Goal: Contribute content: Contribute content

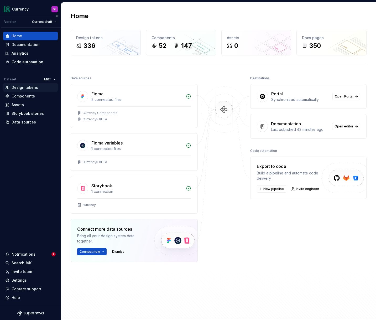
click at [27, 87] on div "Design tokens" at bounding box center [25, 87] width 27 height 5
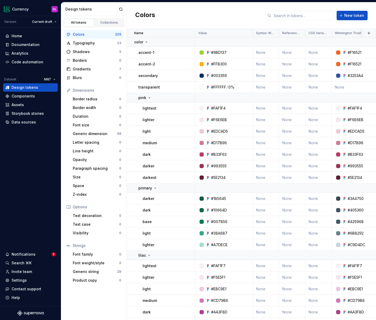
drag, startPoint x: 376, startPoint y: 95, endPoint x: 407, endPoint y: 93, distance: 31.3
click at [376, 93] on html "Currency DL Version Current draft Home Documentation Analytics Code automation …" at bounding box center [188, 160] width 376 height 320
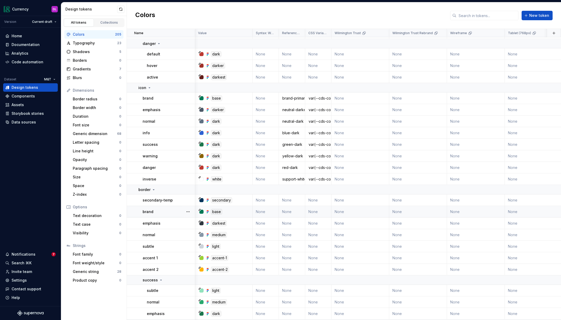
scroll to position [2352, 0]
click at [190, 211] on button "button" at bounding box center [187, 210] width 7 height 7
click at [175, 211] on html "Currency DL Version Current draft Home Documentation Analytics Code automation …" at bounding box center [280, 160] width 561 height 320
click at [264, 209] on td "None" at bounding box center [265, 211] width 26 height 12
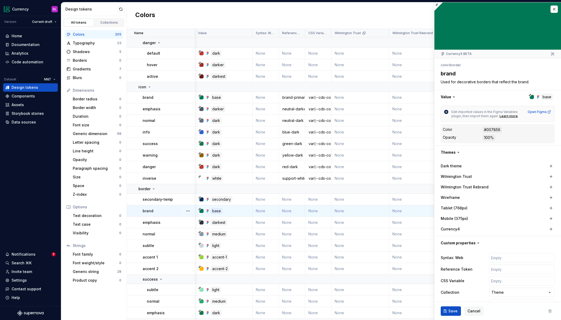
click at [376, 258] on input "text" at bounding box center [522, 257] width 66 height 9
type textarea "*"
type input "v"
type textarea "*"
type input "va"
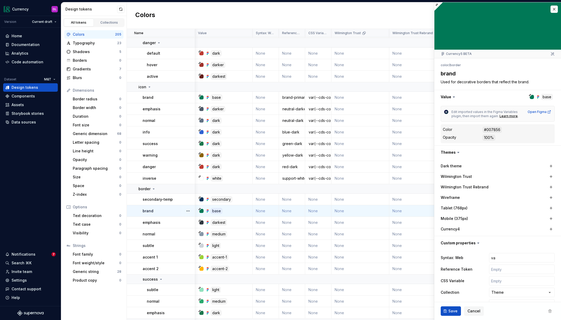
type textarea "*"
type input "var"
type textarea "*"
type input "var("
type textarea "*"
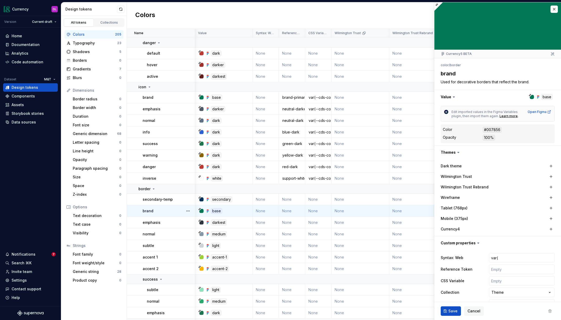
type input "var(-"
type textarea "*"
type input "var(--"
type textarea "*"
type input "var(--c"
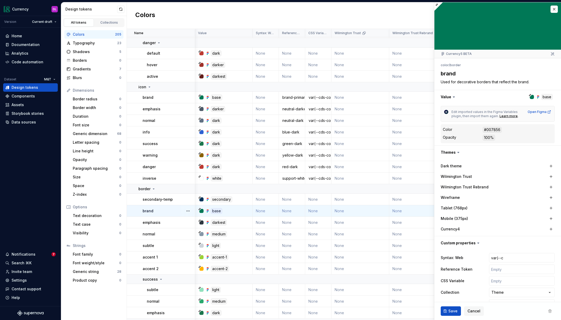
type textarea "*"
type input "var(--cd"
type textarea "*"
type input "var(--cds"
type textarea "*"
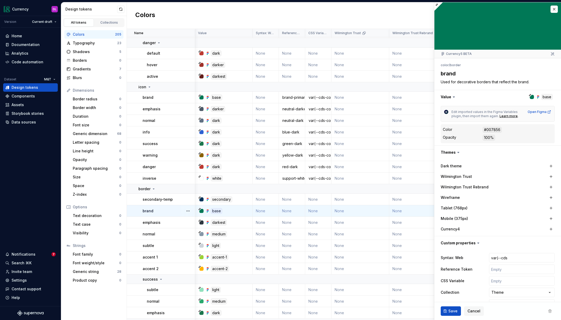
type input "var(--cds-"
type textarea "*"
type input "var(--cds-b"
type textarea "*"
type input "var(--cds-bo"
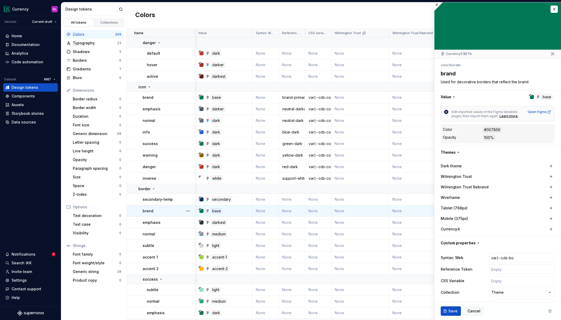
type textarea "*"
type input "var(--cds-bor"
type textarea "*"
type input "var(--cds-bord"
type textarea "*"
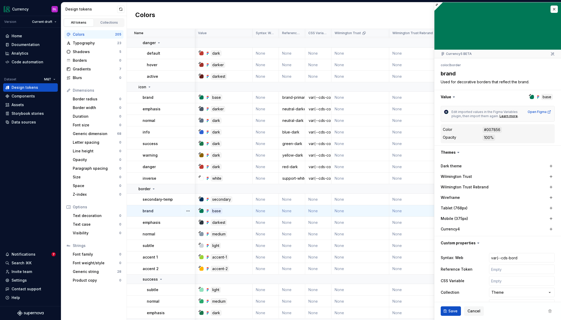
type input "var(--cds-borde"
type textarea "*"
type input "var(--cds-border"
type textarea "*"
type input "var(--cds-border-"
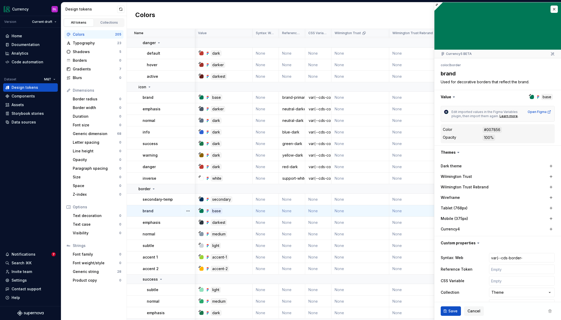
type textarea "*"
type input "var(--cds-border-br"
type textarea "*"
type input "var(--cds-border-bra"
type textarea "*"
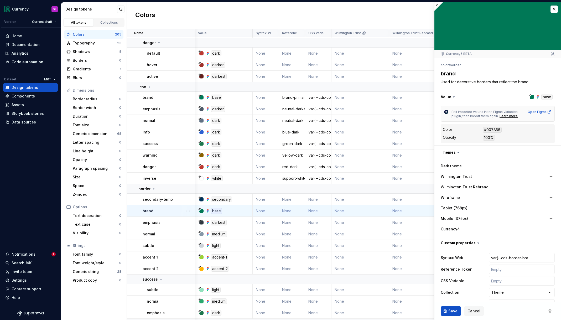
type input "var(--cds-border-bran"
type textarea "*"
type input "var(--cds-border-brand"
type textarea "*"
type input "var(--cds-border-brand)"
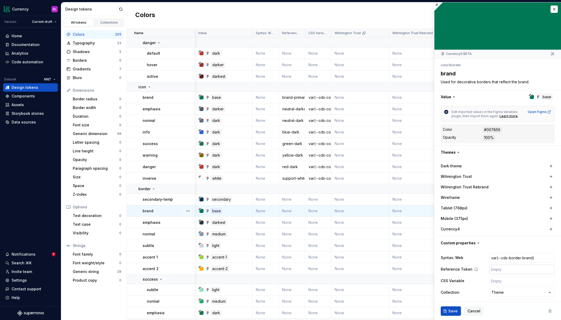
click at [376, 271] on input "text" at bounding box center [522, 268] width 66 height 9
type textarea "*"
type input "p"
type textarea "*"
type input "pr"
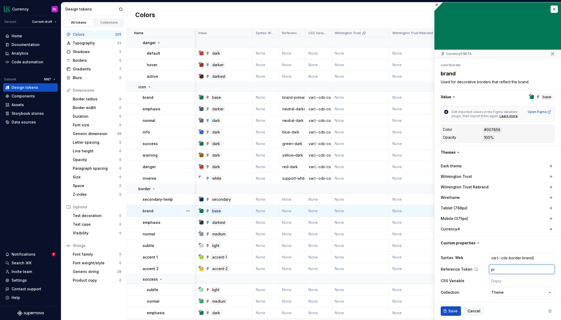
type textarea "*"
type input "pri"
type textarea "*"
type input "prim"
type textarea "*"
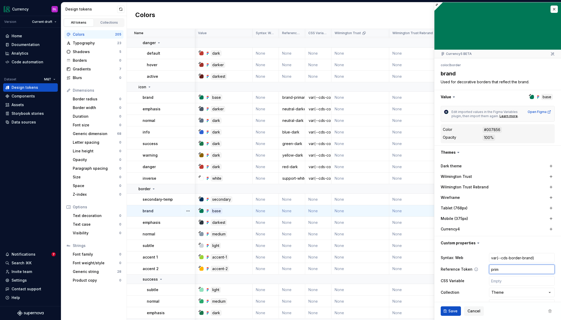
type input "prima"
type textarea "*"
type input "primar"
type textarea "*"
type input "primary"
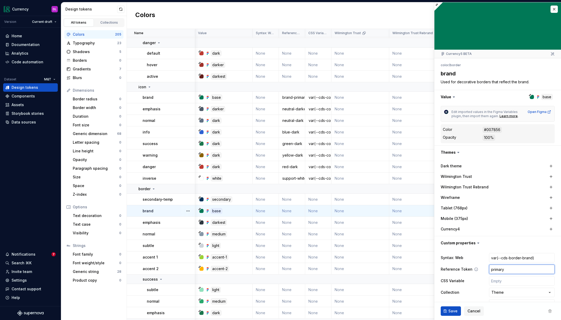
type textarea "*"
type input "primary-"
type textarea "*"
type input "primary-b"
type textarea "*"
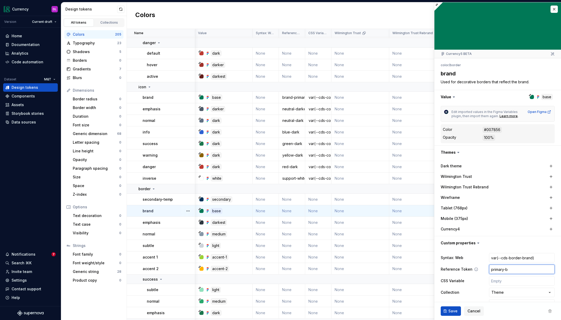
type input "primary-ba"
type textarea "*"
type input "primary-bas"
type textarea "*"
type input "primary-base"
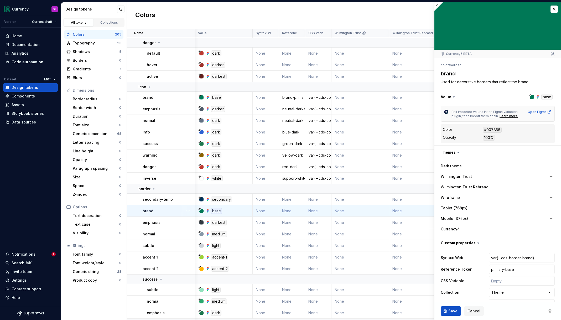
click at [201, 209] on div at bounding box center [201, 211] width 4 height 4
drag, startPoint x: 540, startPoint y: 257, endPoint x: 469, endPoint y: 254, distance: 71.7
click at [376, 253] on div "Syntax: Web var(--cds-border-brand)" at bounding box center [497, 257] width 114 height 9
type textarea "*"
click at [376, 281] on input "text" at bounding box center [522, 280] width 66 height 9
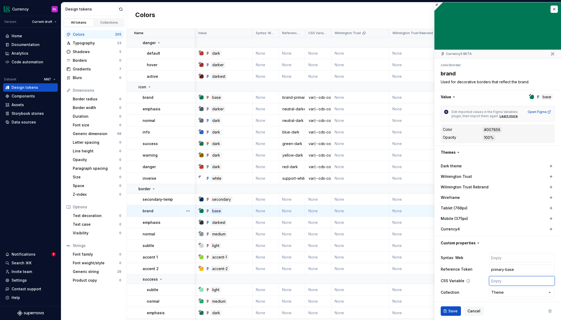
paste input "var(--cds-border-brand)"
type textarea "*"
type input "var(--cds-border-brand)"
click at [376, 313] on button "Save" at bounding box center [450, 310] width 20 height 9
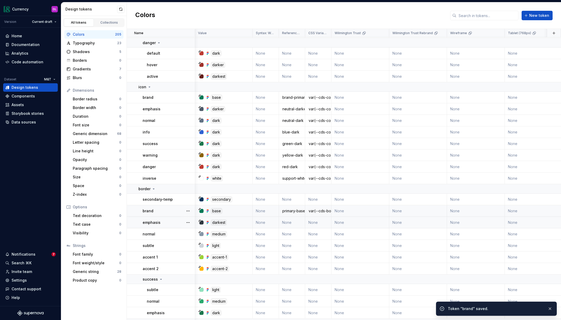
click at [293, 223] on td "None" at bounding box center [292, 223] width 26 height 12
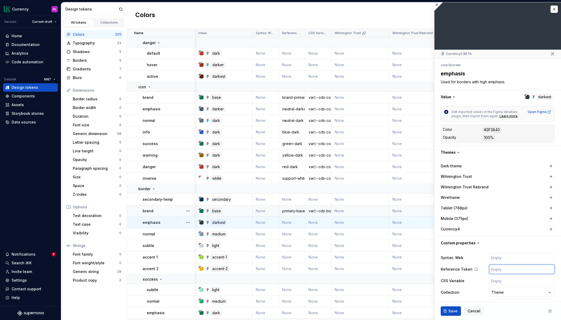
click at [376, 271] on input "text" at bounding box center [522, 268] width 66 height 9
type textarea "*"
click at [376, 278] on input "text" at bounding box center [522, 280] width 66 height 9
paste input "var(--cds-border-brand)"
type input "var(--cds-border-brand)"
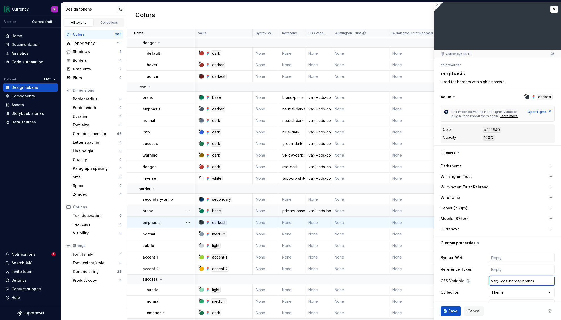
click at [376, 281] on input "var(--cds-border-brand)" at bounding box center [522, 280] width 66 height 9
type textarea "*"
type input "var(--cds-border-e)"
type textarea "*"
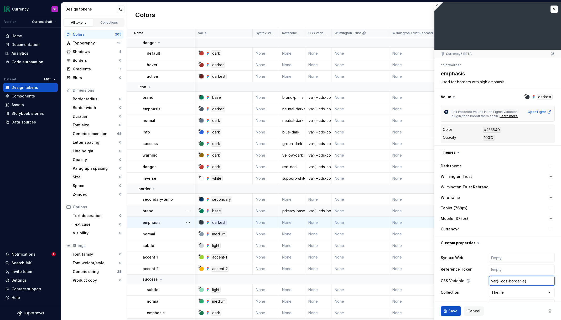
type input "var(--cds-border-em)"
type textarea "*"
type input "var(--cds-border-emp)"
type textarea "*"
type input "var(--cds-border-emph)"
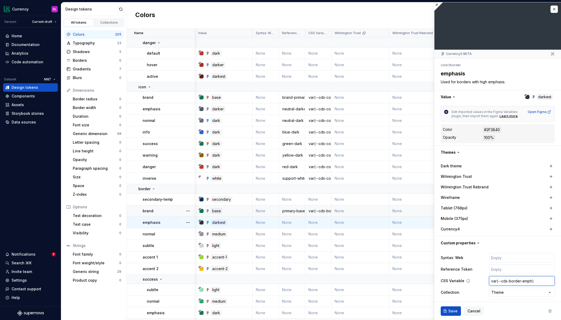
type textarea "*"
type input "var(--cds-border-empha)"
type textarea "*"
type input "var(--cds-border-emphas)"
type textarea "*"
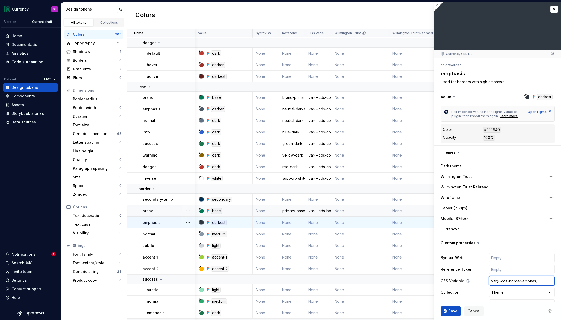
type input "var(--cds-border-emphasi)"
type textarea "*"
type input "var(--cds-border-emphasis)"
click at [376, 270] on input "text" at bounding box center [522, 268] width 66 height 9
type textarea "*"
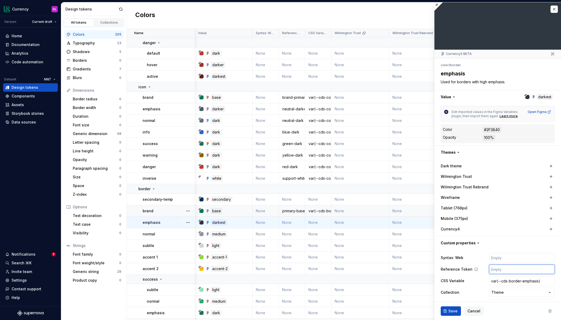
type input "n"
type textarea "*"
type input "ne"
type textarea "*"
type input "neu"
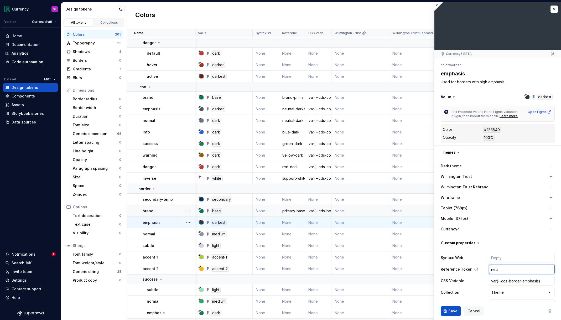
type textarea "*"
type input "neut"
type textarea "*"
type input "neutr"
type textarea "*"
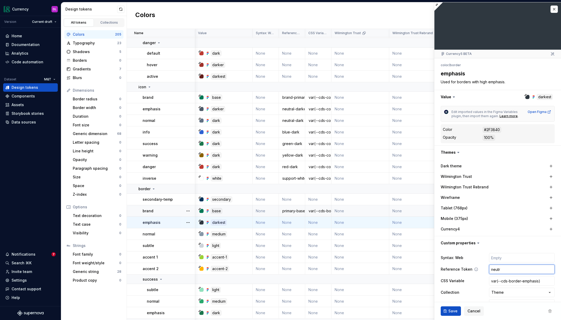
type input "neutra"
type textarea "*"
type input "neutral"
type textarea "*"
type input "neutral-"
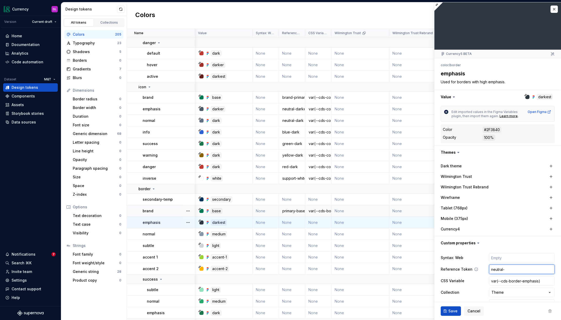
type textarea "*"
type input "neutral-da"
type textarea "*"
type input "neutral-dar"
type textarea "*"
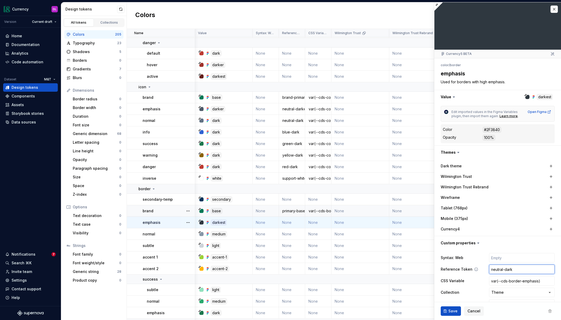
type input "neutral-darke"
type textarea "*"
type input "neutral-darker"
type textarea "*"
type input "neutral-darke"
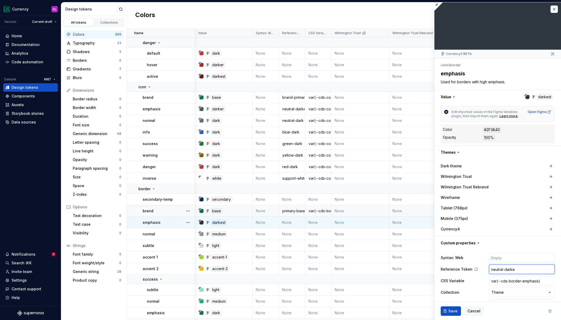
type textarea "*"
type input "neutral-[PERSON_NAME]"
type textarea "*"
type input "neutral-darkest"
click at [376, 310] on button "Save" at bounding box center [450, 310] width 20 height 9
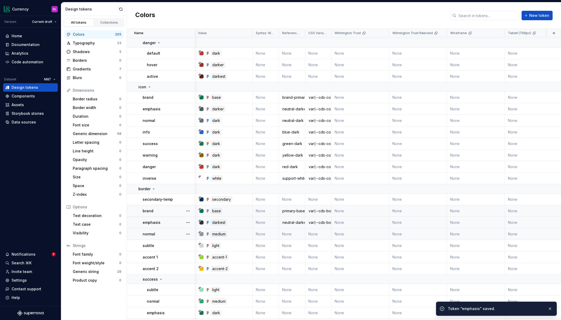
click at [296, 235] on td "None" at bounding box center [292, 234] width 26 height 12
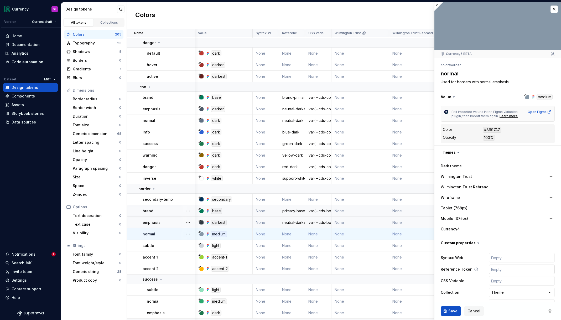
type textarea "*"
click at [376, 278] on input "text" at bounding box center [522, 280] width 66 height 9
paste input "var(--cds-border-brand)"
type input "var(--cds-border-brand)"
click at [376, 280] on input "var(--cds-border-brand)" at bounding box center [522, 280] width 66 height 9
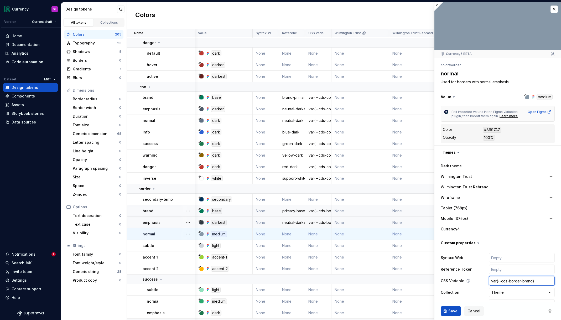
click at [376, 280] on input "var(--cds-border-brand)" at bounding box center [522, 280] width 66 height 9
type textarea "*"
type input "var(--cds-border-n)"
type textarea "*"
type input "var(--cds-border-no)"
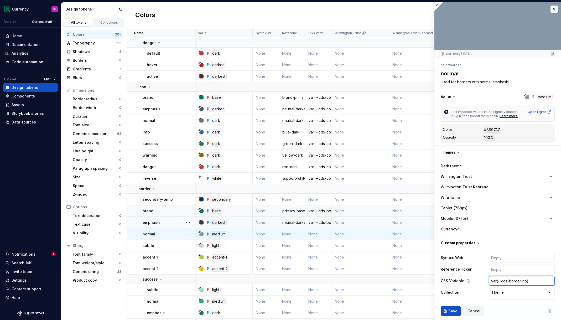
type textarea "*"
type input "var(--cds-border-nor)"
type textarea "*"
type input "var(--cds-border-norm)"
type textarea "*"
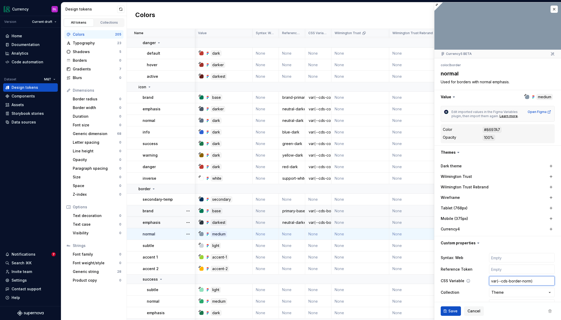
type input "var(--cds-border-[PERSON_NAME])"
type textarea "*"
type input "var(--cds-border-normal)"
click at [376, 270] on input "text" at bounding box center [522, 268] width 66 height 9
type textarea "*"
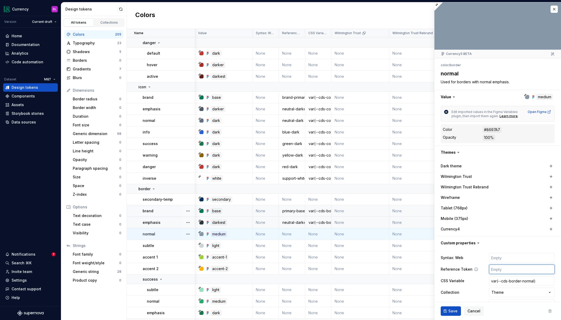
type input "n"
type textarea "*"
type input "ne"
type textarea "*"
type input "neut"
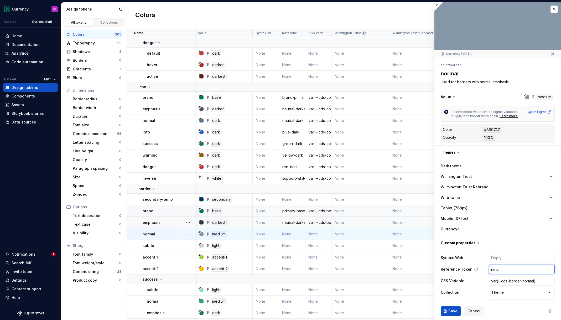
type textarea "*"
type input "neutr"
type textarea "*"
type input "neutral"
type textarea "*"
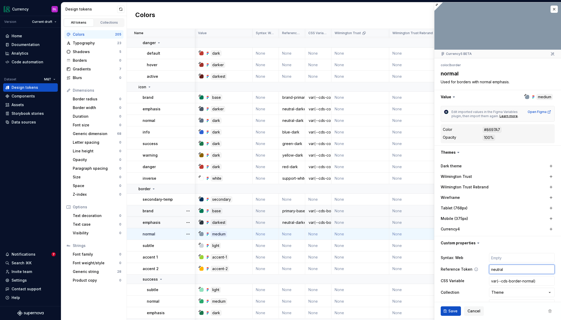
type input "neutral-"
type textarea "*"
type input "neutral-m"
type textarea "*"
type input "neutral-me"
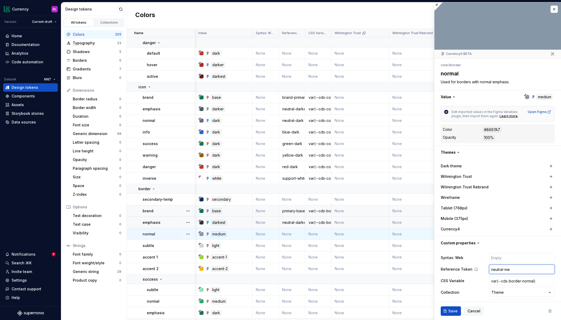
type textarea "*"
type input "neutral-med"
type textarea "*"
type input "neutral-mediu"
type textarea "*"
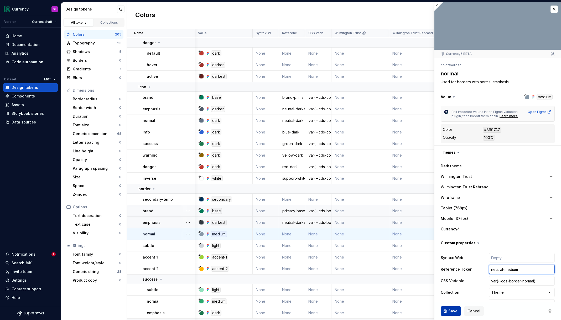
type input "neutral-medium"
click at [376, 311] on span "Save" at bounding box center [452, 310] width 9 height 5
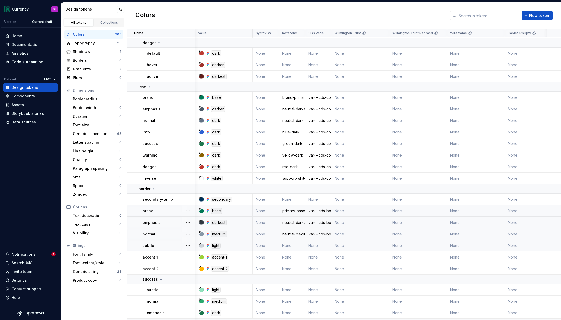
click at [289, 245] on td "None" at bounding box center [292, 246] width 26 height 12
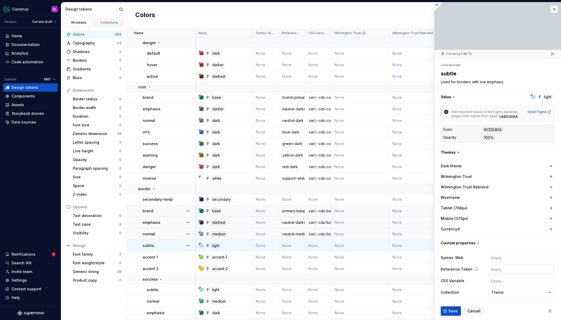
click at [376, 266] on input "text" at bounding box center [522, 268] width 66 height 9
type textarea "*"
click at [376, 277] on input "text" at bounding box center [522, 280] width 66 height 9
paste input "var(--cds-border-brand)"
type input "var(--cds-border-brand)"
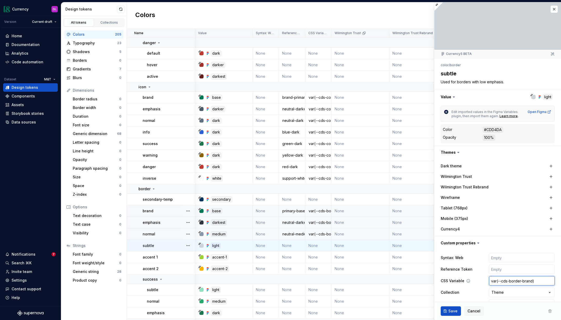
click at [376, 280] on input "var(--cds-border-brand)" at bounding box center [522, 280] width 66 height 9
type textarea "*"
type input "var(--cds-border-s)"
type textarea "*"
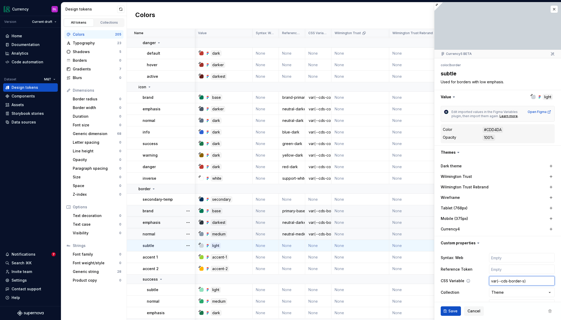
type input "var(--cds-border-su)"
type textarea "*"
type input "var(--cds-border-sub)"
type textarea "*"
type input "var(--cds-border-subt)"
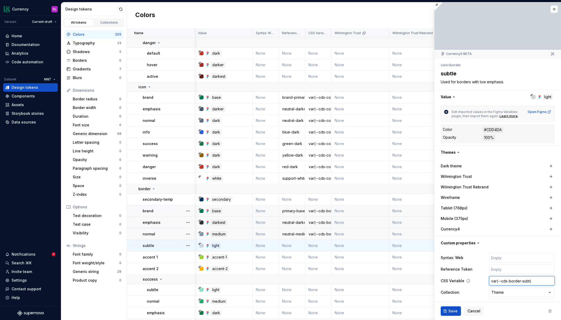
type textarea "*"
type input "var(--cds-border-subtl)"
type textarea "*"
type input "var(--cds-border-subtle)"
click at [376, 269] on input "text" at bounding box center [522, 268] width 66 height 9
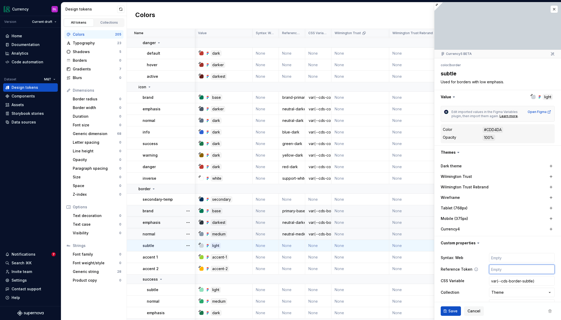
type textarea "*"
type input "n"
type textarea "*"
type input "ne"
type textarea "*"
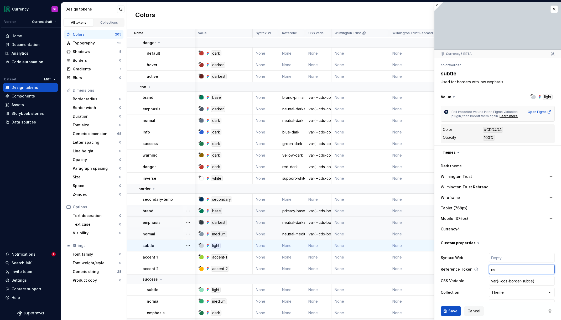
type input "neu"
type textarea "*"
type input "neut"
type textarea "*"
type input "neutr"
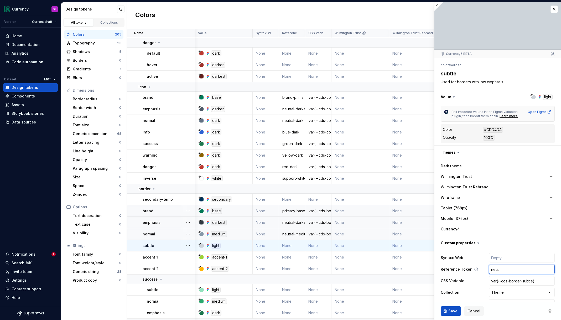
type textarea "*"
type input "neutra"
type textarea "*"
type input "neutral"
type textarea "*"
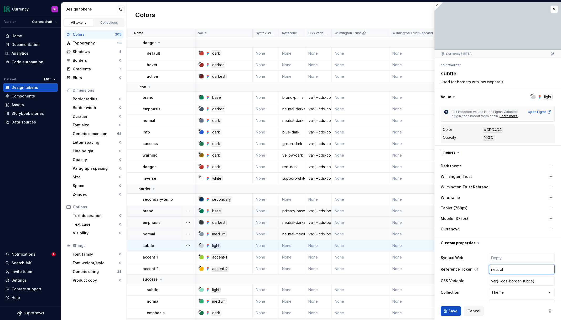
type input "neutral-"
type textarea "*"
type input "neutral-l"
type textarea "*"
type input "neutral-li"
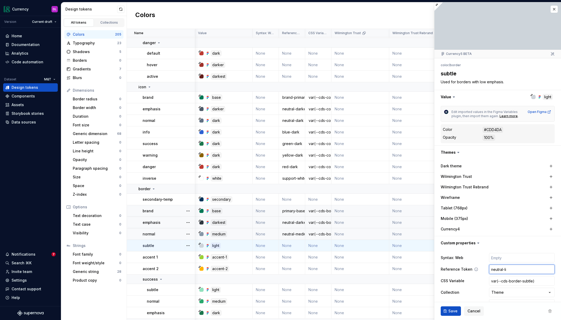
type textarea "*"
type input "neutral-lig"
type textarea "*"
type input "neutral-ligh"
type textarea "*"
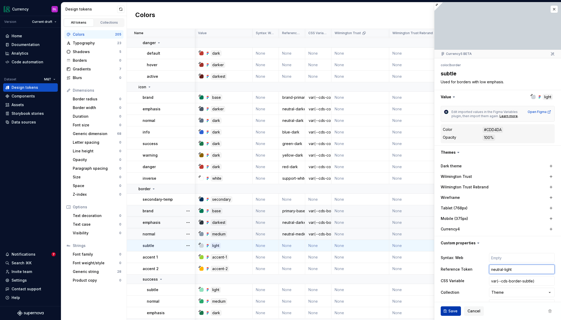
type input "neutral-light"
click at [376, 313] on span "Save" at bounding box center [452, 310] width 9 height 5
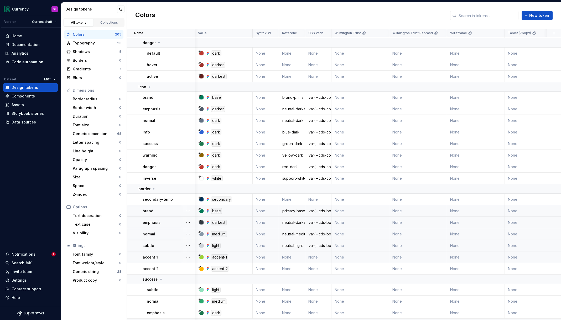
click at [289, 256] on td "None" at bounding box center [292, 257] width 26 height 12
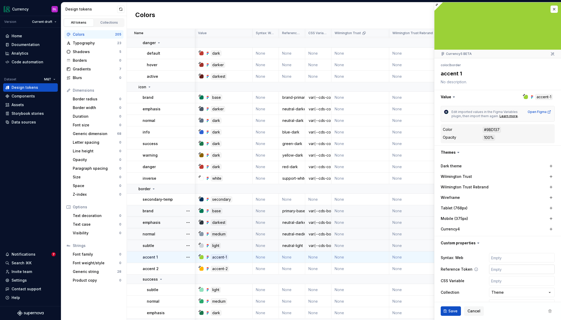
click at [376, 273] on input "text" at bounding box center [522, 268] width 66 height 9
type textarea "*"
click at [376, 279] on input "text" at bounding box center [522, 280] width 66 height 9
paste input "var(--cds-border-brand)"
type input "var(--cds-border-brand)"
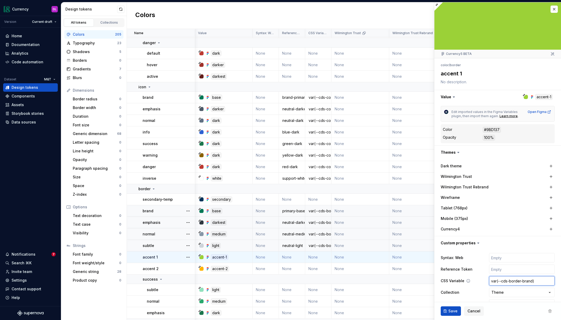
click at [376, 281] on input "var(--cds-border-brand)" at bounding box center [522, 280] width 66 height 9
type textarea "*"
type input "var(--cds-border-a)"
click at [376, 268] on input "text" at bounding box center [522, 268] width 66 height 9
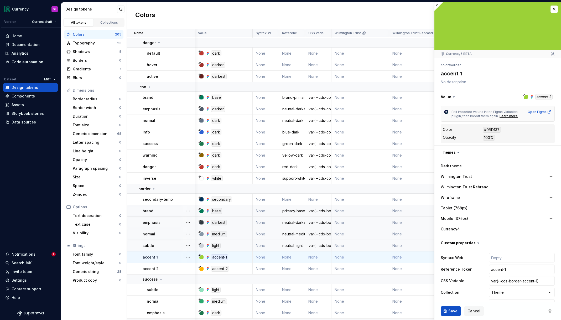
click at [376, 312] on span "Save" at bounding box center [452, 310] width 9 height 5
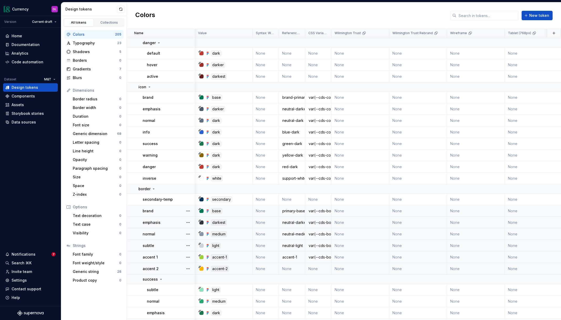
click at [291, 266] on td "None" at bounding box center [292, 269] width 26 height 12
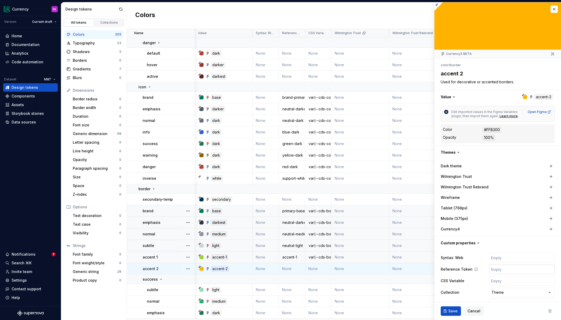
click at [376, 270] on input "text" at bounding box center [522, 268] width 66 height 9
click at [376, 269] on input "text" at bounding box center [522, 268] width 66 height 9
click at [376, 282] on input "text" at bounding box center [522, 280] width 66 height 9
paste input "var(--cds-border-brand)"
click at [376, 280] on input "var(--cds-border-brand)" at bounding box center [522, 280] width 66 height 9
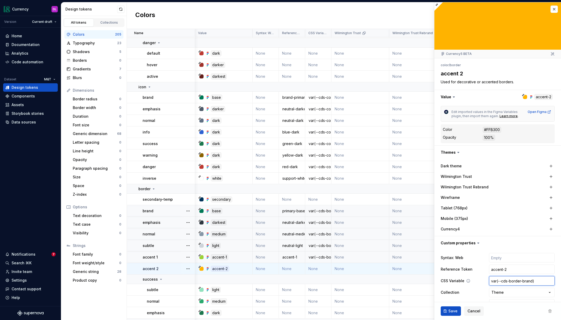
click at [376, 280] on input "var(--cds-border-brand)" at bounding box center [522, 280] width 66 height 9
click at [376, 310] on button "Save" at bounding box center [450, 310] width 20 height 9
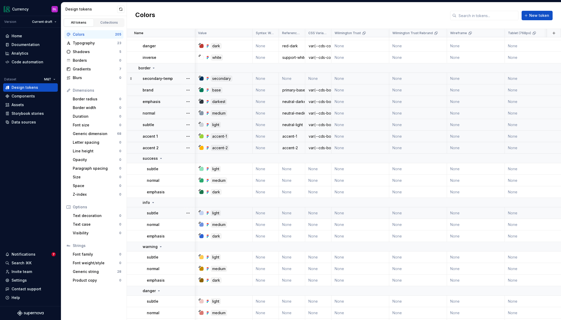
scroll to position [2484, 0]
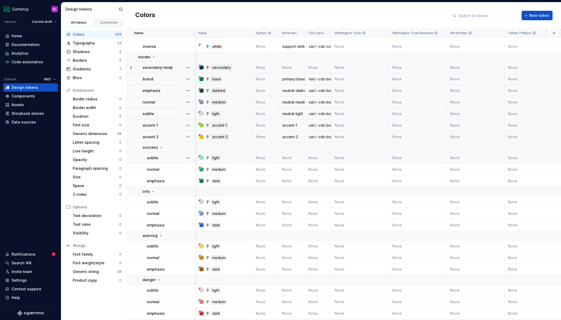
click at [288, 157] on td "None" at bounding box center [292, 158] width 26 height 12
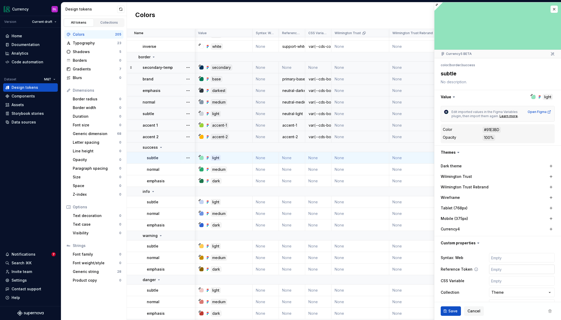
click at [376, 267] on input "text" at bounding box center [522, 268] width 66 height 9
click at [376, 282] on input "text" at bounding box center [522, 280] width 66 height 9
paste input "var(--cds-border-brand)"
click at [376, 280] on input "var(--cds-border-brand)" at bounding box center [522, 280] width 66 height 9
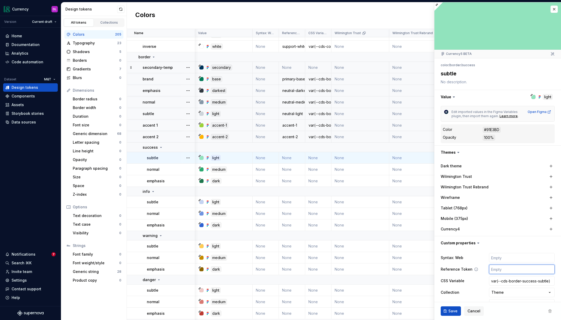
click at [376, 271] on input "text" at bounding box center [522, 268] width 66 height 9
click at [376, 311] on span "Save" at bounding box center [452, 310] width 9 height 5
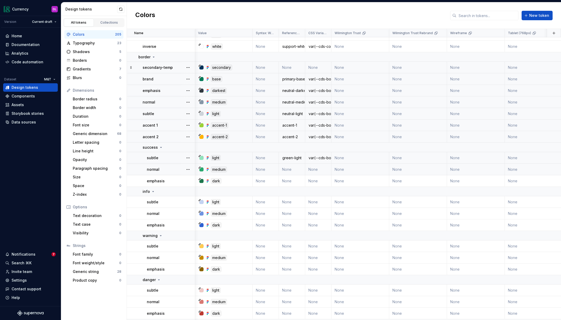
click at [288, 167] on td "None" at bounding box center [292, 170] width 26 height 12
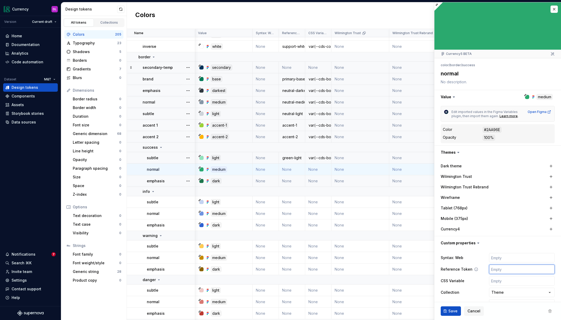
click at [376, 269] on input "text" at bounding box center [522, 268] width 66 height 9
paste input "var(--cds-border-success-subtle)"
click at [376, 281] on input "var(--cds-border-success-subtle)" at bounding box center [522, 280] width 66 height 9
click at [376, 312] on span "Save" at bounding box center [452, 310] width 9 height 5
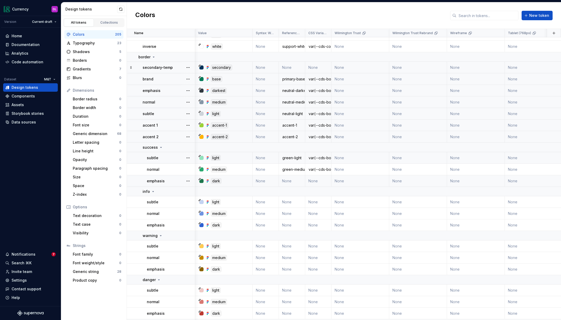
click at [295, 181] on td "None" at bounding box center [292, 181] width 26 height 12
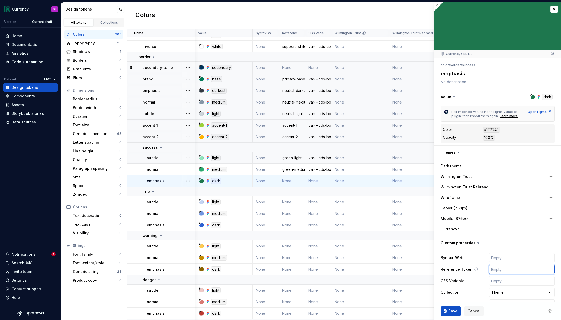
click at [376, 271] on input "text" at bounding box center [522, 268] width 66 height 9
paste input "var(--cds-border-success-subtle)"
click at [376, 281] on input "var(--cds-border-success-subtle)" at bounding box center [522, 280] width 66 height 9
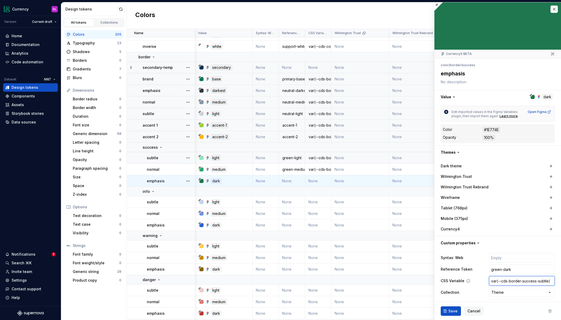
click at [376, 281] on input "var(--cds-border-success-subtle)" at bounding box center [522, 280] width 66 height 9
click at [376, 313] on span "Save" at bounding box center [452, 310] width 9 height 5
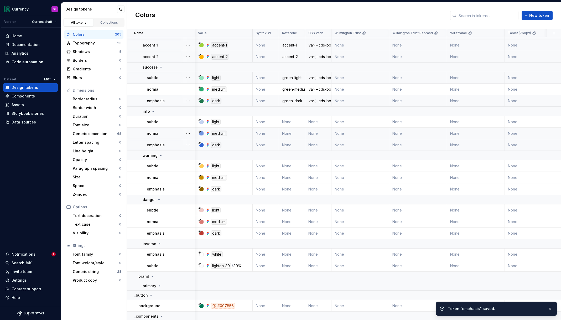
scroll to position [2567, 0]
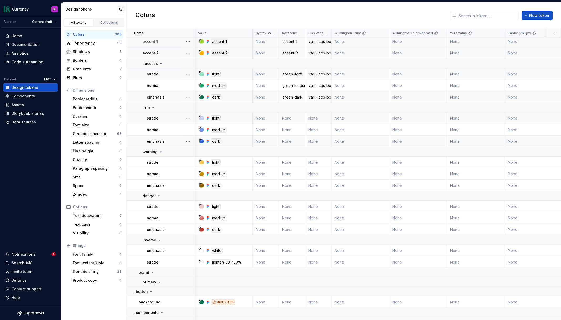
click at [298, 115] on td "None" at bounding box center [292, 118] width 26 height 12
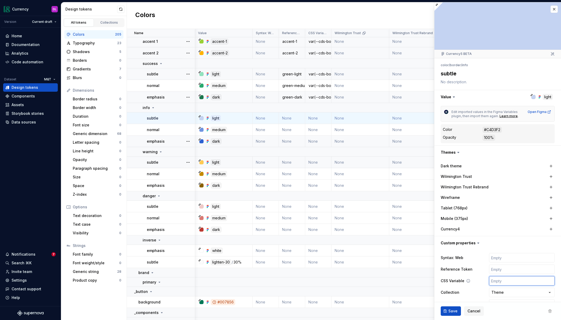
click at [376, 278] on input "text" at bounding box center [522, 280] width 66 height 9
paste input "var(--cds-border-success-subtle)"
click at [376, 280] on input "var(--cds-border-success-subtle)" at bounding box center [522, 280] width 66 height 9
click at [376, 270] on input "text" at bounding box center [522, 268] width 66 height 9
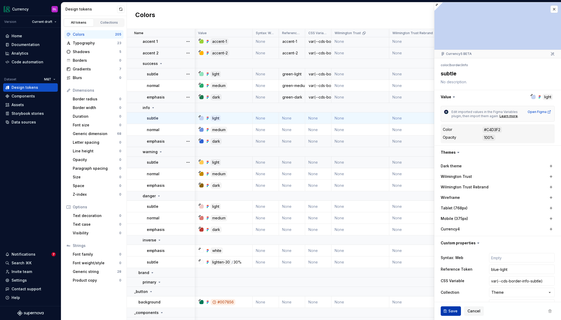
click at [376, 309] on span "Save" at bounding box center [452, 310] width 9 height 5
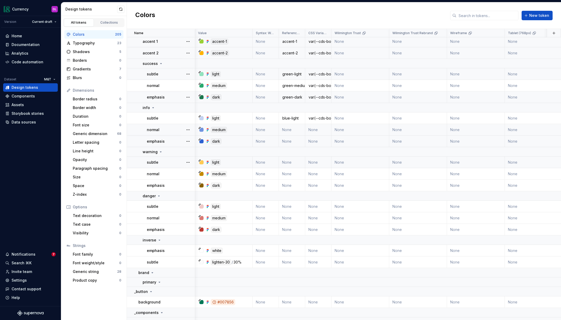
click at [293, 129] on td "None" at bounding box center [292, 130] width 26 height 12
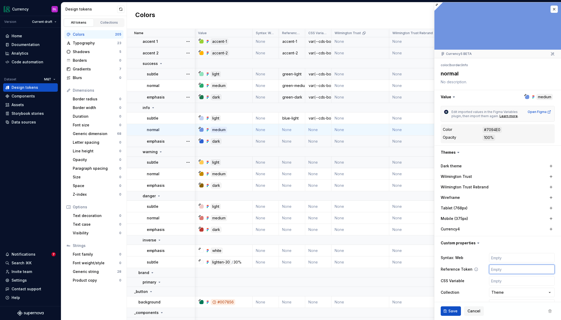
click at [376, 268] on input "text" at bounding box center [522, 268] width 66 height 9
paste input "var(--cds-border-info-subtle)"
click at [376, 307] on button "Save" at bounding box center [450, 310] width 20 height 9
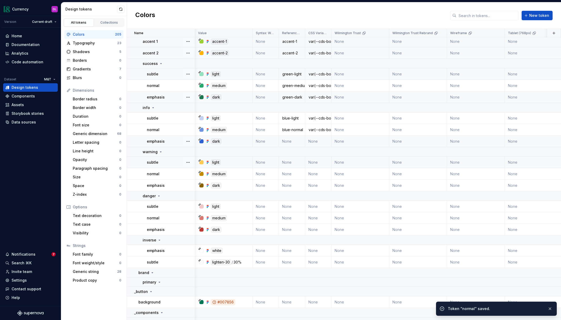
click at [287, 140] on td "None" at bounding box center [292, 141] width 26 height 12
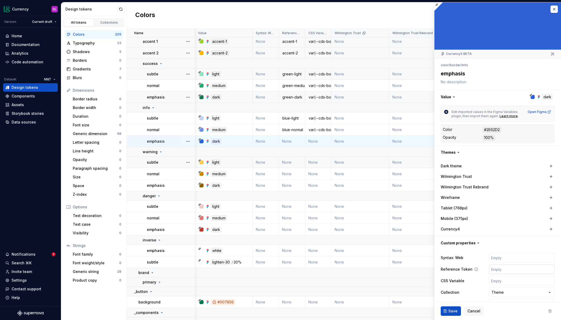
click at [376, 270] on input "text" at bounding box center [522, 268] width 66 height 9
paste input "var(--cds-border-info-subtle)"
click at [376, 280] on input "var(--cds-border-info-subtle)" at bounding box center [522, 280] width 66 height 9
click at [376, 314] on button "Save" at bounding box center [450, 310] width 20 height 9
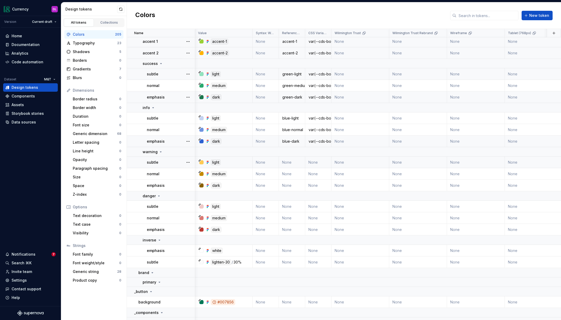
click at [290, 164] on td "None" at bounding box center [292, 162] width 26 height 12
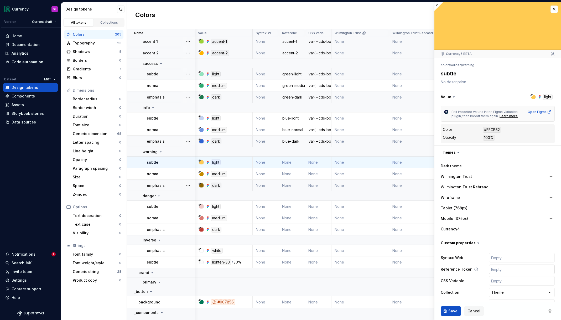
click at [376, 269] on input "text" at bounding box center [522, 268] width 66 height 9
click at [376, 280] on input "text" at bounding box center [522, 280] width 66 height 9
paste input "var(--cds-border-info-subtle)"
click at [376, 281] on input "var(--cds-border-info-subtle)" at bounding box center [522, 280] width 66 height 9
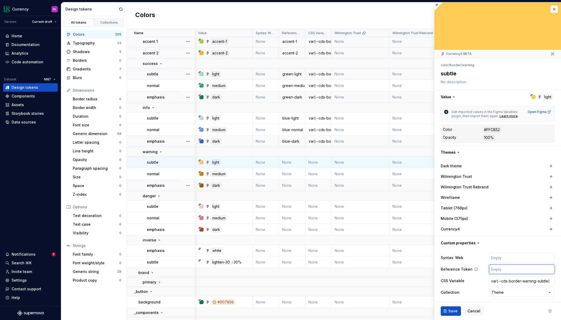
click at [376, 271] on input "text" at bounding box center [522, 268] width 66 height 9
click at [376, 309] on button "Save" at bounding box center [450, 310] width 20 height 9
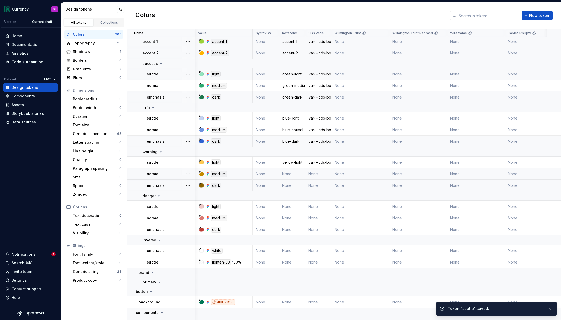
click at [283, 174] on td "None" at bounding box center [292, 174] width 26 height 12
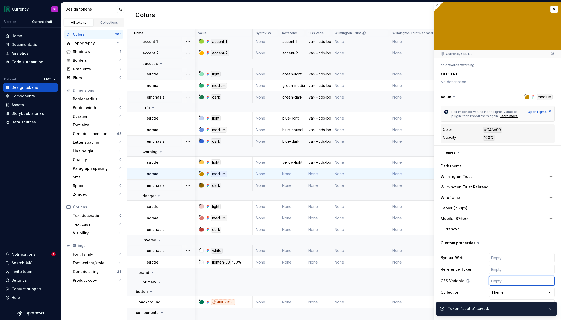
click at [376, 281] on input "text" at bounding box center [522, 280] width 66 height 9
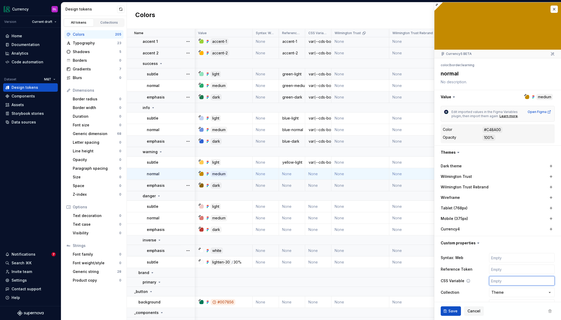
paste input "var(--cds-border-warning-subtle)"
click at [376, 280] on input "var(--cds-border-warning-subtle)" at bounding box center [522, 280] width 66 height 9
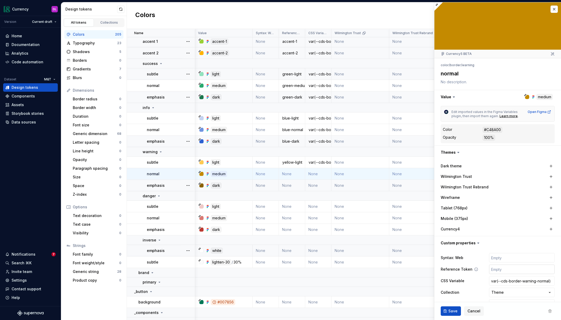
click at [376, 269] on input "text" at bounding box center [522, 268] width 66 height 9
click at [376, 311] on span "Save" at bounding box center [452, 310] width 9 height 5
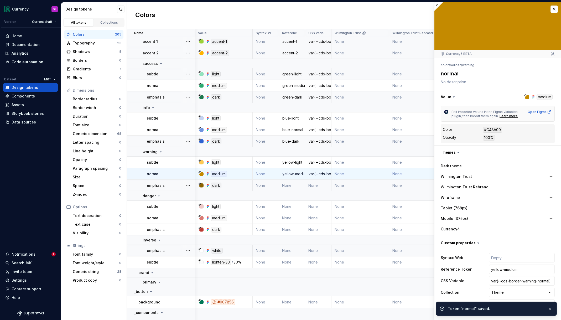
click at [295, 184] on td "None" at bounding box center [292, 186] width 26 height 12
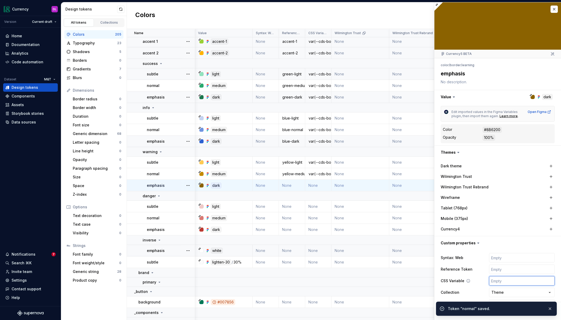
click at [376, 280] on input "text" at bounding box center [522, 280] width 66 height 9
paste input "var(--cds-border-warning-subtle)"
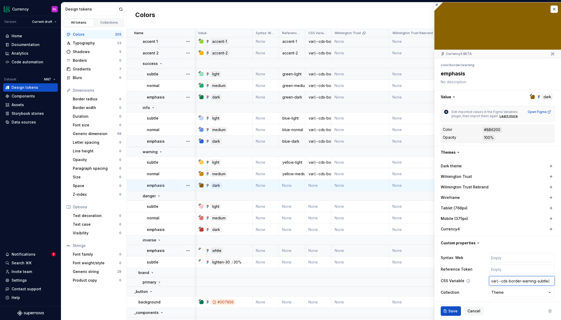
click at [376, 280] on input "var(--cds-border-warning-subtle)" at bounding box center [522, 280] width 66 height 9
click at [376, 270] on input "text" at bounding box center [522, 268] width 66 height 9
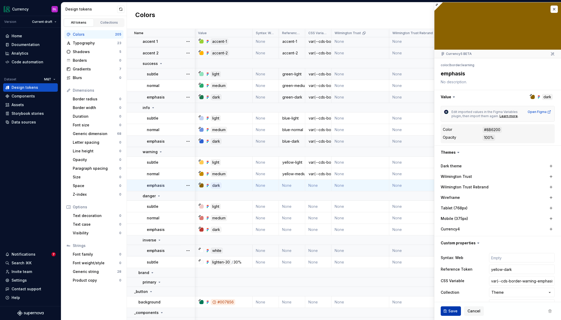
click at [376, 310] on span "Save" at bounding box center [452, 310] width 9 height 5
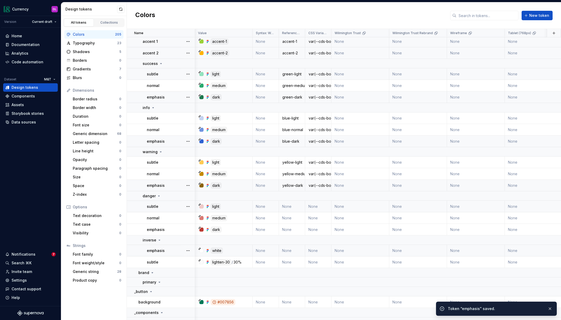
click at [292, 206] on td "None" at bounding box center [292, 207] width 26 height 12
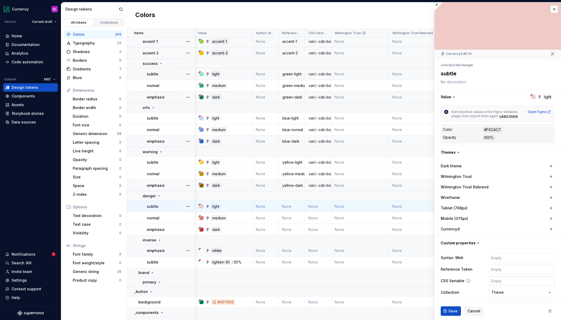
click at [376, 281] on input "text" at bounding box center [522, 280] width 66 height 9
paste input "var(--cds-border-warning-subtle)"
click at [376, 281] on input "var(--cds-border-warning-subtle)" at bounding box center [522, 280] width 66 height 9
click at [376, 269] on input "text" at bounding box center [522, 268] width 66 height 9
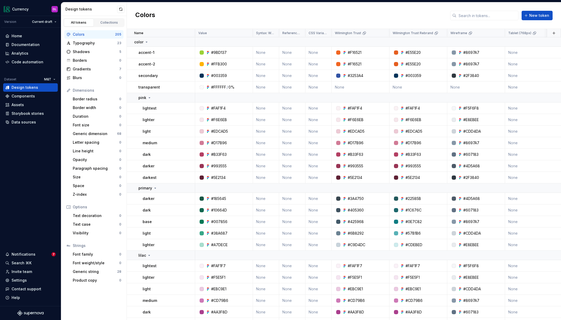
click at [543, 26] on div "Colors New token" at bounding box center [344, 15] width 434 height 27
click at [23, 45] on div "Documentation" at bounding box center [26, 44] width 28 height 5
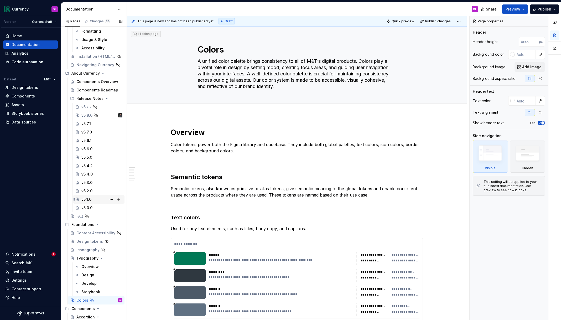
scroll to position [141, 0]
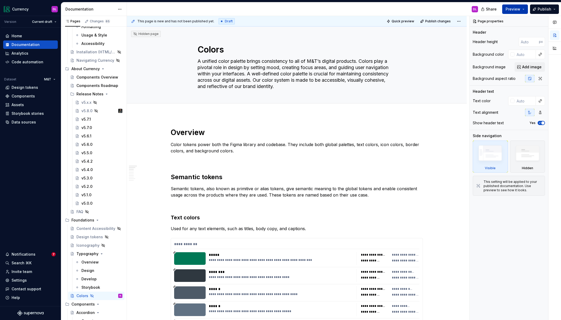
click at [520, 11] on span "Preview" at bounding box center [512, 9] width 15 height 5
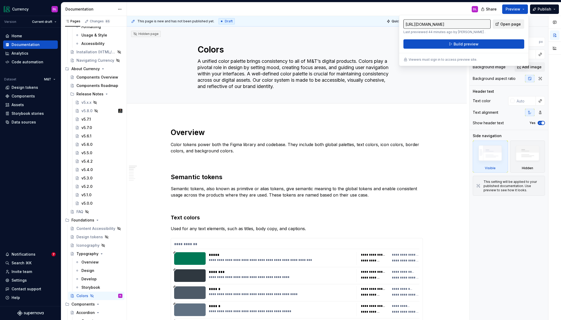
click at [507, 24] on span "Open page" at bounding box center [510, 24] width 20 height 5
type textarea "*"
click at [205, 108] on button "Add tab" at bounding box center [207, 109] width 21 height 7
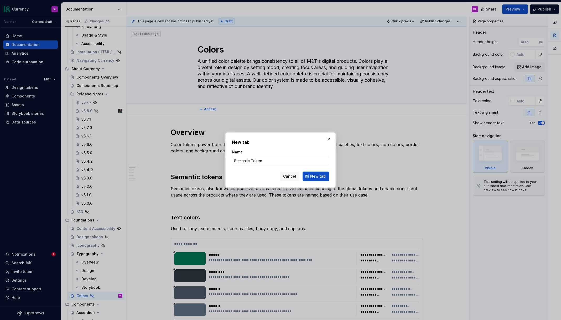
type input "Semantic Tokens"
click at [320, 178] on span "New tab" at bounding box center [317, 175] width 15 height 5
type textarea "*"
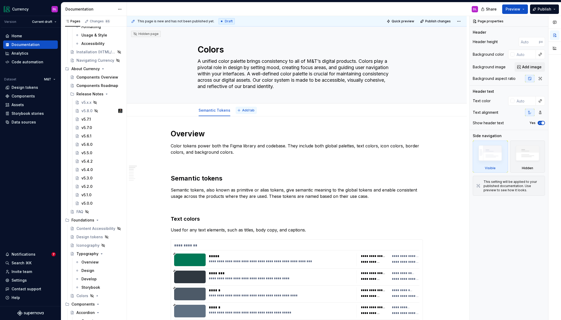
click at [248, 113] on button "Add tab" at bounding box center [245, 110] width 21 height 7
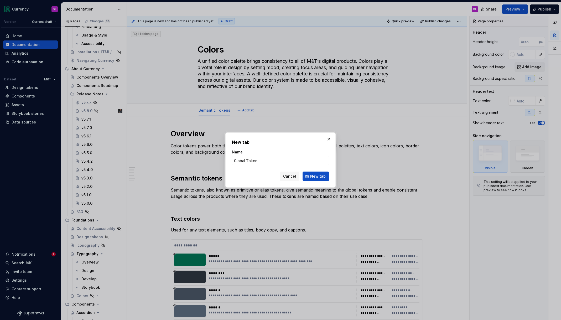
type input "Global Tokens"
click at [319, 178] on span "New tab" at bounding box center [317, 175] width 15 height 5
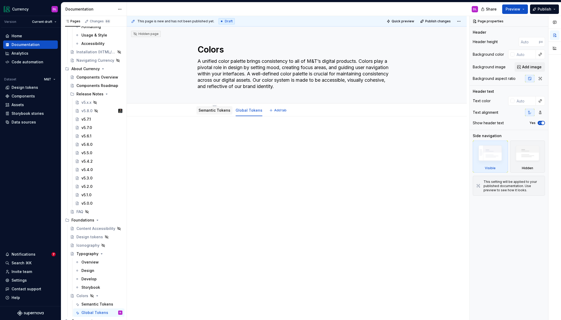
click at [211, 111] on link "Semantic Tokens" at bounding box center [214, 110] width 32 height 4
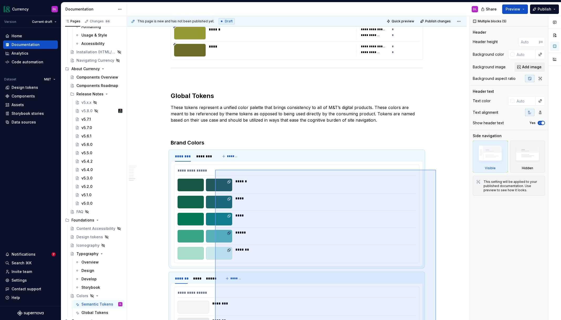
scroll to position [2509, 0]
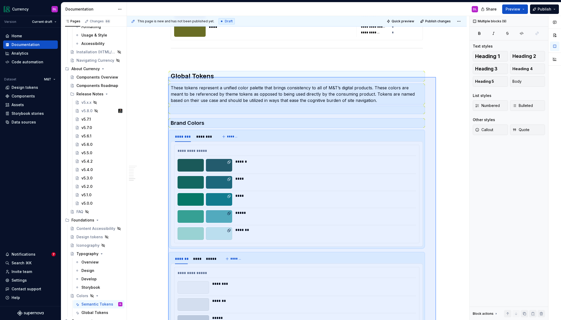
drag, startPoint x: 358, startPoint y: 196, endPoint x: 174, endPoint y: 76, distance: 219.6
click at [168, 77] on div "**********" at bounding box center [298, 168] width 342 height 304
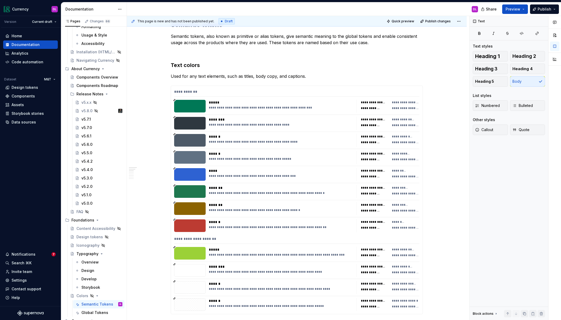
scroll to position [0, 0]
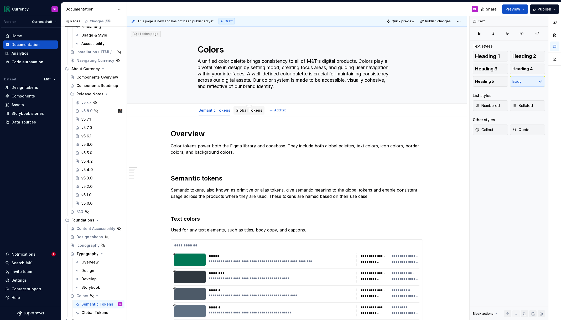
click at [245, 112] on link "Global Tokens" at bounding box center [248, 110] width 27 height 4
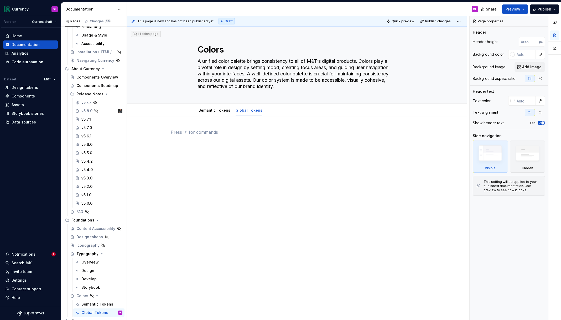
click at [218, 143] on div at bounding box center [297, 139] width 252 height 20
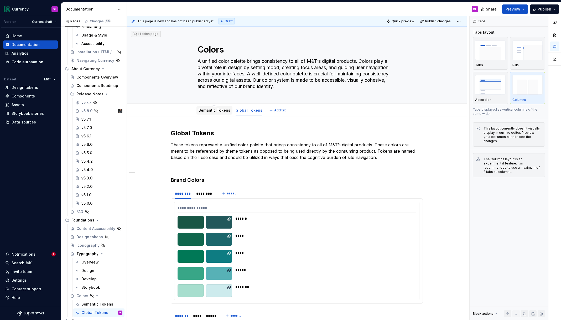
click at [215, 111] on link "Semantic Tokens" at bounding box center [214, 110] width 32 height 4
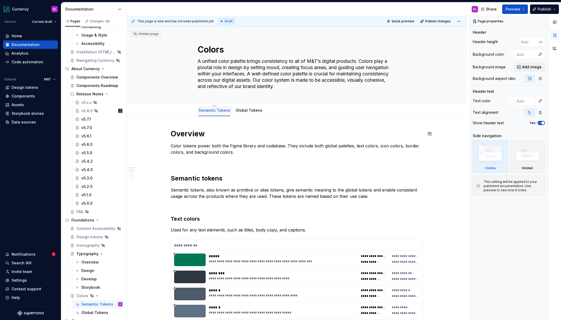
type textarea "*"
click at [269, 110] on button "Add tab" at bounding box center [277, 110] width 21 height 7
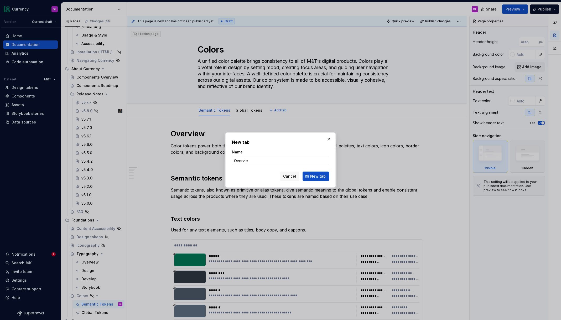
type input "Overview"
click button "New tab" at bounding box center [315, 175] width 27 height 9
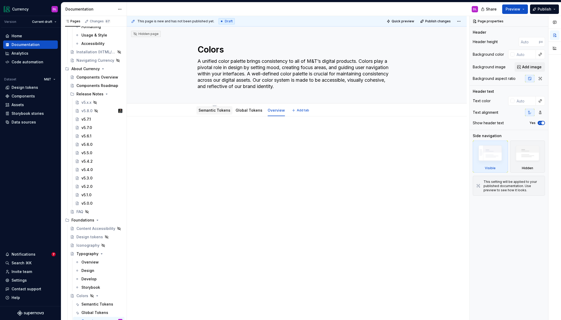
click at [210, 111] on link "Semantic Tokens" at bounding box center [214, 110] width 32 height 4
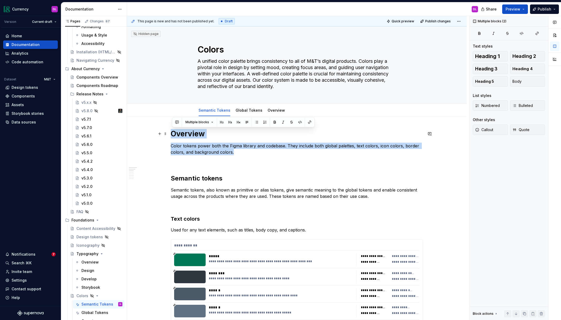
drag, startPoint x: 206, startPoint y: 142, endPoint x: 171, endPoint y: 130, distance: 36.5
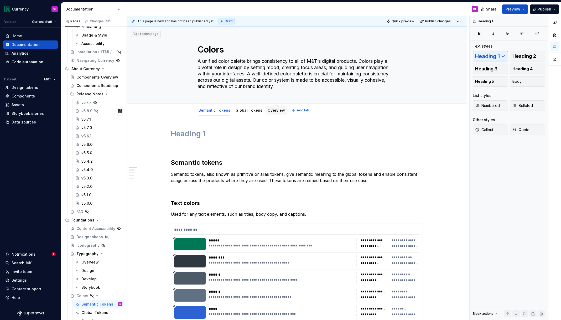
click at [269, 110] on link "Overview" at bounding box center [275, 110] width 17 height 4
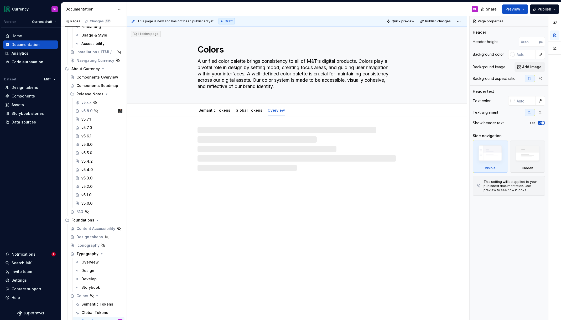
type textarea "*"
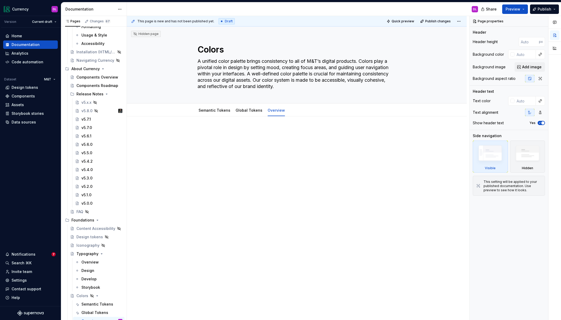
click at [223, 132] on p at bounding box center [297, 132] width 252 height 6
paste div
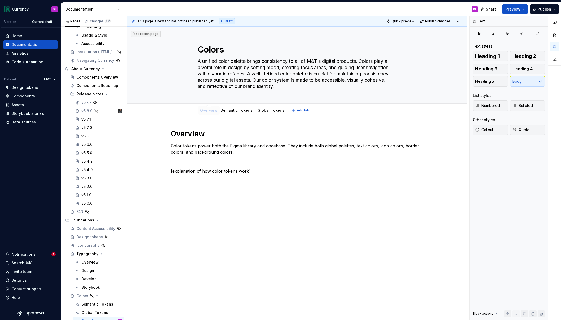
drag, startPoint x: 278, startPoint y: 112, endPoint x: 209, endPoint y: 112, distance: 69.0
click at [233, 111] on link "Semantic Tokens" at bounding box center [237, 110] width 32 height 4
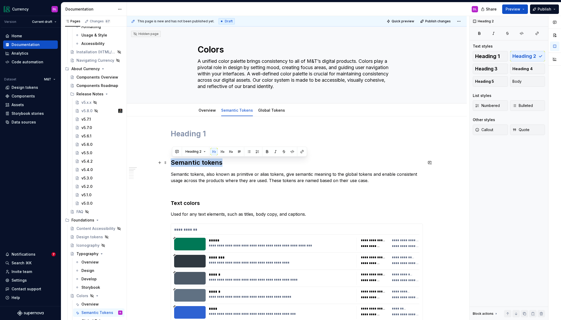
drag, startPoint x: 220, startPoint y: 163, endPoint x: 146, endPoint y: 159, distance: 74.6
click at [199, 151] on span "Heading 2" at bounding box center [193, 151] width 16 height 4
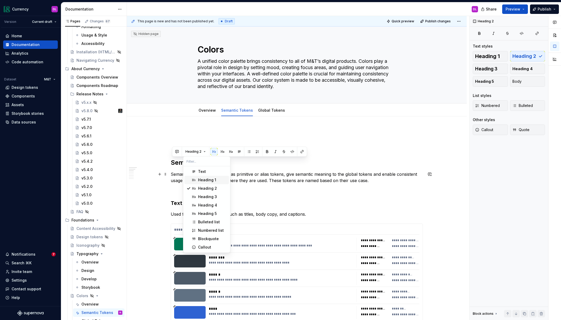
click at [197, 179] on span "Heading 1" at bounding box center [206, 180] width 45 height 8
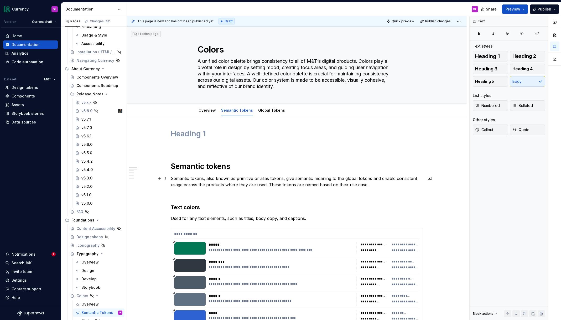
click at [218, 182] on p "Semantic tokens, also known as primitive or alias tokens, give semantic meaning…" at bounding box center [297, 181] width 252 height 13
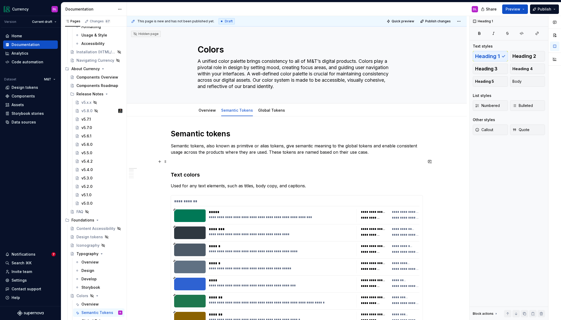
click at [208, 162] on p at bounding box center [297, 161] width 252 height 6
click at [191, 173] on h3 "Text colors" at bounding box center [297, 174] width 252 height 7
click at [206, 177] on h3 "Text colors" at bounding box center [297, 174] width 252 height 7
drag, startPoint x: 205, startPoint y: 176, endPoint x: 161, endPoint y: 175, distance: 43.9
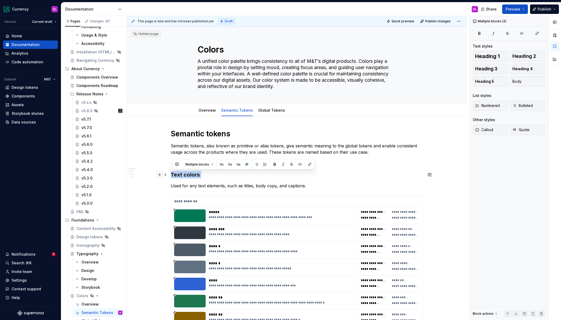
click at [209, 166] on button "Multiple blocks" at bounding box center [199, 164] width 33 height 7
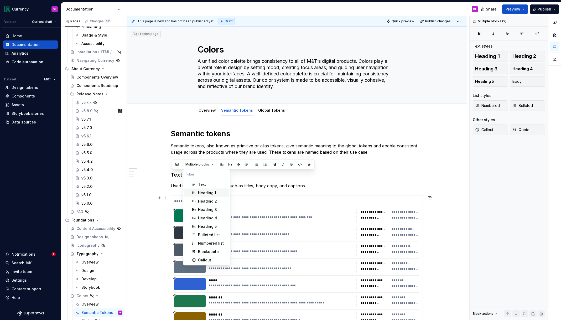
click at [208, 199] on div "Heading 2" at bounding box center [207, 200] width 19 height 5
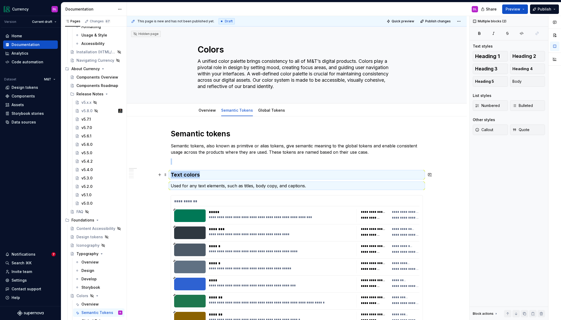
click at [202, 178] on h3 "Text colors" at bounding box center [297, 174] width 252 height 7
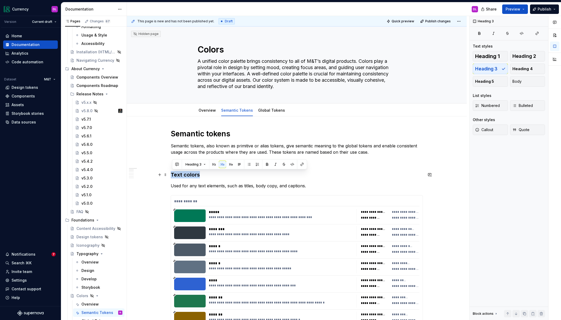
drag, startPoint x: 203, startPoint y: 174, endPoint x: 172, endPoint y: 174, distance: 30.2
click at [172, 174] on h3 "Text colors" at bounding box center [297, 174] width 252 height 7
click at [205, 165] on button "Heading 3" at bounding box center [195, 164] width 25 height 7
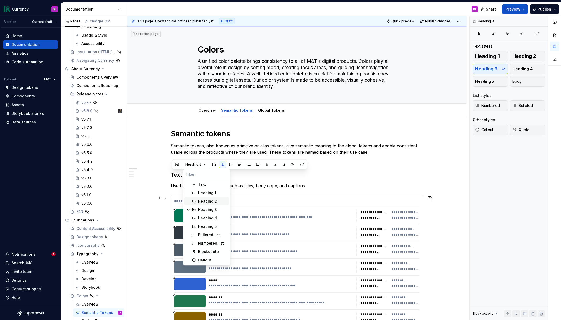
drag, startPoint x: 205, startPoint y: 200, endPoint x: 208, endPoint y: 199, distance: 3.5
click at [205, 200] on div "Heading 2" at bounding box center [207, 200] width 19 height 5
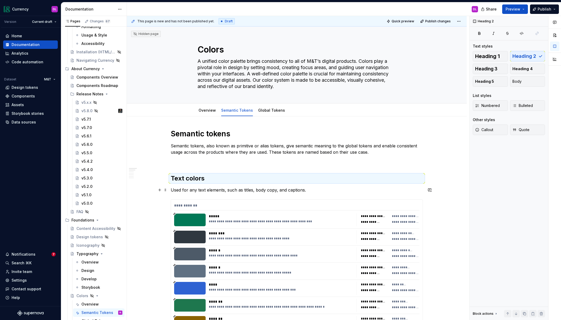
click at [273, 187] on p "Used for any text elements, such as titles, body copy, and captions." at bounding box center [297, 190] width 252 height 6
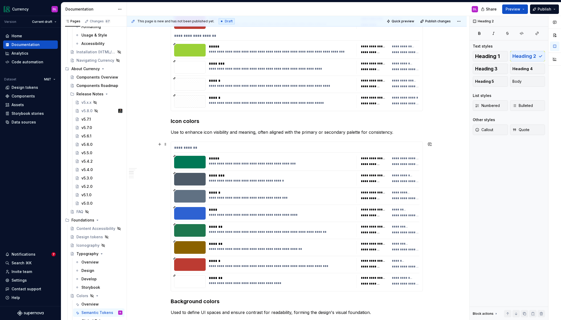
scroll to position [314, 0]
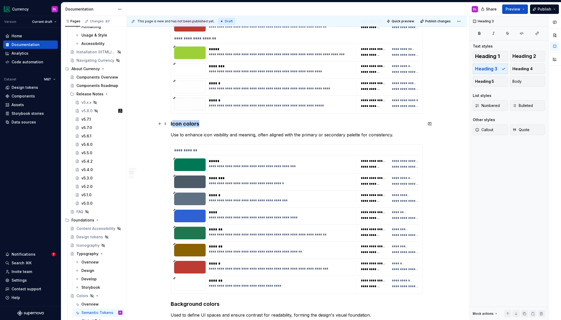
drag, startPoint x: 201, startPoint y: 125, endPoint x: 173, endPoint y: 124, distance: 28.1
click at [173, 124] on h3 "Icon colors" at bounding box center [297, 123] width 252 height 7
click at [195, 124] on h3 "Icon colors" at bounding box center [297, 123] width 252 height 7
drag, startPoint x: 202, startPoint y: 124, endPoint x: 170, endPoint y: 124, distance: 31.5
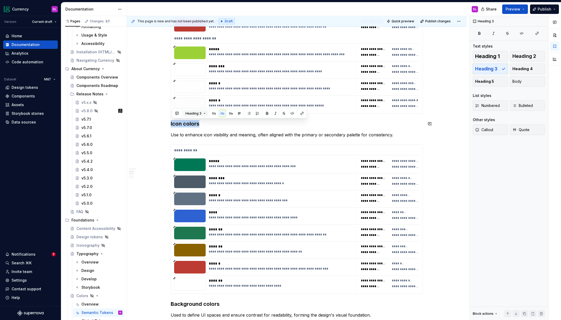
click at [205, 116] on button "Heading 3" at bounding box center [195, 113] width 25 height 7
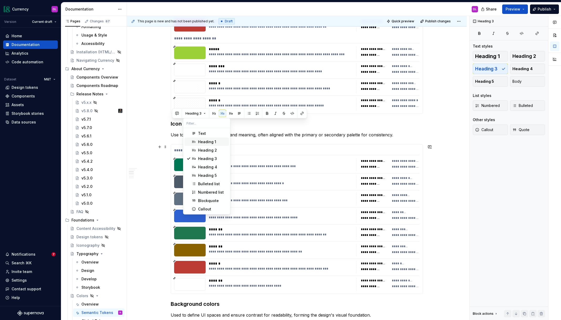
click at [205, 148] on div "Heading 2" at bounding box center [207, 150] width 19 height 5
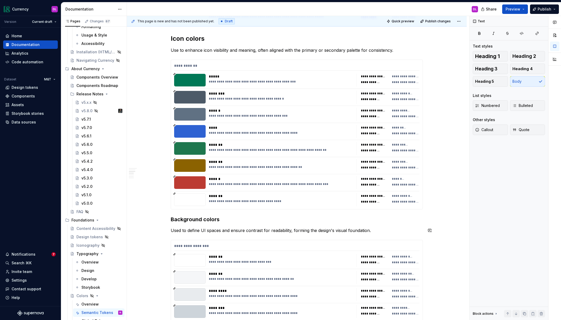
scroll to position [404, 0]
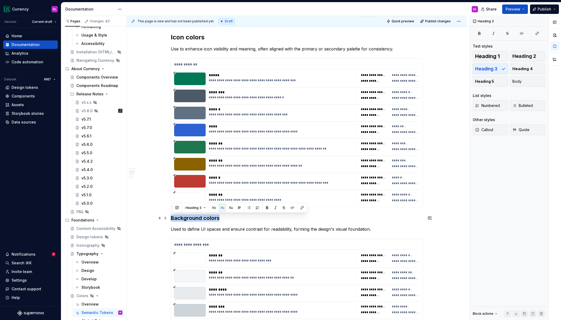
drag, startPoint x: 223, startPoint y: 218, endPoint x: 171, endPoint y: 216, distance: 52.3
click at [203, 210] on button "Heading 3" at bounding box center [195, 207] width 25 height 7
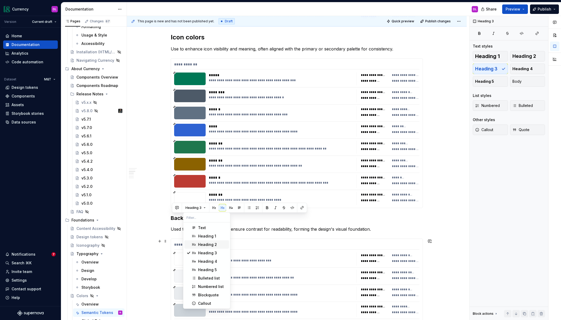
click at [203, 243] on div "Heading 2" at bounding box center [207, 244] width 19 height 5
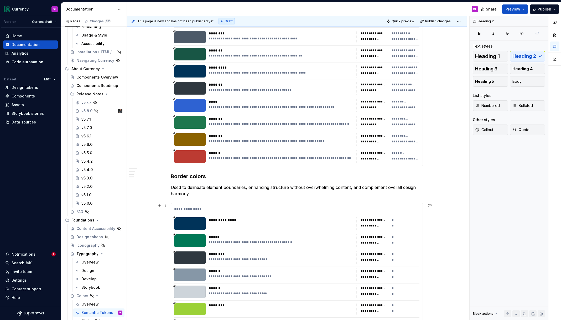
scroll to position [830, 0]
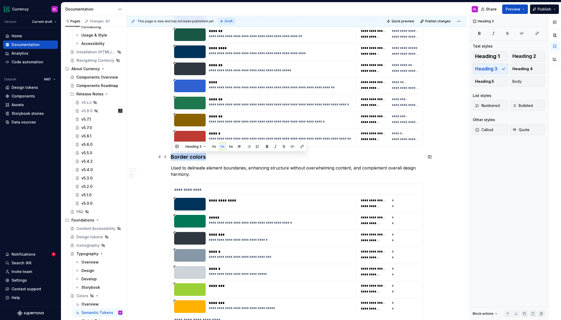
drag, startPoint x: 206, startPoint y: 157, endPoint x: 169, endPoint y: 155, distance: 36.8
click at [202, 147] on button "Heading 3" at bounding box center [195, 146] width 25 height 7
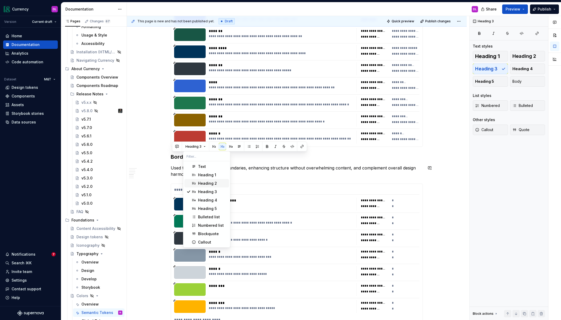
click at [199, 181] on span "Heading 2" at bounding box center [206, 183] width 45 height 8
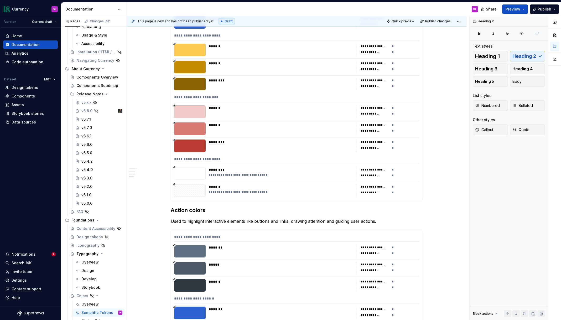
scroll to position [1248, 0]
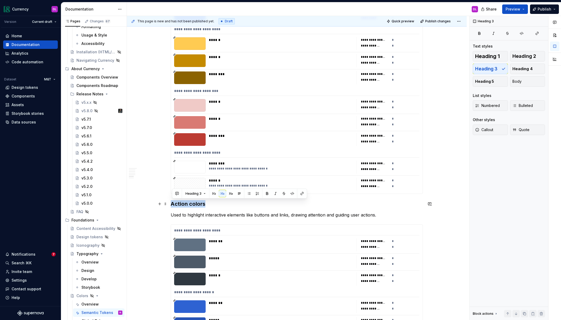
drag, startPoint x: 205, startPoint y: 204, endPoint x: 170, endPoint y: 203, distance: 35.4
click at [170, 203] on div "**********" at bounding box center [297, 133] width 340 height 2530
click at [199, 196] on button "Heading 3" at bounding box center [195, 193] width 25 height 7
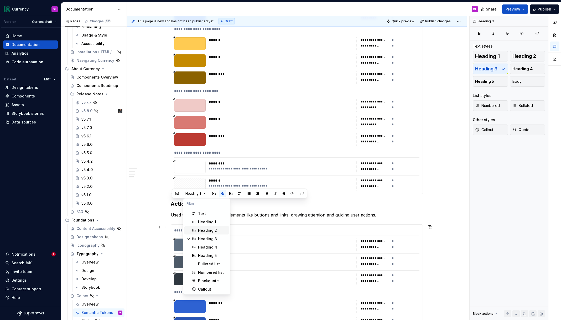
click at [202, 228] on div "Heading 2" at bounding box center [207, 230] width 19 height 5
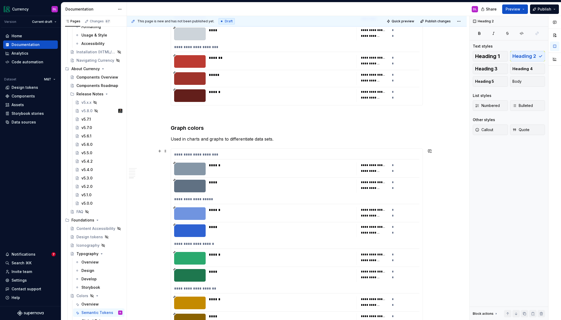
scroll to position [1887, 0]
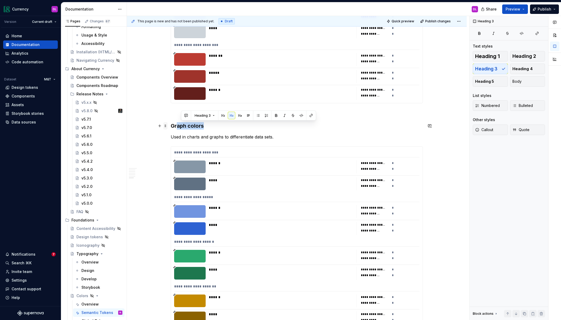
drag, startPoint x: 200, startPoint y: 126, endPoint x: 168, endPoint y: 124, distance: 32.1
click at [208, 115] on button "Heading 3" at bounding box center [201, 115] width 25 height 7
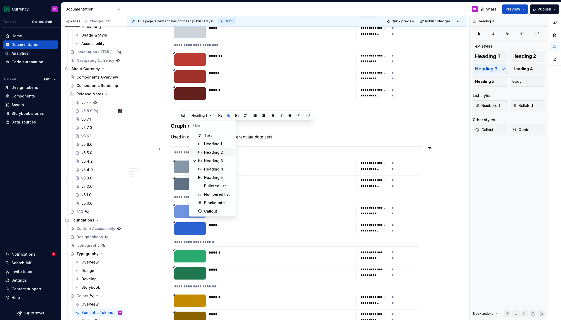
click at [213, 150] on div "Heading 2" at bounding box center [213, 152] width 19 height 5
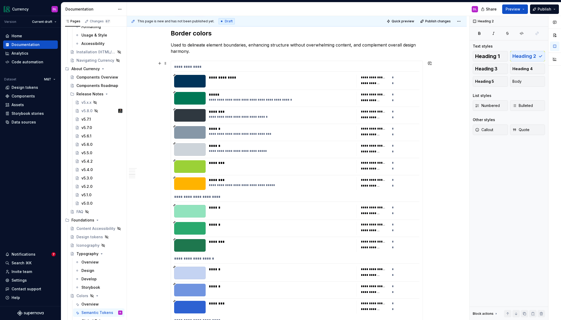
scroll to position [959, 0]
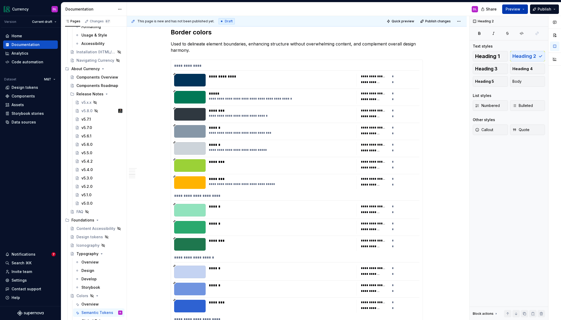
click at [513, 11] on span "Preview" at bounding box center [512, 9] width 15 height 5
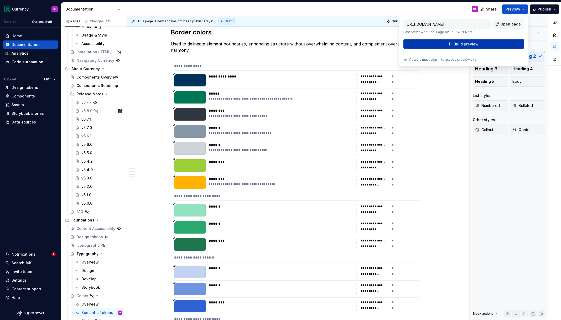
click at [472, 46] on span "Build preview" at bounding box center [465, 43] width 25 height 5
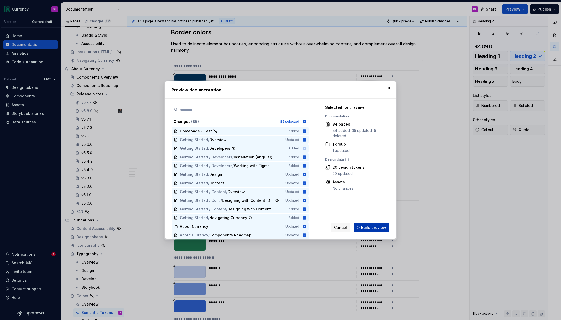
click at [383, 230] on button "Build preview" at bounding box center [371, 227] width 36 height 9
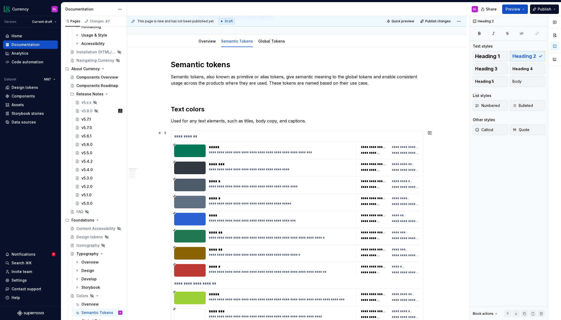
scroll to position [0, 0]
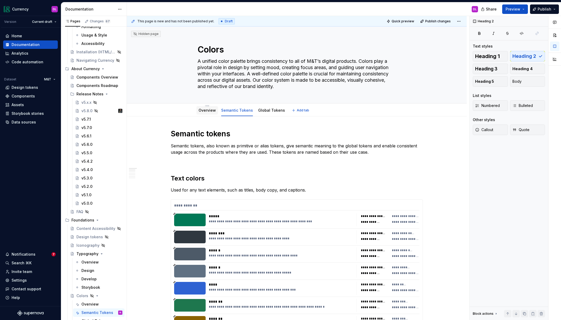
click at [212, 113] on div "Overview" at bounding box center [206, 110] width 17 height 6
click at [207, 112] on link "Overview" at bounding box center [206, 110] width 17 height 4
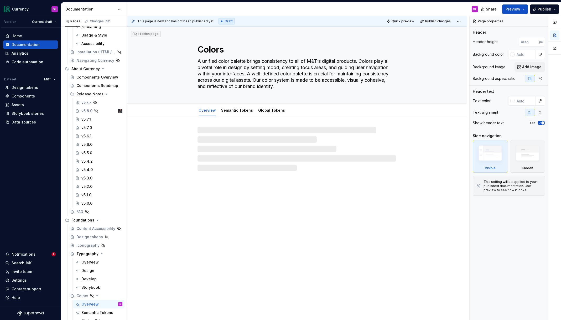
type textarea "*"
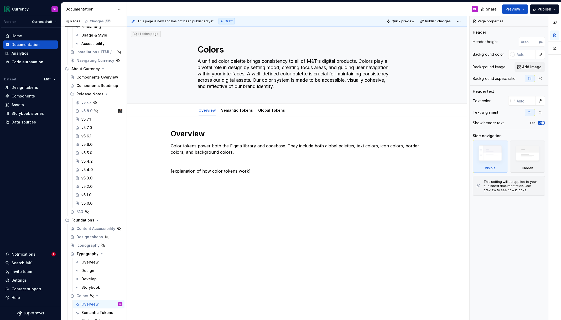
click at [292, 181] on div "This page is new and has not been published yet. Draft Quick preview Publish ch…" at bounding box center [298, 168] width 342 height 304
click at [286, 172] on p "[explanation of how color tokens work]" at bounding box center [297, 171] width 252 height 6
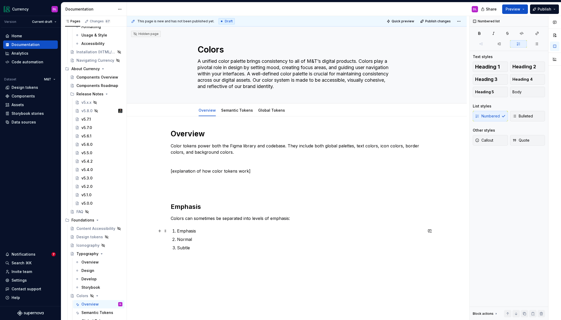
click at [203, 231] on p "Emphasis" at bounding box center [300, 231] width 246 height 6
drag, startPoint x: 188, startPoint y: 231, endPoint x: 178, endPoint y: 230, distance: 9.7
click at [178, 230] on li "Emphasis" at bounding box center [300, 231] width 246 height 6
click at [187, 238] on p "Normal" at bounding box center [300, 239] width 246 height 6
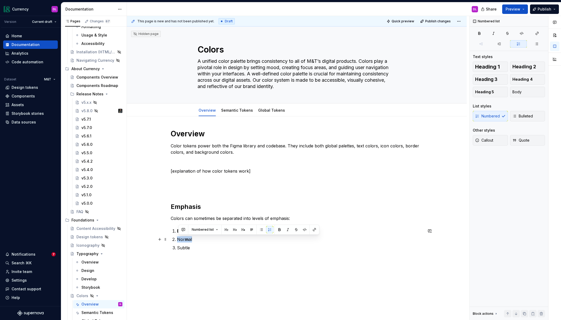
drag, startPoint x: 196, startPoint y: 240, endPoint x: 176, endPoint y: 238, distance: 19.5
click at [177, 238] on li "Nor m al" at bounding box center [300, 239] width 246 height 6
drag, startPoint x: 176, startPoint y: 248, endPoint x: 193, endPoint y: 249, distance: 16.3
click at [193, 249] on li "Subtle" at bounding box center [300, 247] width 246 height 6
click at [203, 255] on div "Overview Color tokens power both the Figma library and codebase. They include b…" at bounding box center [297, 193] width 252 height 128
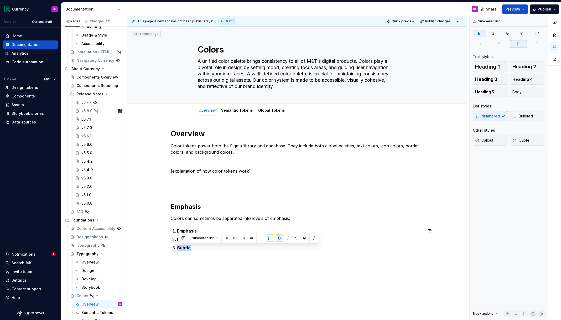
click at [215, 259] on div "This page is new and has not been published yet. Draft Quick preview Publish ch…" at bounding box center [298, 168] width 342 height 304
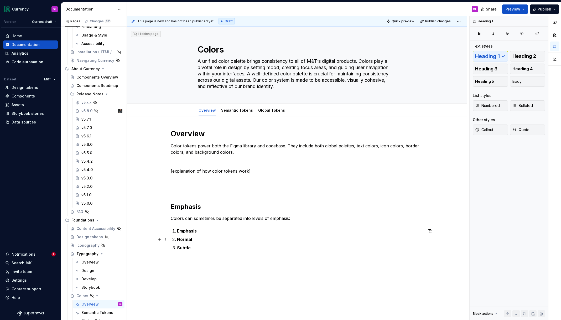
click at [204, 233] on p "Emphasis" at bounding box center [300, 231] width 246 height 6
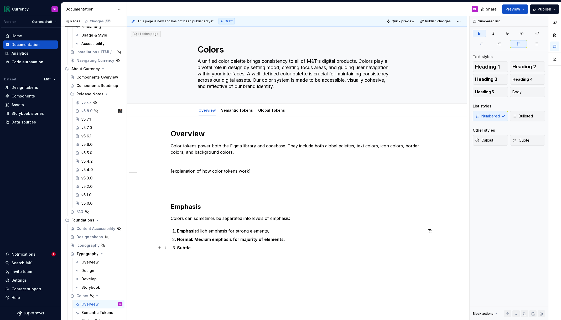
click at [199, 247] on p "Subtle" at bounding box center [300, 247] width 246 height 6
click at [278, 230] on p "Emphasis: High emphasis for strong elements," at bounding box center [300, 231] width 246 height 6
drag, startPoint x: 213, startPoint y: 238, endPoint x: 304, endPoint y: 238, distance: 91.9
click at [304, 238] on p "Normal: Medium emphasis for majority of elements." at bounding box center [300, 239] width 246 height 6
drag, startPoint x: 281, startPoint y: 249, endPoint x: 194, endPoint y: 248, distance: 86.6
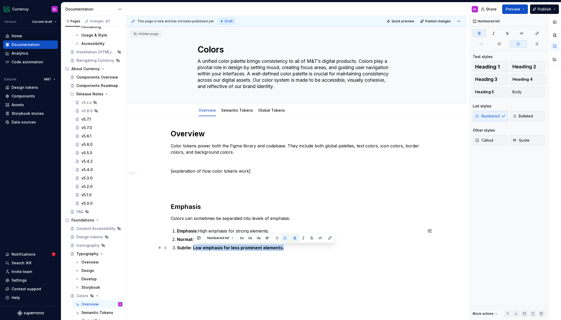
click at [194, 248] on p "Subtle: Low emphasis for less prominent elements." at bounding box center [300, 247] width 246 height 6
click at [239, 270] on div "Overview Color tokens power both the Figma library and codebase. They include b…" at bounding box center [297, 234] width 340 height 236
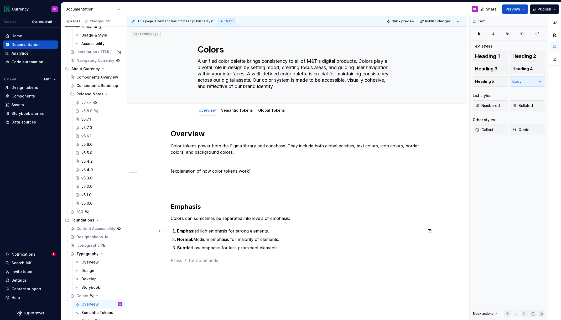
click at [277, 229] on p "Emphasis: High emphasis for strong elements." at bounding box center [300, 231] width 246 height 6
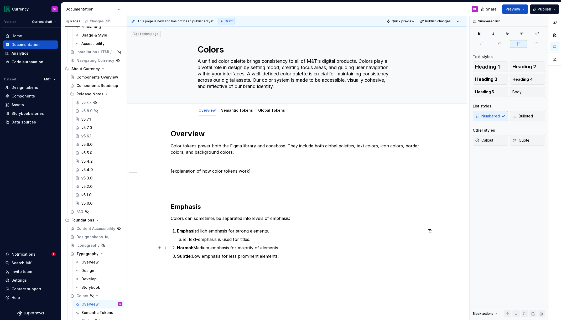
click at [283, 249] on p "Normal: Medium emphasis for majority of elements." at bounding box center [300, 247] width 246 height 6
click at [192, 206] on h2 "Emphasis" at bounding box center [297, 206] width 252 height 8
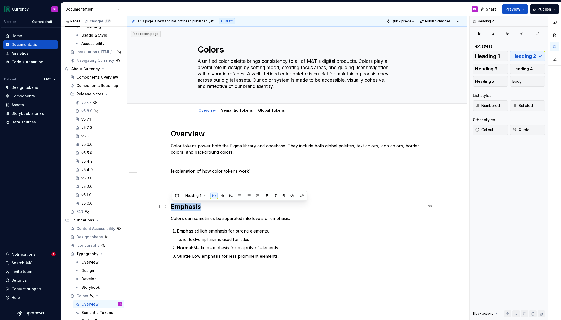
click at [192, 206] on h2 "Emphasis" at bounding box center [297, 206] width 252 height 8
click at [280, 219] on p "Colors can sometimes be separated into levels of emphasis:" at bounding box center [297, 218] width 252 height 6
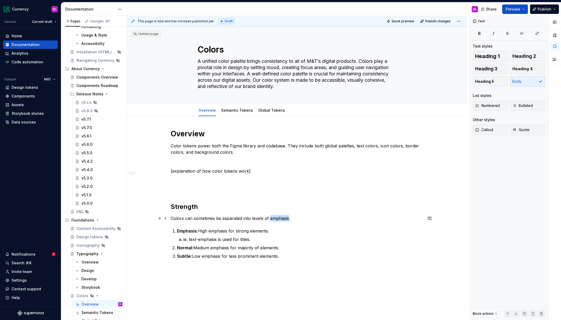
click at [280, 219] on p "Colors can sometimes be separated into levels of emphasis:" at bounding box center [297, 218] width 252 height 6
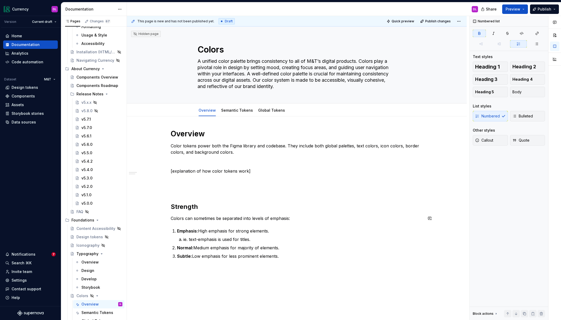
click at [296, 222] on div "Overview Color tokens power both the Figma library and codebase. They include b…" at bounding box center [297, 200] width 252 height 143
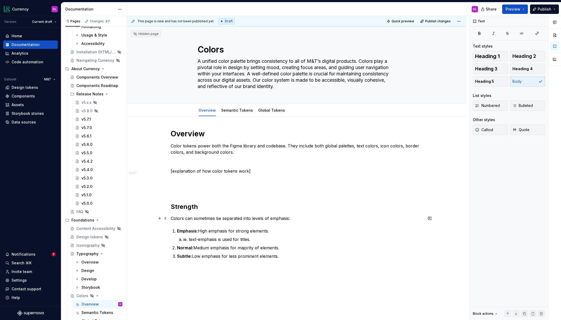
click at [285, 218] on p "Colors can sometimes be separated into levels of emphasis:" at bounding box center [297, 218] width 252 height 6
click at [286, 220] on p "Colors can sometimes be separated into levels of emphasis:" at bounding box center [297, 218] width 252 height 6
click at [289, 219] on p "Colors can sometimes be separated into levels of emphasis:" at bounding box center [297, 218] width 252 height 6
click at [246, 190] on p at bounding box center [297, 190] width 252 height 6
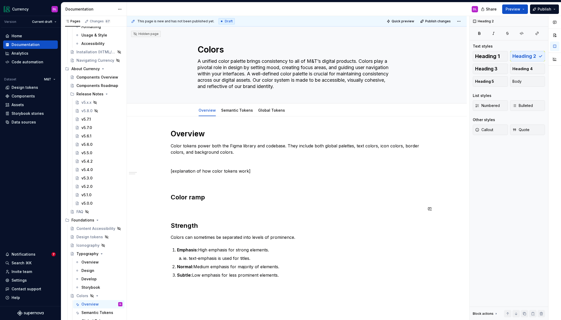
click at [203, 212] on div "Overview Color tokens power both the Figma library and codebase. They include b…" at bounding box center [297, 210] width 252 height 162
click at [202, 207] on p at bounding box center [297, 209] width 252 height 6
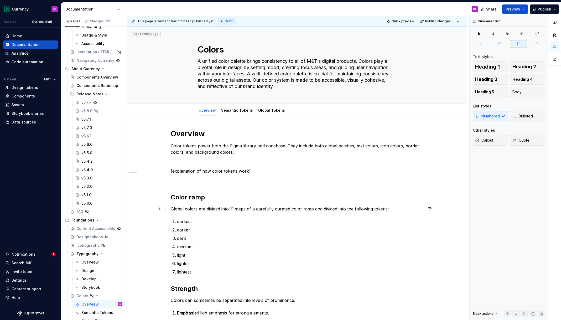
click at [231, 208] on p "Global colors are divided into 11 steps of a carefully curated color ramp and d…" at bounding box center [297, 209] width 252 height 6
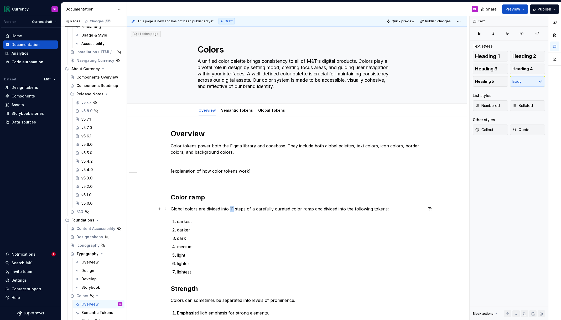
click at [231, 208] on p "Global colors are divided into 11 steps of a carefully curated color ramp and d…" at bounding box center [297, 209] width 252 height 6
click at [223, 224] on p "darkest" at bounding box center [300, 221] width 246 height 6
click at [384, 209] on p "Global colors are divided into 7 steps of a carefully curated color ramp and di…" at bounding box center [297, 209] width 252 height 6
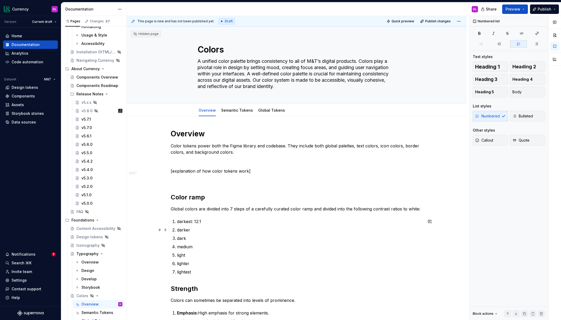
click at [215, 230] on p "darker" at bounding box center [300, 230] width 246 height 6
click at [211, 245] on p "medium" at bounding box center [300, 246] width 246 height 6
click at [198, 264] on p "lighter: 1.3: 1" at bounding box center [300, 263] width 246 height 6
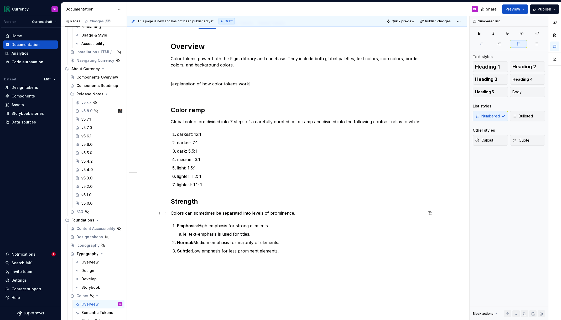
scroll to position [98, 0]
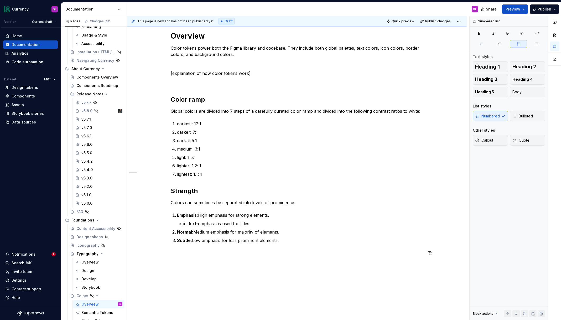
click at [284, 245] on div "Overview Color tokens power both the Figma library and codebase. They include b…" at bounding box center [297, 143] width 252 height 225
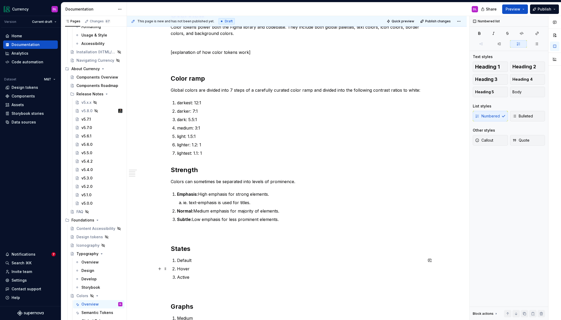
scroll to position [118, 0]
click at [203, 260] on p "Default" at bounding box center [300, 260] width 246 height 6
click at [200, 267] on p "Hover" at bounding box center [300, 269] width 246 height 6
click at [230, 260] on p "Default: Default state" at bounding box center [300, 260] width 246 height 6
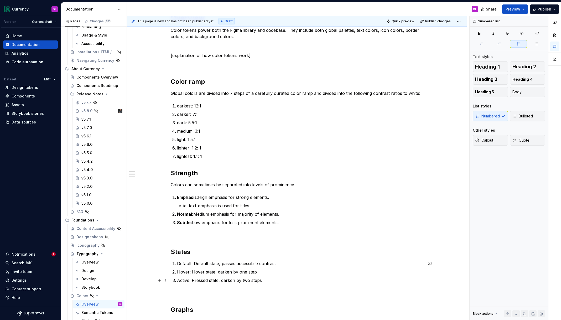
scroll to position [178, 0]
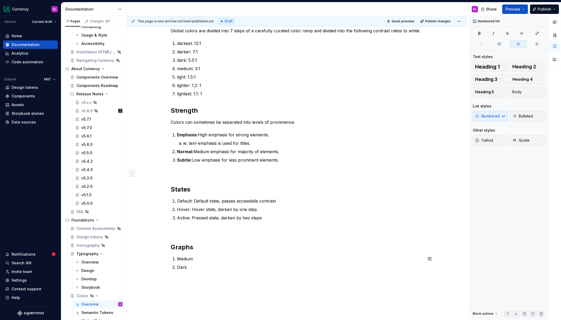
click at [209, 271] on div "Overview Color tokens power both the Figma library and codebase. They include b…" at bounding box center [297, 113] width 252 height 325
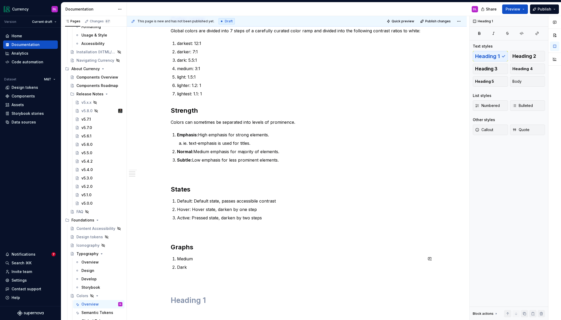
scroll to position [189, 0]
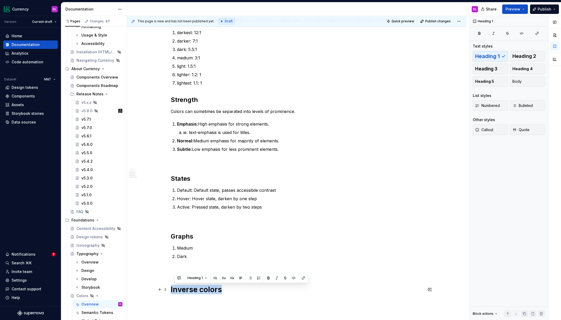
drag, startPoint x: 232, startPoint y: 289, endPoint x: 171, endPoint y: 286, distance: 60.9
click at [171, 286] on div "Overview Color tokens power both the Figma library and codebase. They include b…" at bounding box center [297, 162] width 340 height 469
click at [187, 280] on button "Heading 1" at bounding box center [195, 277] width 24 height 7
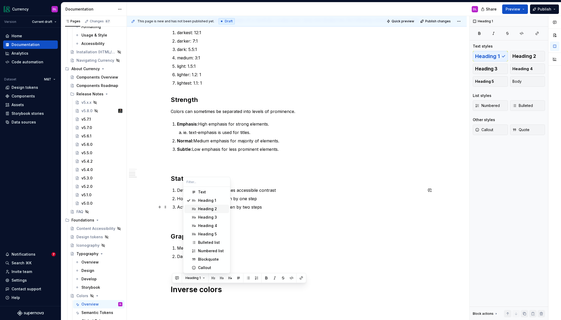
click at [207, 209] on div "Heading 2" at bounding box center [207, 208] width 19 height 5
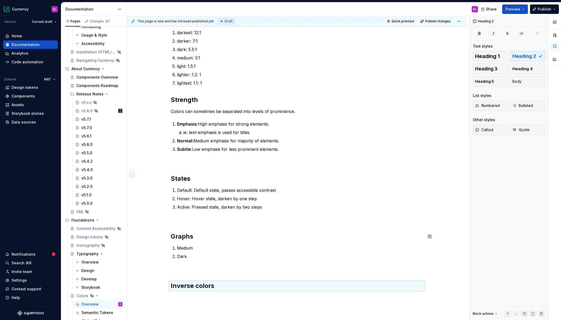
click at [361, 244] on div "Overview Color tokens power both the Figma library and codebase. They include b…" at bounding box center [297, 115] width 252 height 350
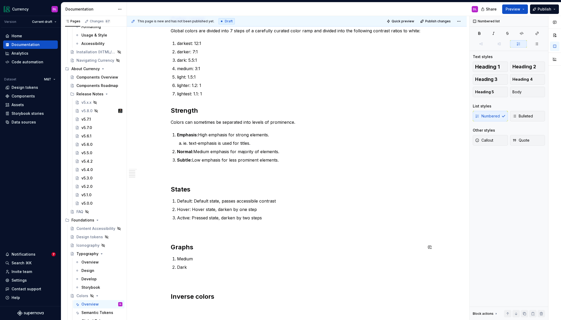
scroll to position [177, 0]
click at [202, 248] on h2 "Graphs" at bounding box center [297, 248] width 252 height 8
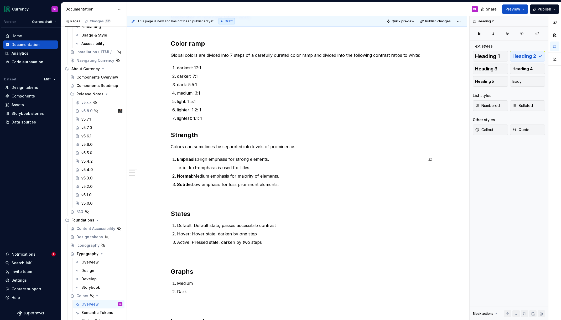
scroll to position [130, 0]
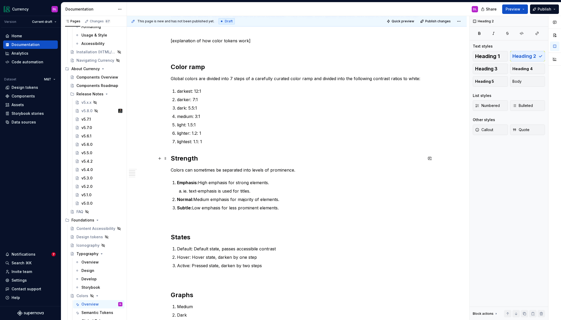
click at [216, 154] on div "Overview Color tokens power both the Figma library and codebase. They include b…" at bounding box center [297, 174] width 252 height 350
click at [215, 155] on h2 "Strength" at bounding box center [297, 158] width 252 height 8
click at [189, 236] on h2 "States" at bounding box center [297, 237] width 252 height 8
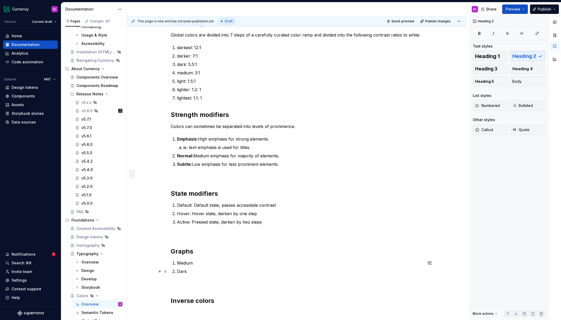
scroll to position [174, 0]
click at [202, 253] on h2 "Graphs" at bounding box center [297, 250] width 252 height 8
click at [199, 301] on h2 "Inverse colors" at bounding box center [297, 300] width 252 height 8
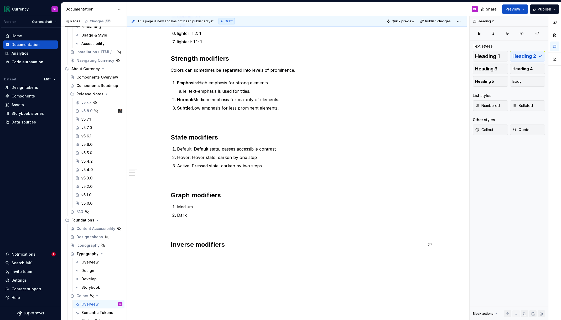
scroll to position [232, 0]
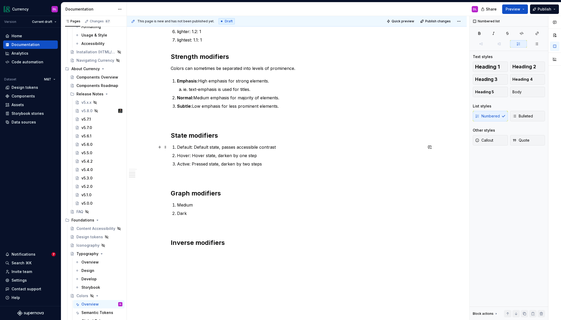
click at [194, 147] on p "Default: Default state, passes accessibile contrast" at bounding box center [300, 147] width 246 height 6
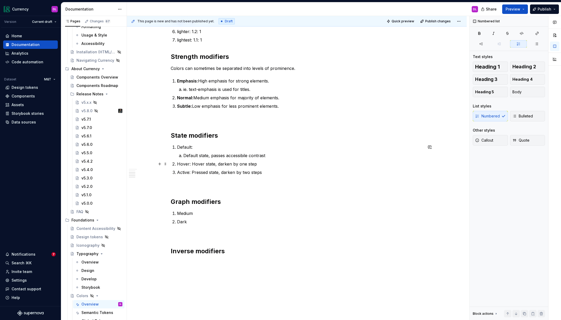
click at [191, 164] on p "Hover: Hover state, darken by one step" at bounding box center [300, 164] width 246 height 6
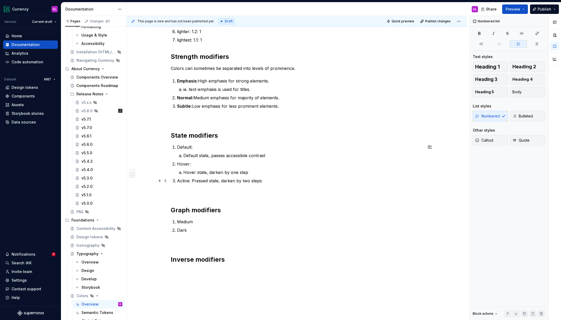
click at [193, 180] on p "Active: Pressed state, darken by two steps" at bounding box center [300, 180] width 246 height 6
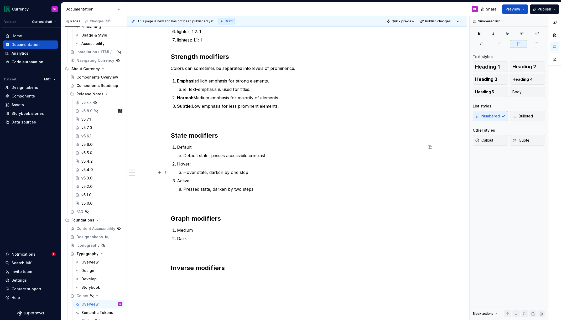
click at [278, 171] on p "Hover state, darken by one step" at bounding box center [302, 172] width 239 height 6
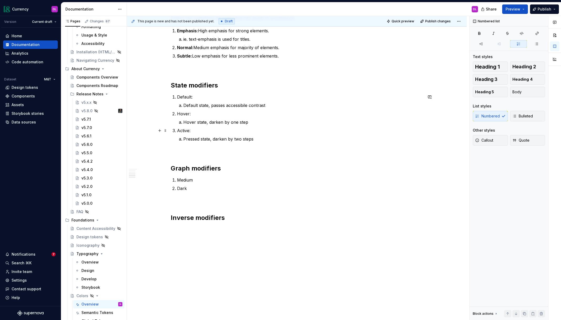
scroll to position [286, 0]
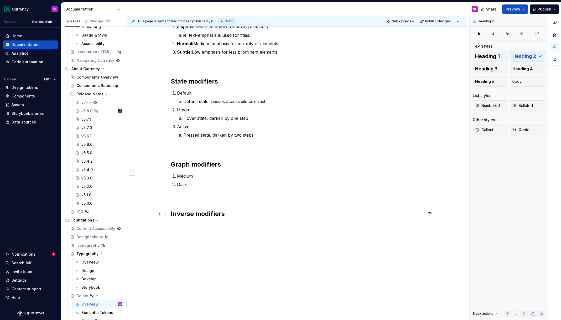
click at [265, 216] on h2 "Inverse modifiers" at bounding box center [297, 213] width 252 height 8
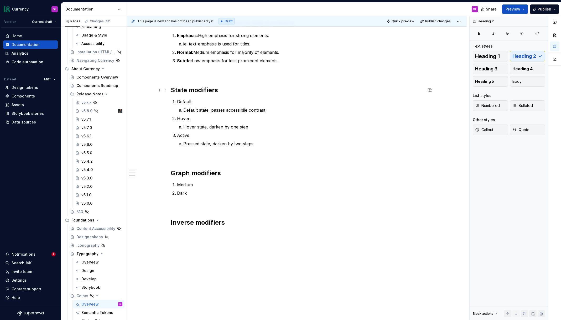
click at [223, 90] on h2 "State modifiers" at bounding box center [297, 90] width 252 height 8
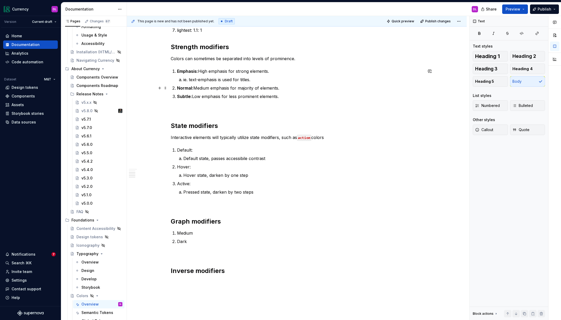
scroll to position [248, 0]
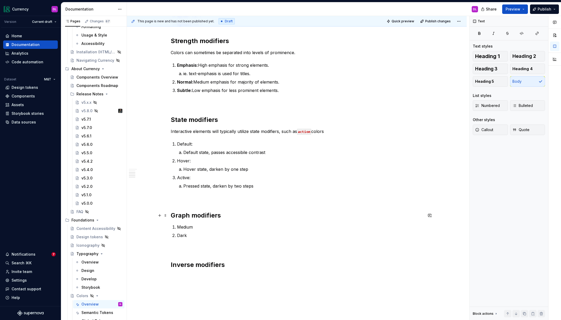
click at [223, 214] on h2 "Graph modifiers" at bounding box center [297, 215] width 252 height 8
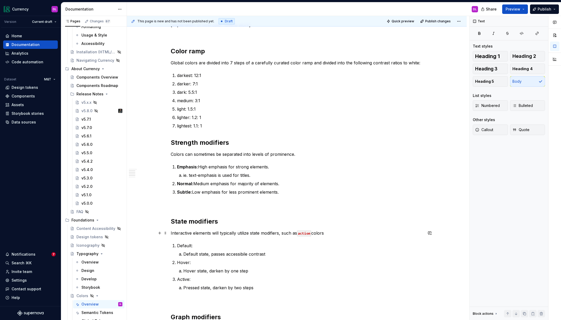
scroll to position [147, 0]
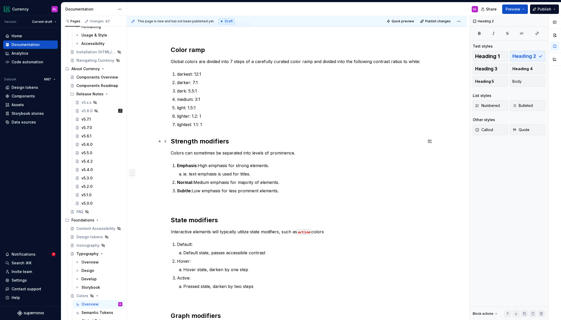
click at [194, 144] on h2 "Strength modifiers" at bounding box center [297, 141] width 252 height 8
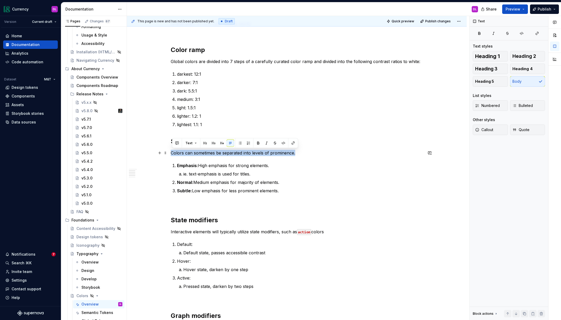
drag, startPoint x: 300, startPoint y: 154, endPoint x: 201, endPoint y: 152, distance: 99.2
click at [173, 154] on p "Colors can sometimes be separated into levels of prominence." at bounding box center [297, 153] width 252 height 6
drag, startPoint x: 198, startPoint y: 153, endPoint x: 172, endPoint y: 152, distance: 26.0
click at [172, 152] on p "Static and/or information elements such as text utilize strength modifiers to c…" at bounding box center [297, 153] width 252 height 6
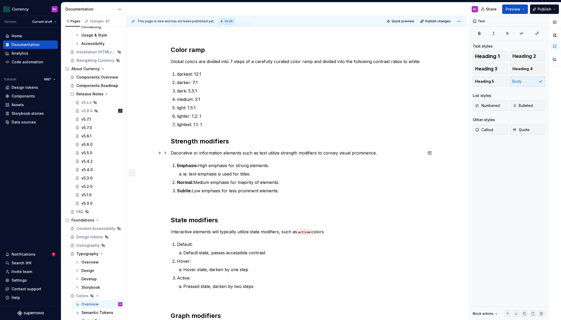
click at [223, 153] on p "Decorative or information elements such as text utilize strength modifiers to c…" at bounding box center [297, 153] width 252 height 6
click at [307, 200] on p at bounding box center [297, 203] width 252 height 6
click at [323, 197] on div "Overview Color tokens power both the Figma library and codebase. They include b…" at bounding box center [297, 185] width 252 height 406
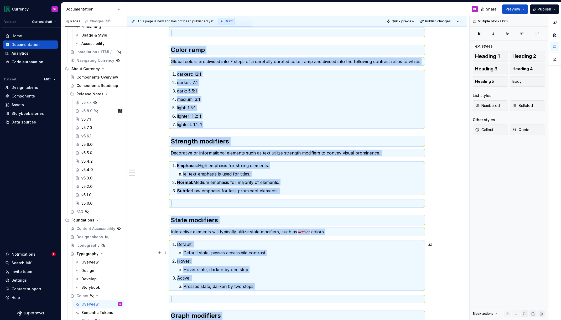
copy div "Overview Color tokens power both the Figma library and codebase. They include b…"
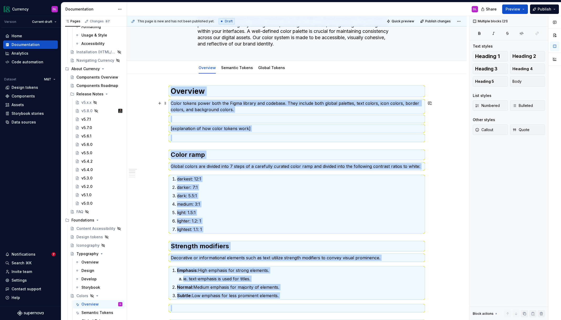
scroll to position [0, 0]
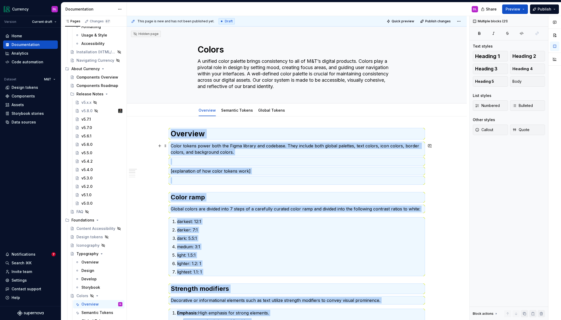
click at [239, 147] on p "Color tokens power both the Figma library and codebase. They include both globa…" at bounding box center [297, 149] width 252 height 13
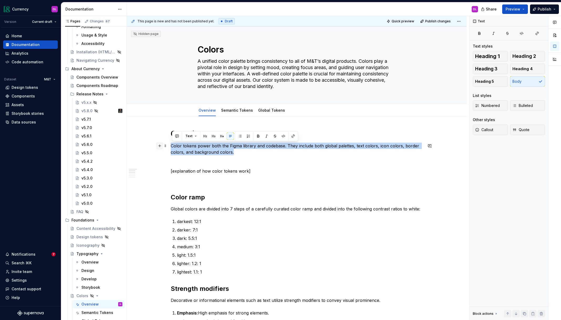
drag, startPoint x: 240, startPoint y: 155, endPoint x: 160, endPoint y: 144, distance: 80.3
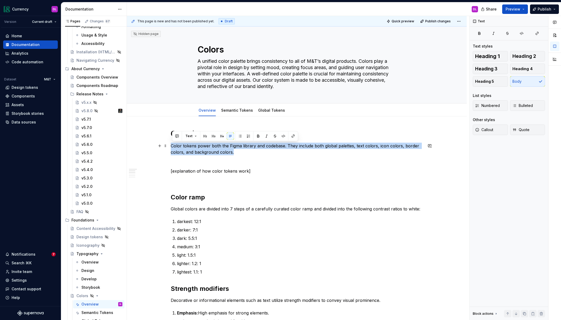
drag, startPoint x: 238, startPoint y: 155, endPoint x: 172, endPoint y: 148, distance: 65.7
click at [172, 148] on p "Color tokens power both the Figma library and codebase. They include both globa…" at bounding box center [297, 149] width 252 height 13
drag, startPoint x: 237, startPoint y: 152, endPoint x: 165, endPoint y: 145, distance: 72.2
click at [173, 146] on p "Color tokens power both the Figma library and codebase. They include both globa…" at bounding box center [297, 149] width 252 height 13
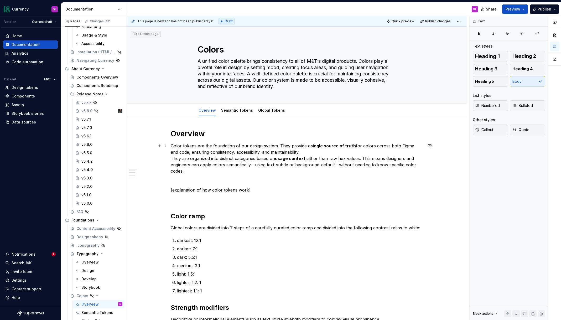
click at [320, 152] on p "Color tokens are the foundation of our design system. They provide a single sou…" at bounding box center [297, 158] width 252 height 31
click at [172, 159] on p "Color tokens are the foundation of our design system. They provide a single sou…" at bounding box center [297, 158] width 252 height 31
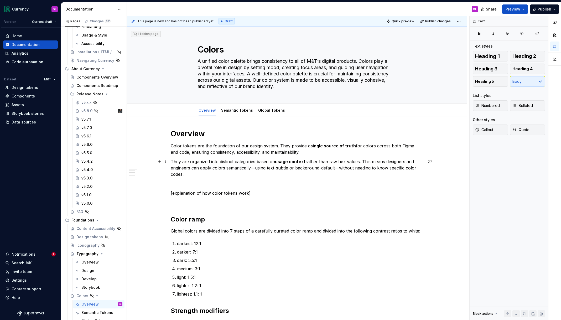
click at [240, 176] on p "They are organized into distinct categories based on usage context rather than …" at bounding box center [297, 167] width 252 height 19
drag, startPoint x: 340, startPoint y: 168, endPoint x: 255, endPoint y: 165, distance: 85.1
click at [253, 168] on p "They are organized into distinct categories based on usage context rather than …" at bounding box center [297, 167] width 252 height 19
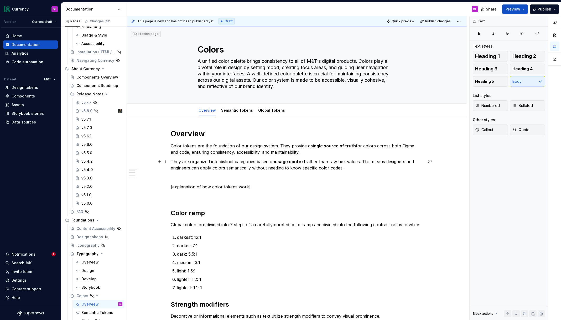
click at [275, 187] on p "[explanation of how color tokens work]" at bounding box center [297, 186] width 252 height 6
click at [186, 187] on p "[explanation of how color tokens work]" at bounding box center [297, 186] width 252 height 6
click at [173, 187] on p "[explanation of how color tokens work]" at bounding box center [297, 186] width 252 height 6
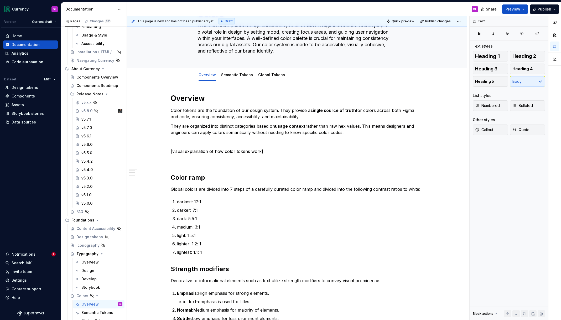
scroll to position [36, 0]
click at [362, 133] on p "They are organized into distinct categories based on usage context rather than …" at bounding box center [297, 128] width 252 height 13
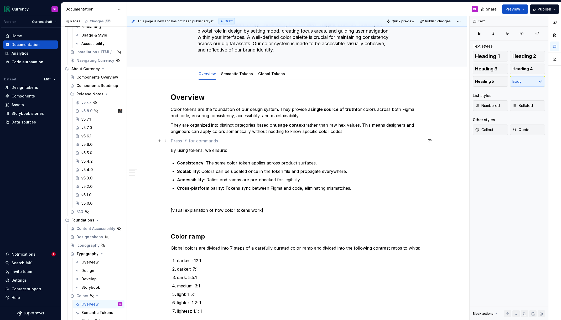
click at [206, 142] on p at bounding box center [297, 141] width 252 height 6
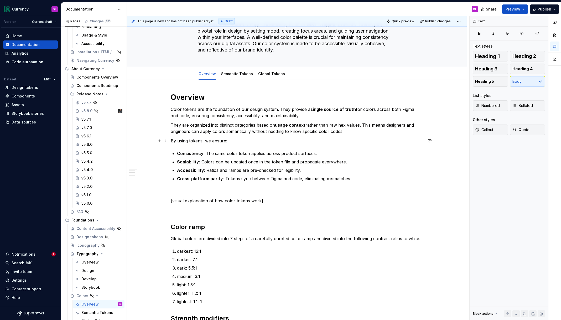
click at [190, 142] on p "By using tokens, we ensure:" at bounding box center [297, 141] width 252 height 6
click at [198, 140] on p "By using design tokens, we ensure:" at bounding box center [297, 141] width 252 height 6
click at [225, 181] on p "Cross-platform parity : Tokens sync between Figma and code, eliminating mismatc…" at bounding box center [300, 178] width 246 height 6
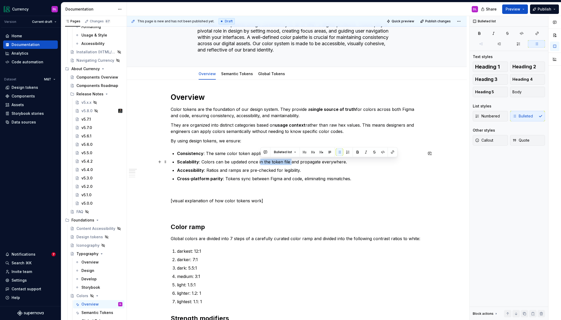
drag, startPoint x: 291, startPoint y: 162, endPoint x: 260, endPoint y: 161, distance: 31.0
click at [260, 161] on p "Scalability : Colors can be updated once in the token file and propagate everyw…" at bounding box center [300, 162] width 246 height 6
click at [260, 181] on p "Cross-platform parity : Tokens sync between Figma and code, eliminating mismatc…" at bounding box center [300, 178] width 246 height 6
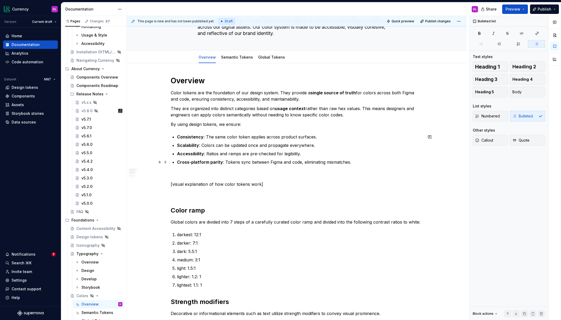
scroll to position [54, 0]
click at [353, 161] on p "Cross-platform parity : Tokens sync between Figma and code, eliminating mismatc…" at bounding box center [300, 161] width 246 height 6
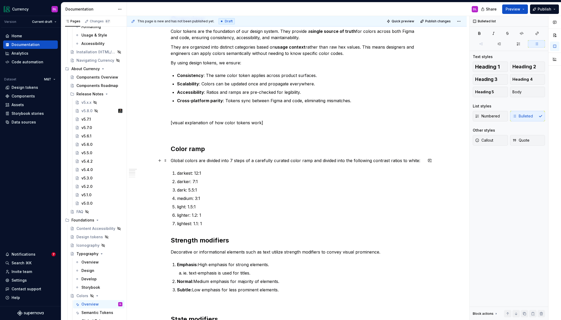
scroll to position [114, 0]
drag, startPoint x: 356, startPoint y: 100, endPoint x: 151, endPoint y: 99, distance: 205.3
click at [151, 99] on div "Overview Color tokens are the foundation of our design system. They provide a s…" at bounding box center [297, 295] width 340 height 587
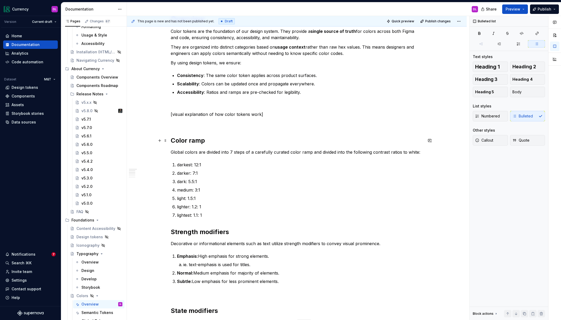
click at [252, 138] on h2 "Color ramp" at bounding box center [297, 140] width 252 height 8
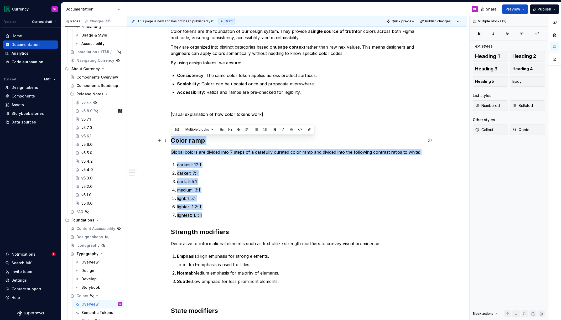
drag, startPoint x: 215, startPoint y: 216, endPoint x: 155, endPoint y: 138, distance: 98.3
click at [155, 138] on div "Overview Color tokens are the foundation of our design system. They provide a s…" at bounding box center [297, 291] width 340 height 579
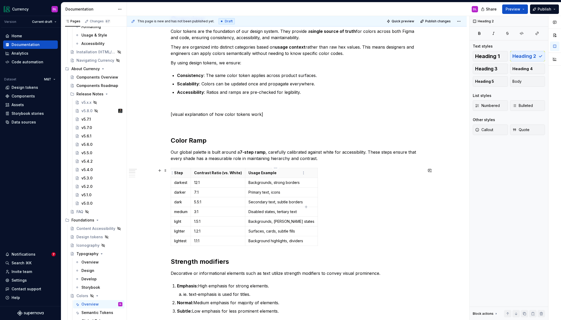
click at [280, 173] on p "Usage Example" at bounding box center [281, 172] width 66 height 5
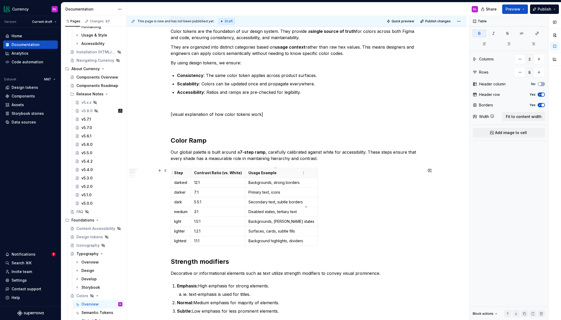
click at [249, 173] on strong "Usage Example" at bounding box center [262, 172] width 28 height 4
drag, startPoint x: 305, startPoint y: 174, endPoint x: 341, endPoint y: 175, distance: 35.7
drag, startPoint x: 193, startPoint y: 173, endPoint x: 201, endPoint y: 173, distance: 8.2
click at [201, 173] on th "Contrast Ratio (vs. White)" at bounding box center [226, 173] width 54 height 10
click at [378, 219] on div "Step Contrast Ratio (vs. White) Common Usage Example darkest 12:1 Backgrounds, …" at bounding box center [297, 208] width 252 height 80
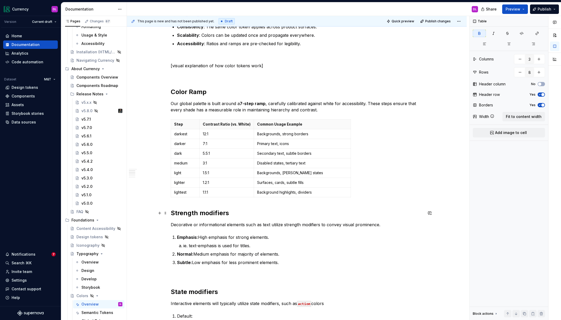
scroll to position [164, 0]
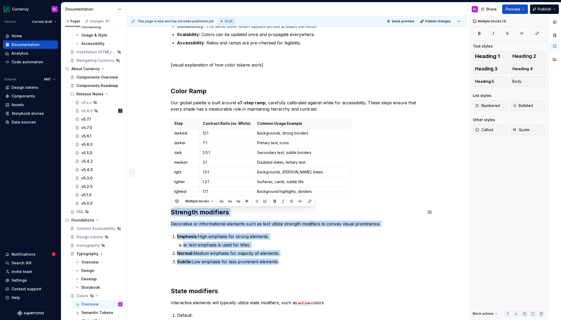
drag, startPoint x: 291, startPoint y: 262, endPoint x: 160, endPoint y: 204, distance: 142.7
click at [160, 204] on div "Overview Color tokens are the foundation of our design system. They provide a s…" at bounding box center [297, 256] width 340 height 608
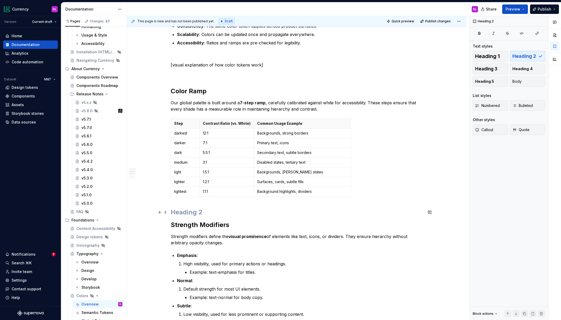
click at [191, 214] on h2 at bounding box center [297, 212] width 252 height 8
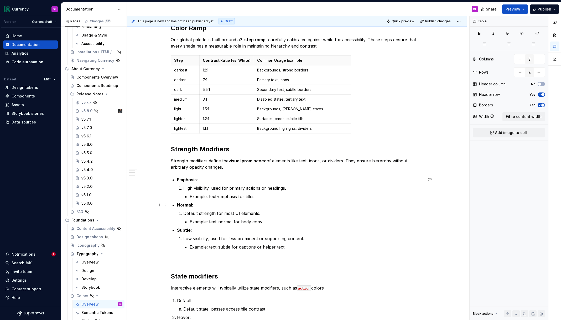
scroll to position [227, 0]
click at [338, 160] on p "Strength modifiers define the visual prominence of elements like text, icons, o…" at bounding box center [297, 163] width 252 height 13
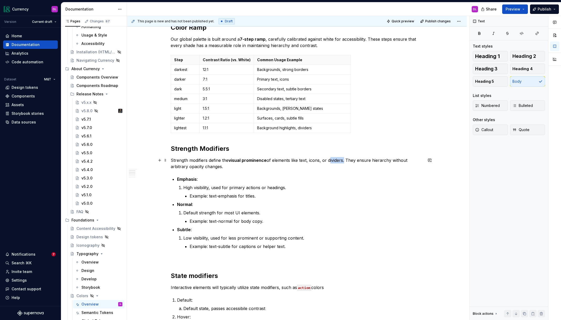
click at [338, 160] on p "Strength modifiers define the visual prominence of elements like text, icons, o…" at bounding box center [297, 163] width 252 height 13
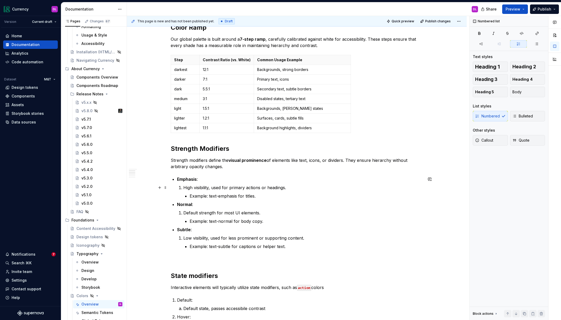
click at [350, 185] on p "High visibility, used for primary actions or headings." at bounding box center [302, 187] width 239 height 6
click at [336, 159] on p "Strength modifiers define the visual prominence of elements like text, icons, o…" at bounding box center [297, 163] width 252 height 13
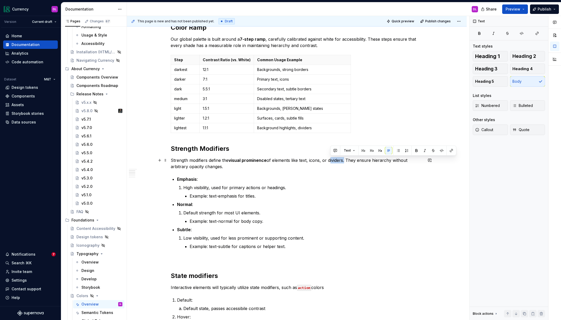
click at [336, 159] on p "Strength modifiers define the visual prominence of elements like text, icons, o…" at bounding box center [297, 163] width 252 height 13
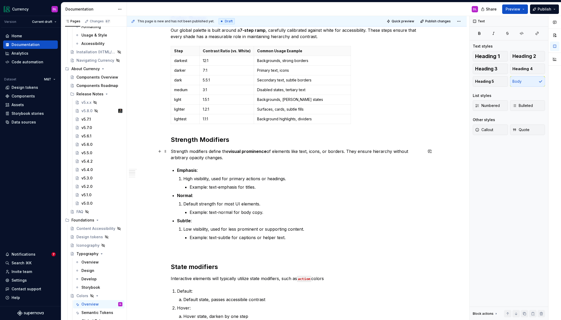
scroll to position [238, 0]
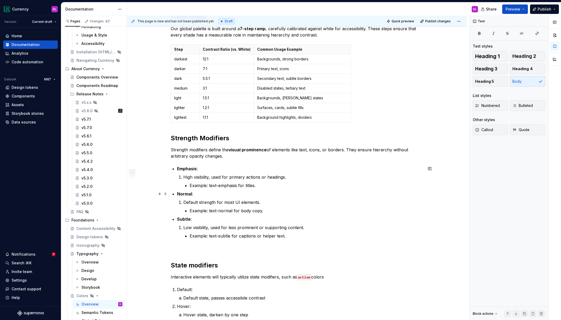
click at [334, 188] on ul "Emphasis : High visibility, used for primary actions or headings. Example: text…" at bounding box center [300, 201] width 246 height 73
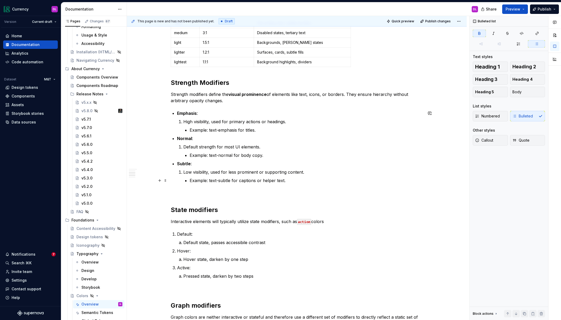
scroll to position [291, 0]
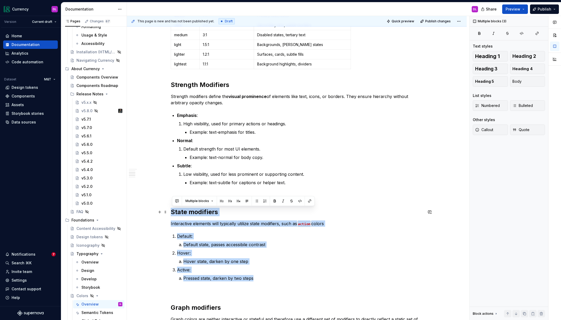
drag, startPoint x: 244, startPoint y: 270, endPoint x: 171, endPoint y: 212, distance: 93.3
click at [171, 212] on div "Overview Color tokens are the foundation of our design system. They provide a s…" at bounding box center [297, 153] width 340 height 657
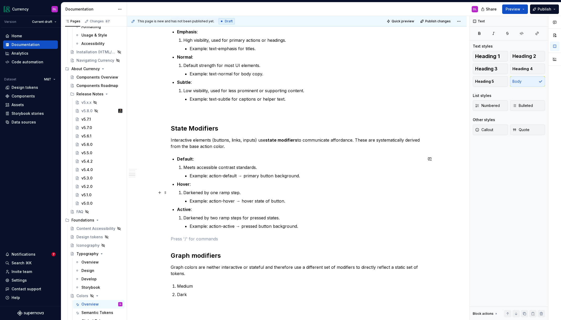
scroll to position [376, 0]
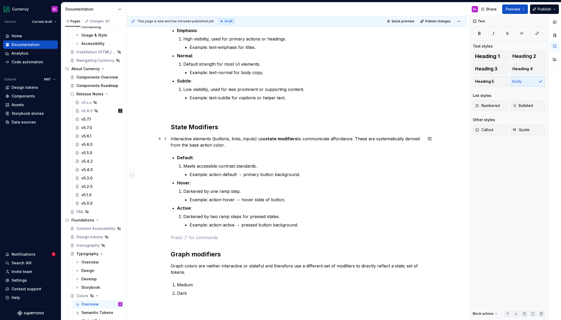
click at [252, 140] on p "Interactive elements (buttons, links, inputs) use state modifiers to communicat…" at bounding box center [297, 141] width 252 height 13
click at [215, 140] on p "Interactive elements (buttons and links) use state modifiers to communicate aff…" at bounding box center [297, 141] width 252 height 13
click at [292, 144] on p "Interactive elements (like buttons and links) use state modifiers to communicat…" at bounding box center [297, 141] width 252 height 13
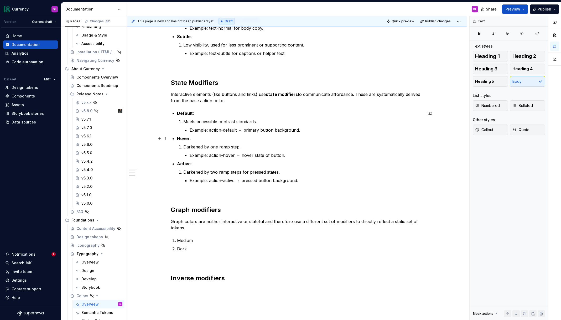
scroll to position [420, 0]
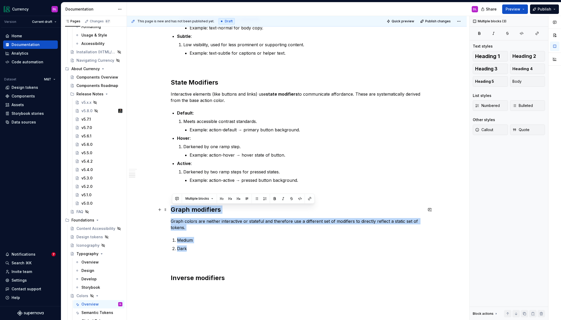
drag, startPoint x: 204, startPoint y: 251, endPoint x: 172, endPoint y: 209, distance: 52.6
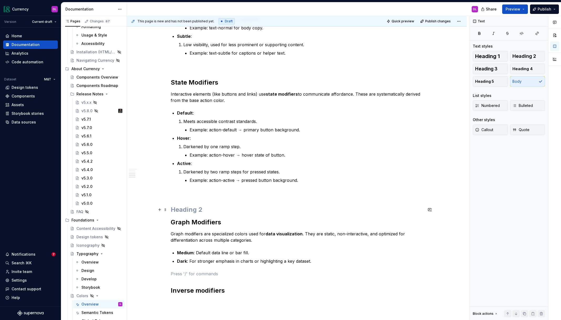
click at [185, 209] on h2 at bounding box center [297, 209] width 252 height 8
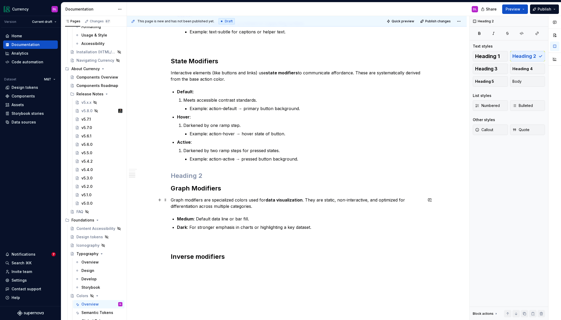
scroll to position [443, 0]
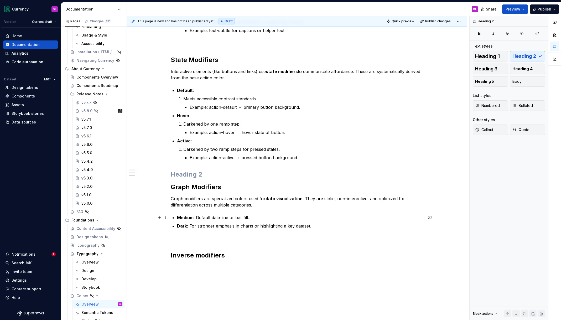
click at [265, 217] on p "Medium : Default data line or bar fill." at bounding box center [300, 217] width 246 height 6
drag, startPoint x: 231, startPoint y: 256, endPoint x: 167, endPoint y: 252, distance: 64.0
click at [173, 256] on h2 "Inverse modifiers" at bounding box center [297, 255] width 252 height 8
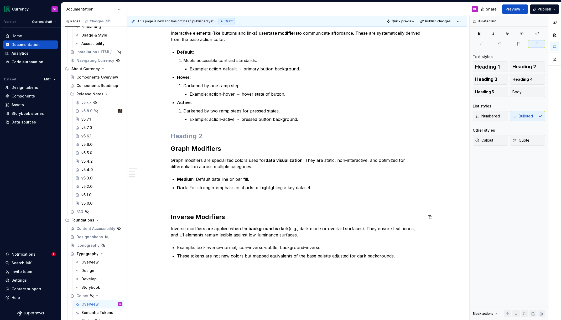
scroll to position [483, 0]
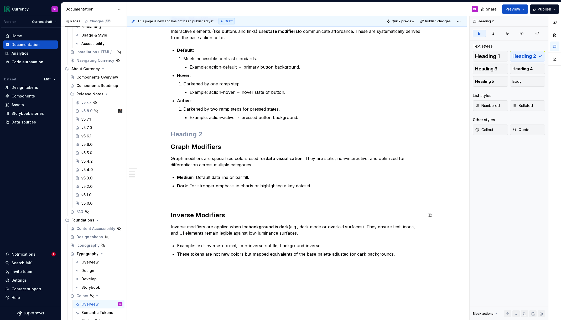
click at [326, 231] on p "Inverse modifiers are applied when the background is dark (e.g., dark mode or o…" at bounding box center [297, 229] width 252 height 13
click at [288, 226] on strong "background is dark" at bounding box center [268, 226] width 40 height 5
click at [364, 227] on p "Inverse modifiers are applied when the background is dark (e.g., dark mode or o…" at bounding box center [297, 229] width 252 height 13
click at [289, 225] on strong "background is dark across both light and dark themes" at bounding box center [304, 226] width 113 height 5
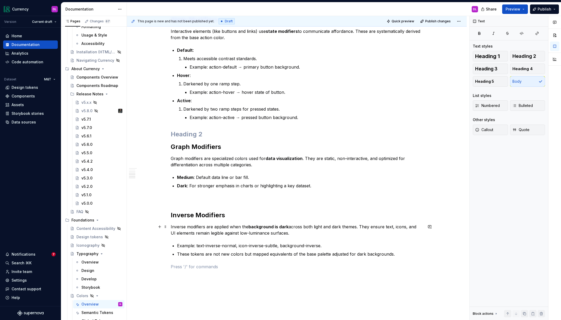
click at [278, 232] on p "Inverse modifiers are applied when the background is dark across both light and…" at bounding box center [297, 229] width 252 height 13
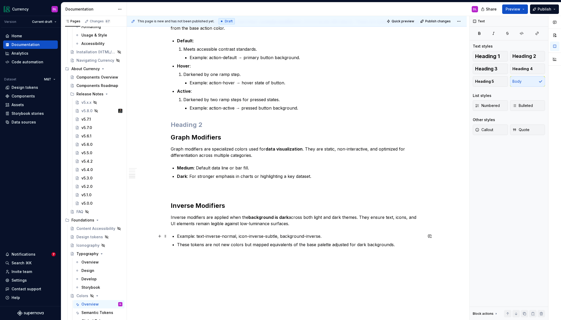
scroll to position [499, 0]
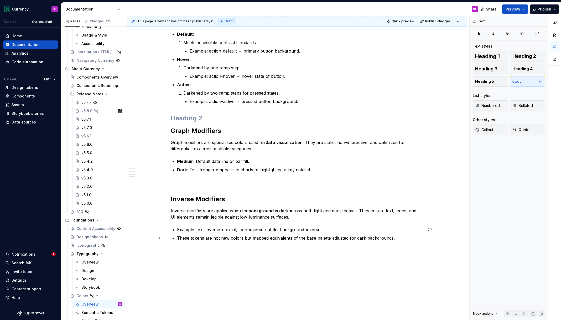
click at [267, 250] on p at bounding box center [297, 250] width 252 height 6
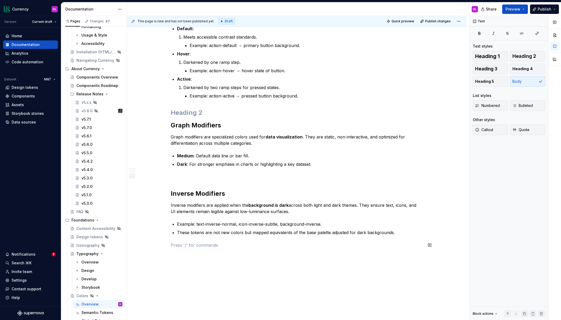
scroll to position [506, 0]
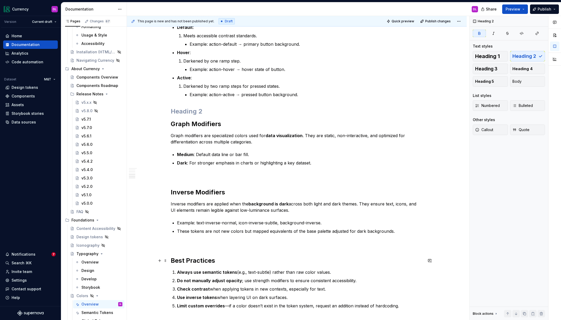
click at [209, 260] on strong "Best Practices" at bounding box center [193, 260] width 44 height 8
click at [215, 260] on strong "Best Practices" at bounding box center [193, 260] width 44 height 8
drag, startPoint x: 218, startPoint y: 260, endPoint x: 168, endPoint y: 258, distance: 50.2
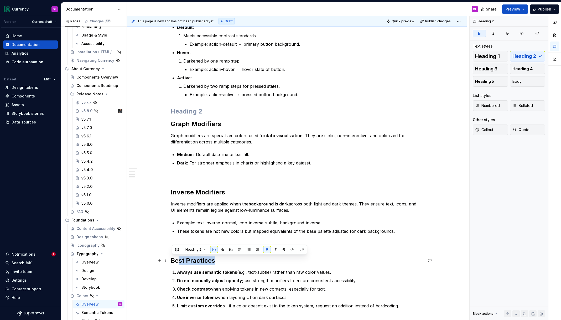
click at [173, 259] on strong "Best Practices" at bounding box center [193, 260] width 44 height 8
click at [200, 252] on button "Heading 2" at bounding box center [195, 249] width 25 height 7
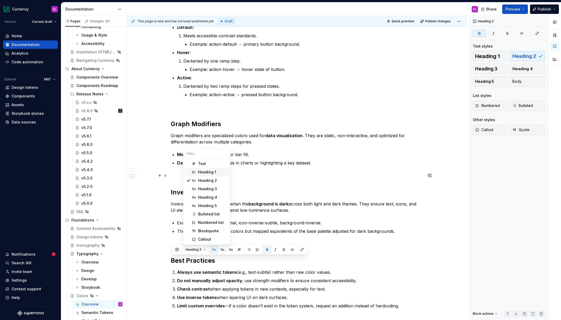
click at [203, 173] on div "Heading 1" at bounding box center [207, 171] width 18 height 5
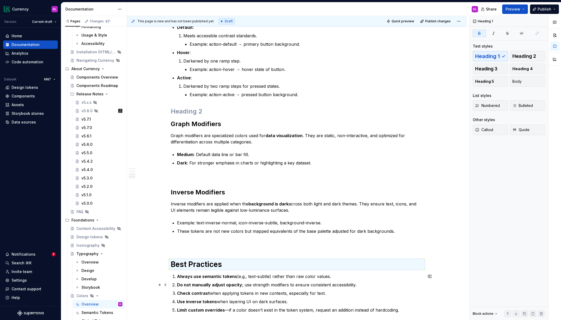
click at [248, 285] on p "Do not manually adjust opacity ; use strength modifiers to ensure consistent ac…" at bounding box center [300, 284] width 246 height 6
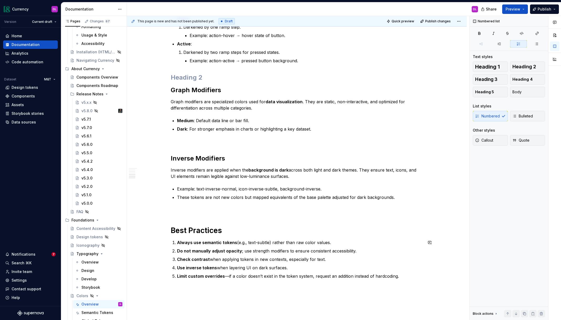
scroll to position [541, 0]
click at [268, 255] on p "Check contrast when applying tokens in new contexts, especially for text." at bounding box center [300, 258] width 246 height 6
click at [264, 240] on p "Always use semantic tokens (e.g., text-subtle) rather than raw color values." at bounding box center [300, 241] width 246 height 6
click at [329, 241] on p "Always use semantic tokens (e.g., text-subtle) rather than raw color values." at bounding box center [300, 241] width 246 height 6
click at [291, 253] on ol "Always use semantic tokens (e.g., text-subtle) rather than raw color values. Do…" at bounding box center [300, 258] width 246 height 40
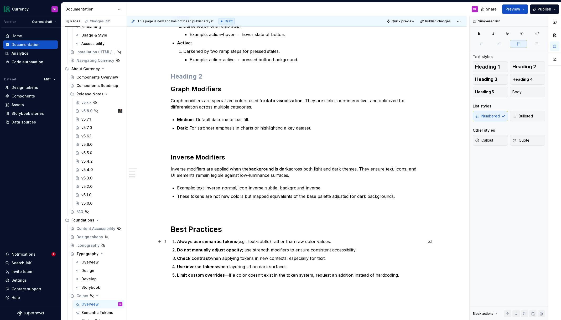
click at [327, 240] on p "Always use semantic tokens (e.g., text-subtle) rather than raw color values." at bounding box center [300, 241] width 246 height 6
drag, startPoint x: 296, startPoint y: 240, endPoint x: 298, endPoint y: 238, distance: 2.8
click at [296, 240] on p "Always use semantic tokens (e.g., text-subtle) rather than raw color values." at bounding box center [300, 241] width 246 height 6
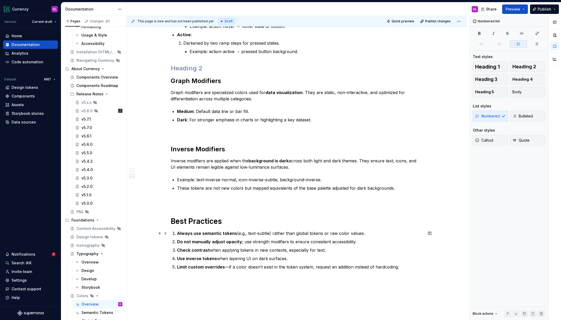
scroll to position [550, 0]
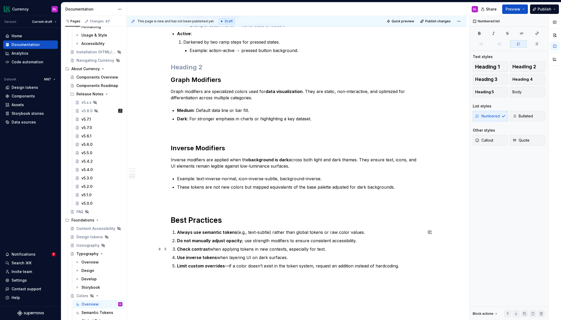
click at [274, 248] on p "Check contrast when applying tokens in new contexts, especially for text." at bounding box center [300, 249] width 246 height 6
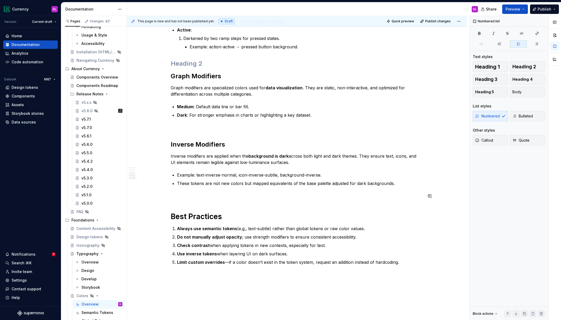
scroll to position [555, 0]
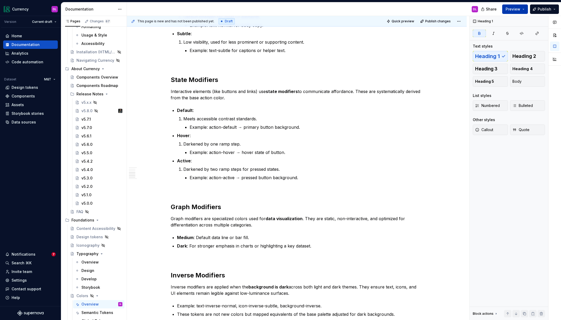
click at [509, 11] on span "Preview" at bounding box center [512, 9] width 15 height 5
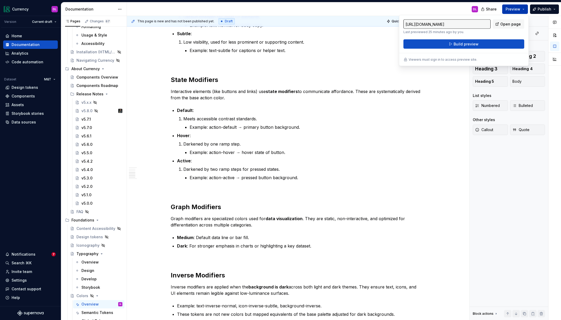
scroll to position [423, 0]
click at [448, 45] on button "Build preview" at bounding box center [463, 43] width 121 height 9
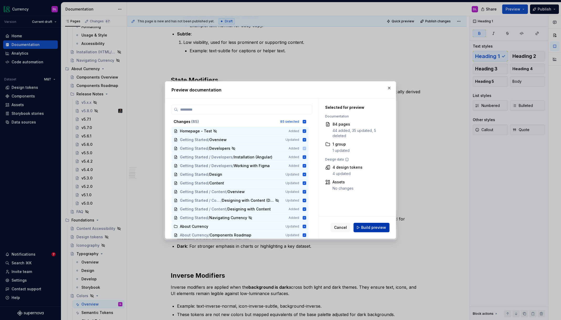
click at [380, 229] on span "Build preview" at bounding box center [373, 227] width 25 height 5
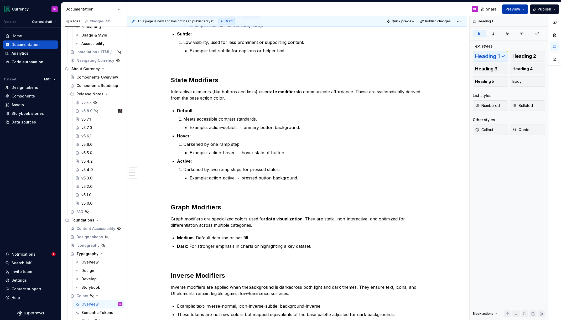
click at [517, 11] on span "Preview" at bounding box center [512, 9] width 15 height 5
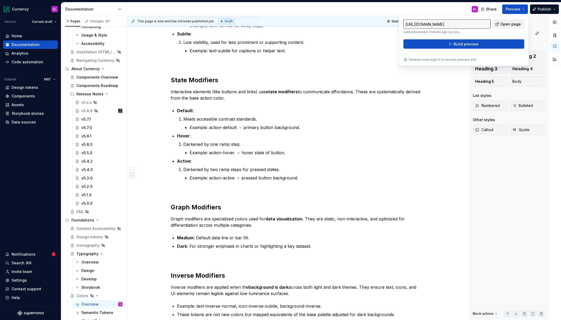
click at [505, 26] on span "Open page" at bounding box center [510, 24] width 20 height 5
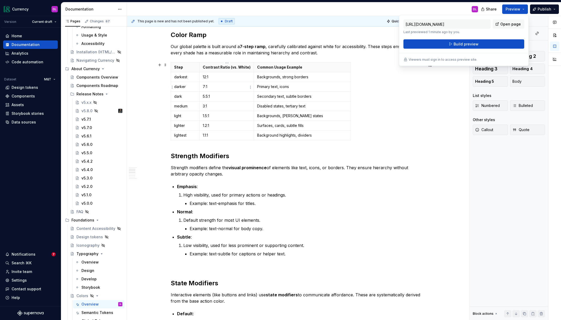
scroll to position [219, 0]
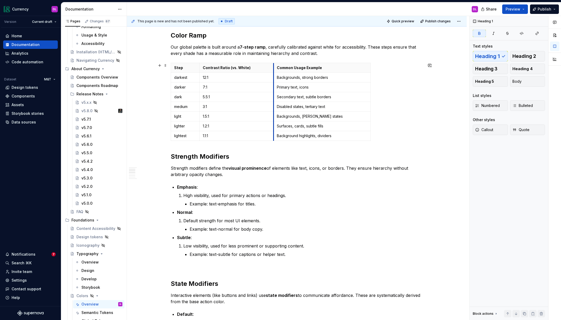
drag, startPoint x: 252, startPoint y: 68, endPoint x: 275, endPoint y: 69, distance: 22.1
drag, startPoint x: 200, startPoint y: 68, endPoint x: 207, endPoint y: 67, distance: 6.9
click at [273, 69] on html "Currency DL Version Current draft Home Documentation Analytics Code automation …" at bounding box center [280, 160] width 561 height 320
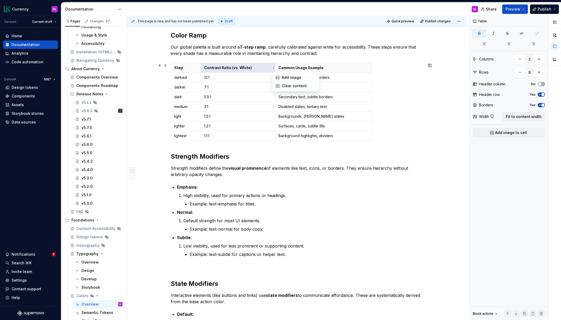
click at [400, 140] on html "Currency DL Version Current draft Home Documentation Analytics Code automation …" at bounding box center [280, 160] width 561 height 320
click at [530, 119] on button "Fit to content width" at bounding box center [523, 116] width 43 height 9
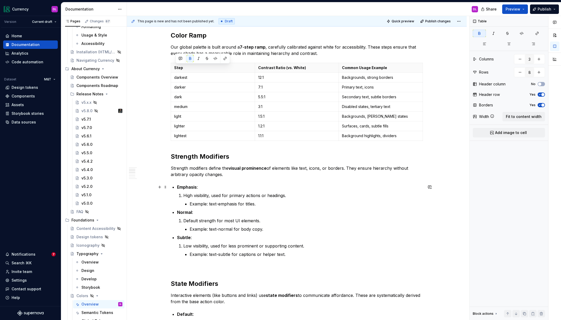
click at [347, 188] on p "Emphasis :" at bounding box center [300, 187] width 246 height 6
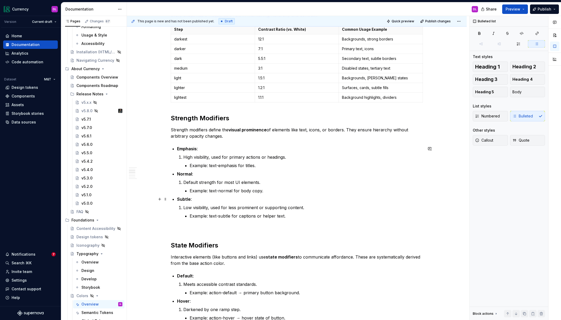
scroll to position [308, 0]
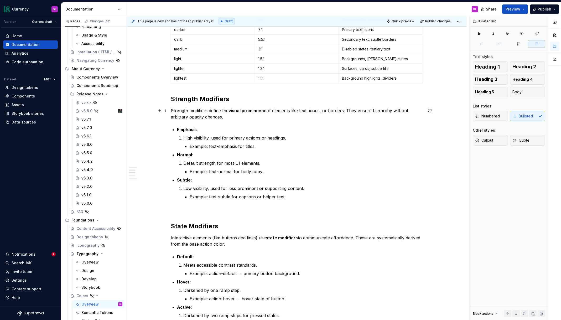
click at [239, 117] on p "Strength modifiers define the visual prominence of elements like text, icons, o…" at bounding box center [297, 113] width 252 height 13
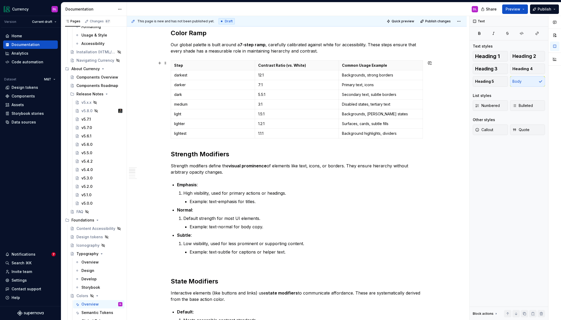
scroll to position [222, 0]
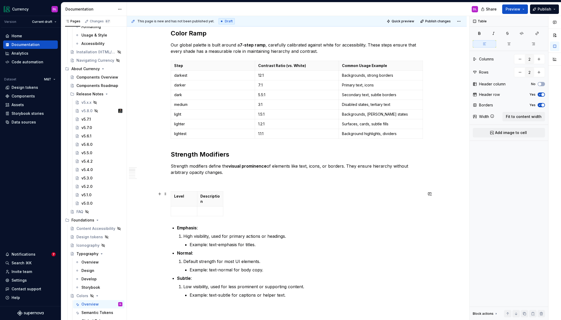
click at [352, 217] on div "Level Description" at bounding box center [297, 204] width 252 height 27
click at [191, 204] on th "Level" at bounding box center [184, 198] width 26 height 15
drag, startPoint x: 538, startPoint y: 116, endPoint x: 509, endPoint y: 122, distance: 29.3
click at [538, 116] on span "Fit to content width" at bounding box center [524, 116] width 36 height 5
type textarea "*"
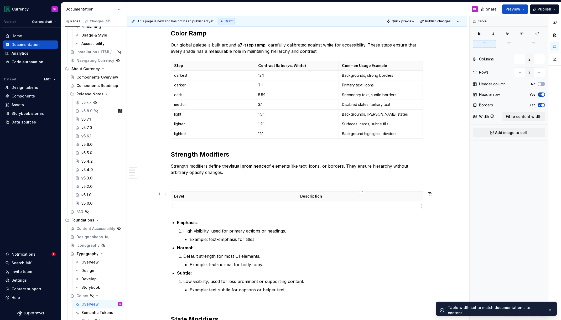
click at [424, 202] on icon "button" at bounding box center [424, 201] width 4 height 4
type input "3"
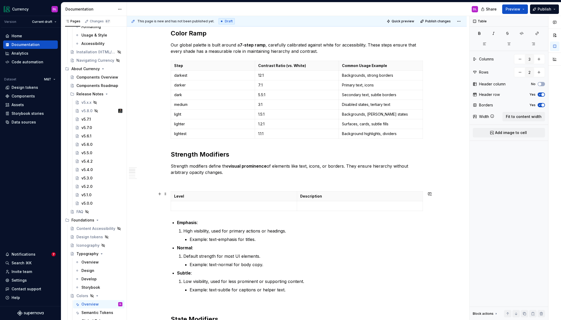
scroll to position [0, 4]
type textarea "*"
click at [423, 197] on p at bounding box center [422, 195] width 3 height 5
click at [372, 198] on p "Description" at bounding box center [355, 195] width 119 height 5
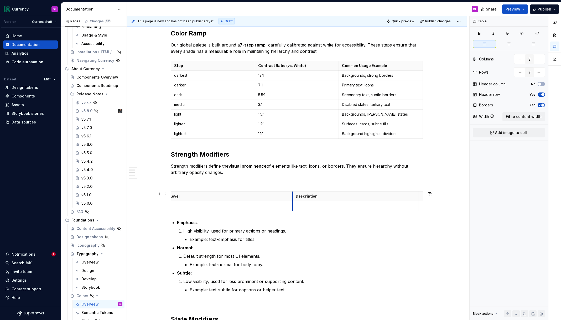
scroll to position [0, 0]
drag, startPoint x: 293, startPoint y: 196, endPoint x: 269, endPoint y: 191, distance: 25.2
drag, startPoint x: 375, startPoint y: 196, endPoint x: 324, endPoint y: 195, distance: 50.9
drag, startPoint x: 329, startPoint y: 196, endPoint x: 401, endPoint y: 194, distance: 71.9
click at [344, 197] on p at bounding box center [359, 195] width 75 height 5
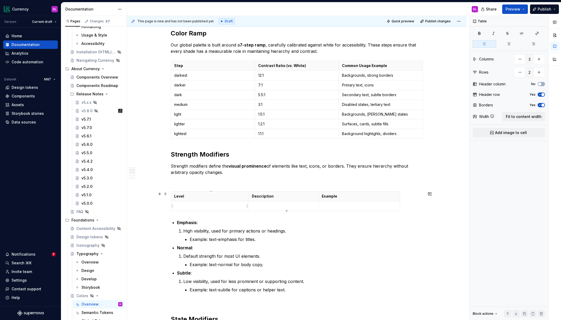
click at [199, 205] on p at bounding box center [209, 205] width 71 height 5
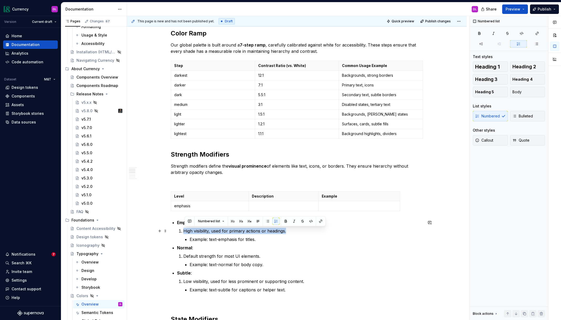
drag, startPoint x: 185, startPoint y: 231, endPoint x: 291, endPoint y: 229, distance: 105.8
click at [291, 229] on p "High visibility, used for primary actions or headings." at bounding box center [302, 231] width 239 height 6
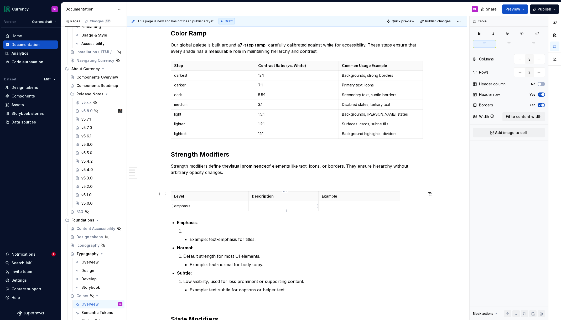
click at [268, 207] on p at bounding box center [284, 205] width 64 height 5
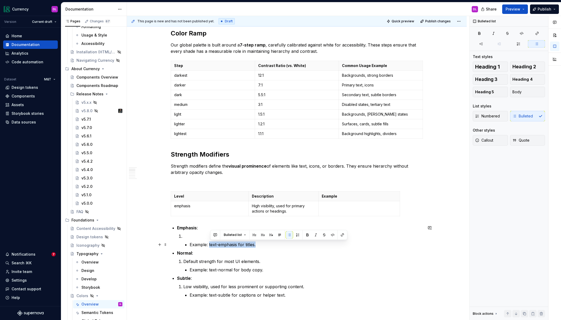
drag, startPoint x: 246, startPoint y: 245, endPoint x: 210, endPoint y: 243, distance: 36.3
click at [210, 243] on p "Example: text-emphasis for titles." at bounding box center [306, 244] width 233 height 6
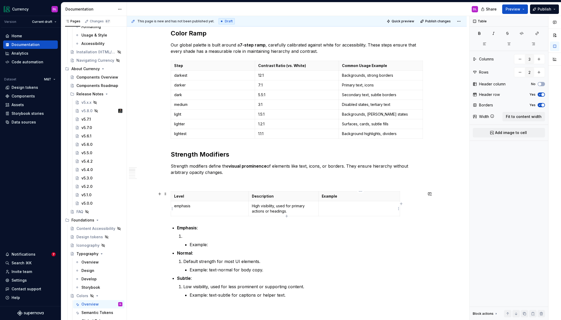
click at [333, 209] on td at bounding box center [358, 208] width 81 height 15
click at [285, 215] on icon "button" at bounding box center [287, 216] width 4 height 4
type input "3"
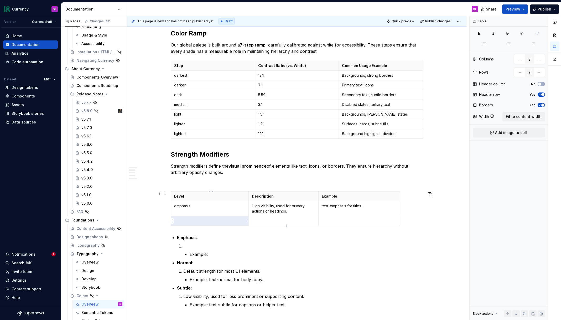
click at [214, 219] on p at bounding box center [209, 220] width 71 height 5
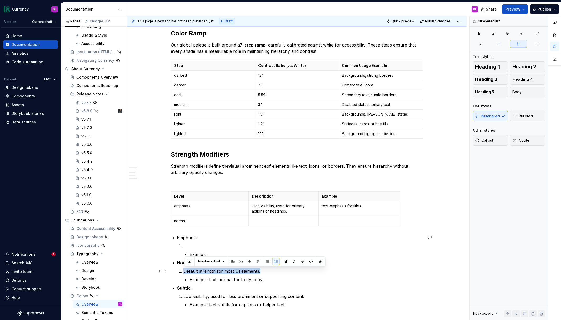
drag, startPoint x: 244, startPoint y: 272, endPoint x: 206, endPoint y: 249, distance: 43.9
click at [184, 270] on li "Default strength for most UI elements. Example: text-normal for body copy." at bounding box center [302, 275] width 239 height 15
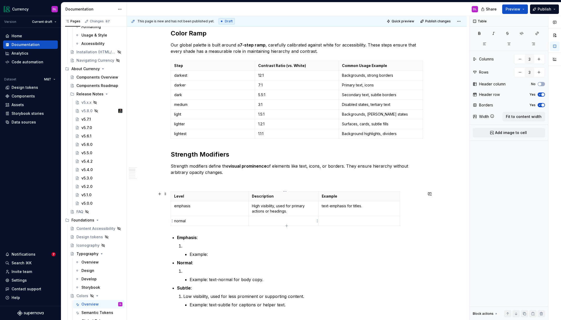
click at [260, 220] on p at bounding box center [284, 220] width 64 height 5
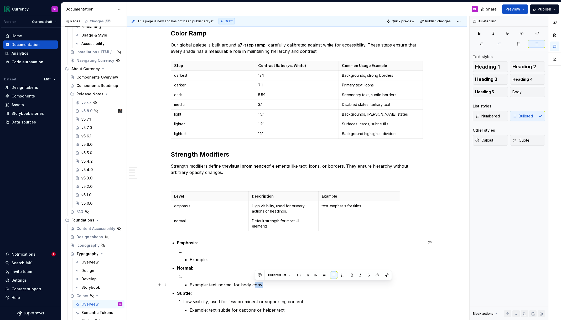
drag, startPoint x: 266, startPoint y: 285, endPoint x: 254, endPoint y: 285, distance: 11.3
click at [254, 285] on p "Example: text-normal for body copy." at bounding box center [306, 284] width 233 height 6
click at [229, 286] on p "Example: text-normal for body copy." at bounding box center [306, 284] width 233 height 6
drag, startPoint x: 216, startPoint y: 284, endPoint x: 282, endPoint y: 284, distance: 65.9
click at [282, 284] on p "Example: text-normal for body copy." at bounding box center [306, 284] width 233 height 6
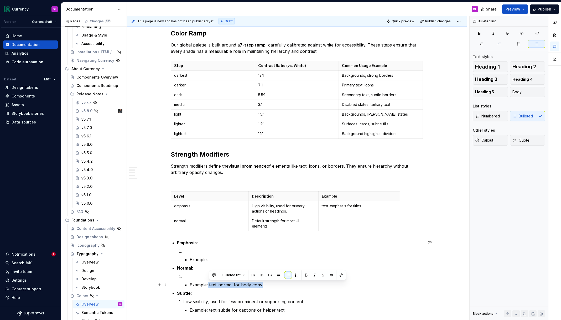
drag, startPoint x: 209, startPoint y: 285, endPoint x: 271, endPoint y: 284, distance: 61.9
click at [272, 284] on p "Example: text-normal for body copy." at bounding box center [306, 284] width 233 height 6
click at [337, 225] on td at bounding box center [358, 223] width 81 height 15
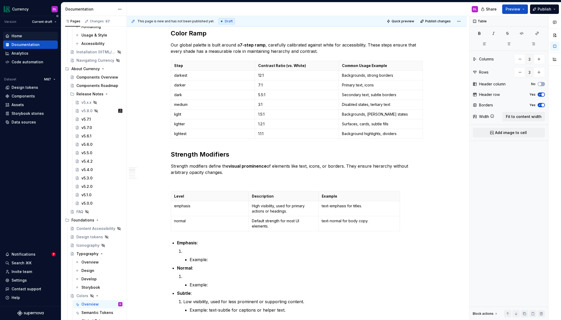
type textarea "*"
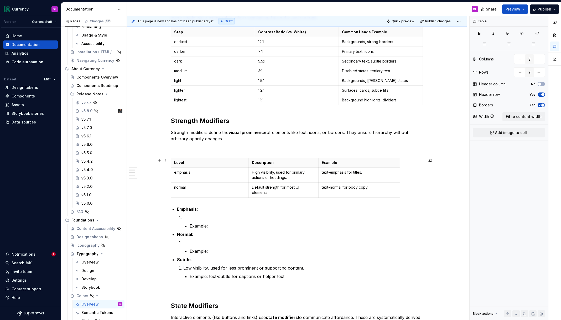
scroll to position [255, 0]
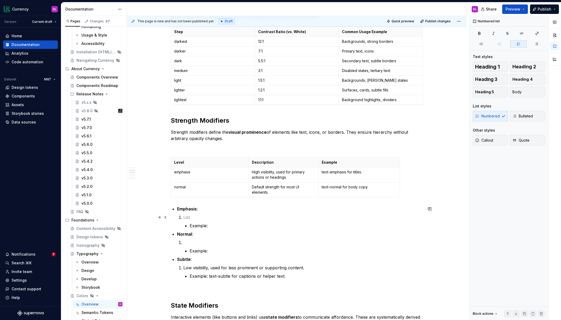
click at [196, 218] on p at bounding box center [302, 217] width 239 height 6
click at [286, 197] on icon "button" at bounding box center [286, 197] width 2 height 2
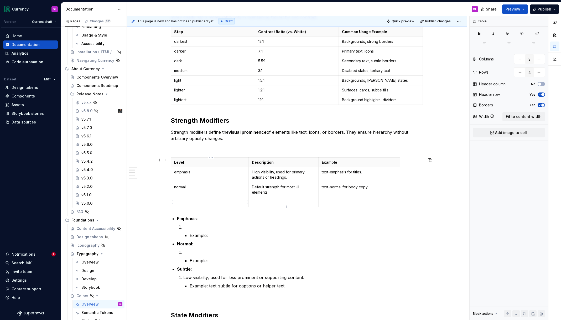
click at [186, 203] on p at bounding box center [209, 201] width 71 height 5
click at [183, 201] on p at bounding box center [209, 201] width 71 height 5
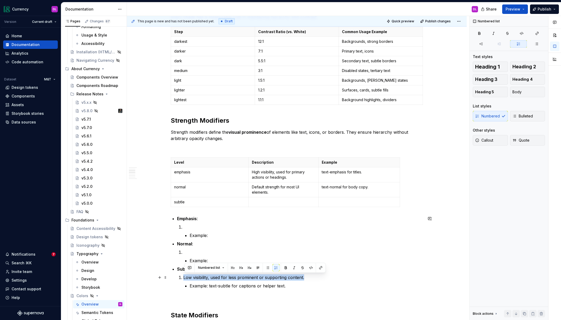
drag, startPoint x: 185, startPoint y: 277, endPoint x: 319, endPoint y: 274, distance: 133.9
click at [319, 274] on p "Low visibility, used for less prominent or supporting content." at bounding box center [302, 277] width 239 height 6
copy p "Low visibility, used for less prominent or supporting content."
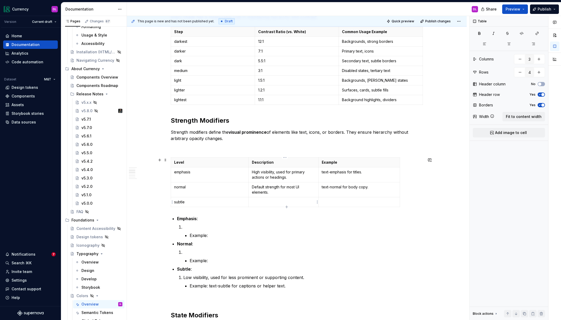
click at [265, 203] on p at bounding box center [284, 201] width 64 height 5
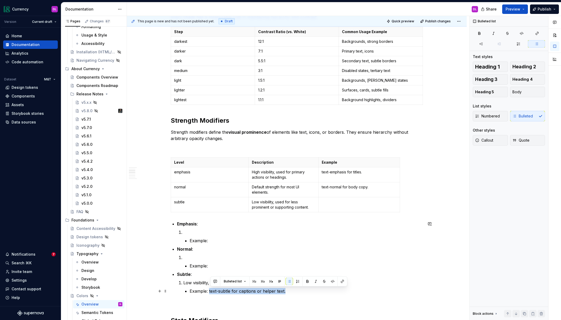
drag, startPoint x: 221, startPoint y: 290, endPoint x: 309, endPoint y: 252, distance: 95.5
click at [293, 288] on p "Example: text-subtle for captions or helper text." at bounding box center [306, 291] width 233 height 6
copy p "text-subtle for captions or helper text."
click at [339, 206] on td at bounding box center [358, 204] width 81 height 15
click at [327, 293] on p "Example: text-subtle for captions or helper text." at bounding box center [306, 291] width 233 height 6
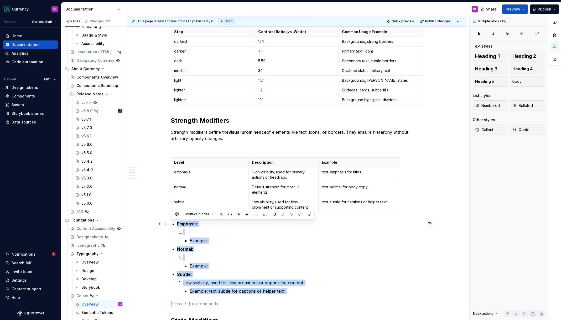
drag, startPoint x: 265, startPoint y: 274, endPoint x: 157, endPoint y: 222, distance: 119.9
click at [157, 222] on div "Overview Color tokens are the foundation of our design system. They provide a s…" at bounding box center [297, 299] width 340 height 877
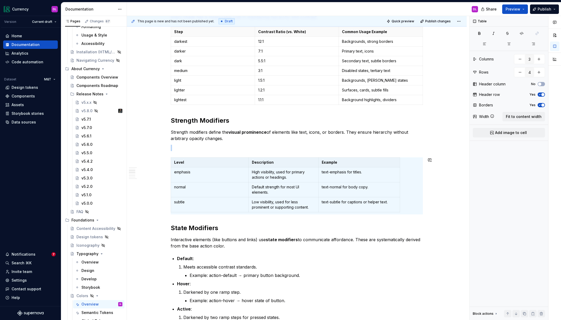
click at [268, 236] on div "Overview Color tokens are the foundation of our design system. They provide a s…" at bounding box center [297, 208] width 252 height 670
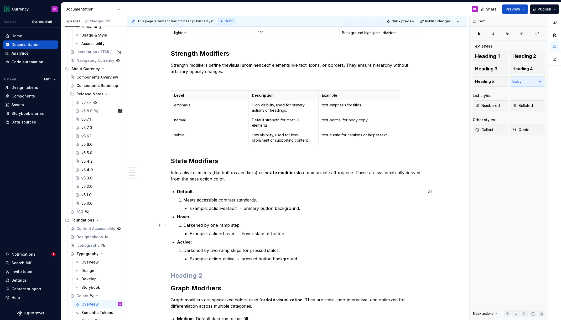
scroll to position [327, 0]
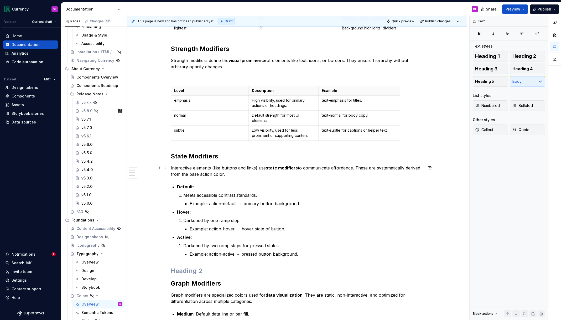
click at [241, 172] on p "Interactive elements (like buttons and links) use state modifiers to communicat…" at bounding box center [297, 171] width 252 height 13
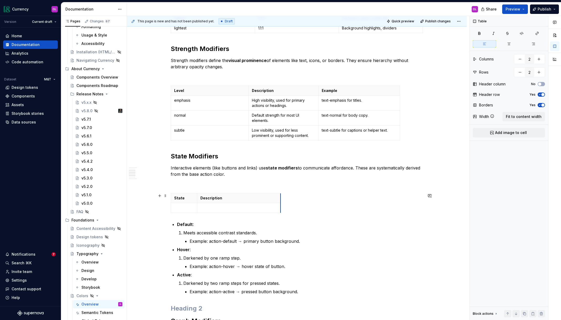
drag, startPoint x: 224, startPoint y: 201, endPoint x: 281, endPoint y: 199, distance: 57.5
click at [283, 202] on icon "button" at bounding box center [282, 203] width 4 height 4
type input "3"
click at [286, 199] on p at bounding box center [285, 197] width 3 height 5
click at [514, 115] on span "Fit to content width" at bounding box center [524, 116] width 36 height 5
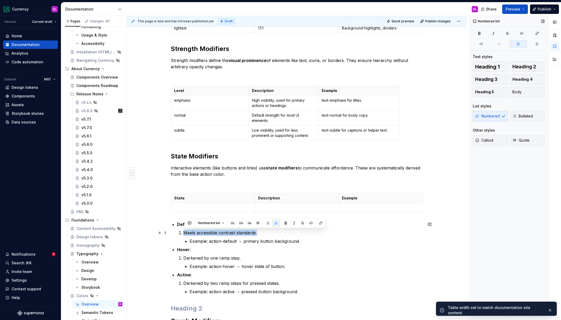
drag, startPoint x: 186, startPoint y: 233, endPoint x: 281, endPoint y: 232, distance: 95.5
click at [281, 232] on p "Meets accessible contrast standards." at bounding box center [302, 232] width 239 height 6
click at [200, 209] on p at bounding box center [212, 207] width 77 height 5
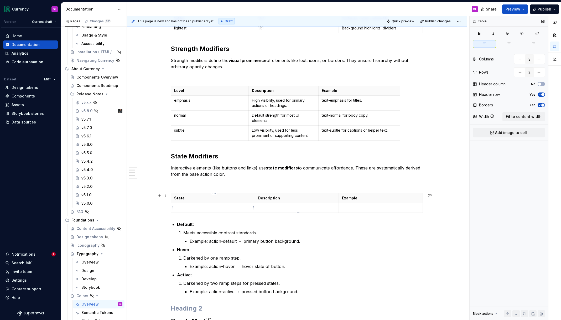
type textarea "*"
click at [297, 211] on icon "button" at bounding box center [298, 212] width 4 height 4
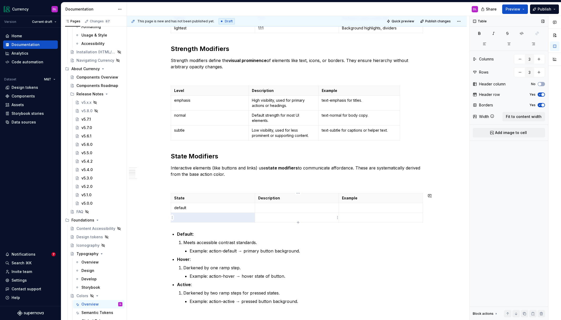
drag, startPoint x: 298, startPoint y: 222, endPoint x: 258, endPoint y: 221, distance: 39.4
click at [298, 222] on icon "button" at bounding box center [298, 222] width 2 height 2
type input "4"
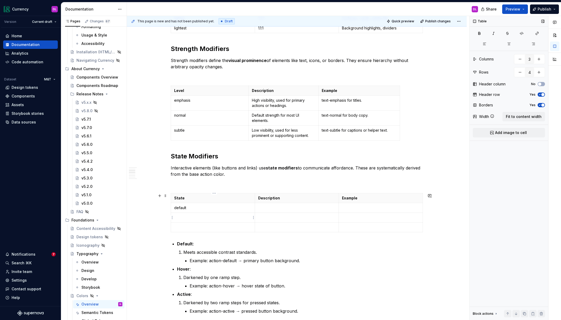
click at [203, 216] on p at bounding box center [212, 217] width 77 height 5
click at [193, 228] on p at bounding box center [212, 226] width 77 height 5
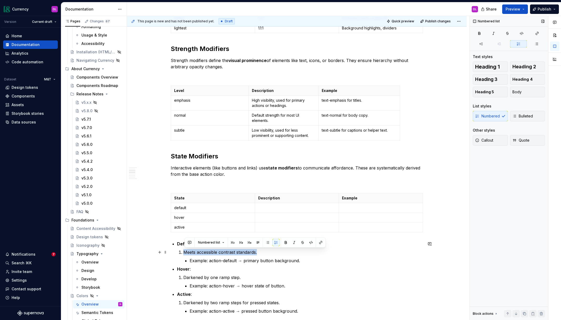
drag, startPoint x: 187, startPoint y: 252, endPoint x: 281, endPoint y: 252, distance: 94.5
click at [281, 252] on p "Meets accessible contrast standards." at bounding box center [302, 252] width 239 height 6
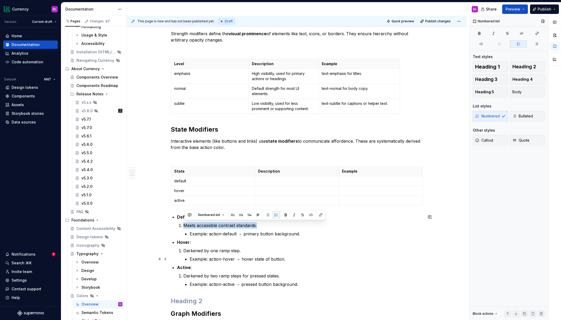
scroll to position [355, 0]
copy p "Meets accessible contrast standards."
click at [274, 179] on p at bounding box center [296, 179] width 77 height 5
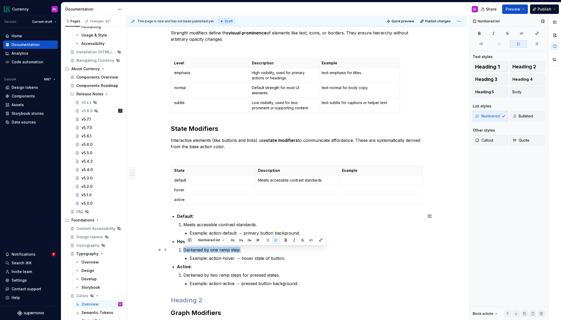
drag, startPoint x: 185, startPoint y: 250, endPoint x: 262, endPoint y: 250, distance: 77.2
click at [262, 251] on li "Darkened by one ramp step. Example: action-hover → hover state of button." at bounding box center [302, 253] width 239 height 15
copy p "Darkened by one ramp step."
click at [269, 189] on p at bounding box center [296, 189] width 77 height 5
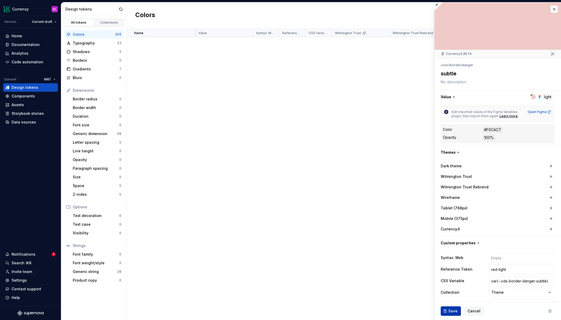
scroll to position [2567, 0]
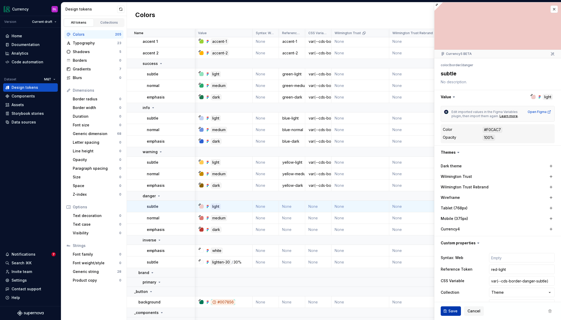
type input "red-light"
click at [450, 310] on span "Save" at bounding box center [452, 310] width 9 height 5
click at [288, 216] on td "None" at bounding box center [292, 218] width 26 height 12
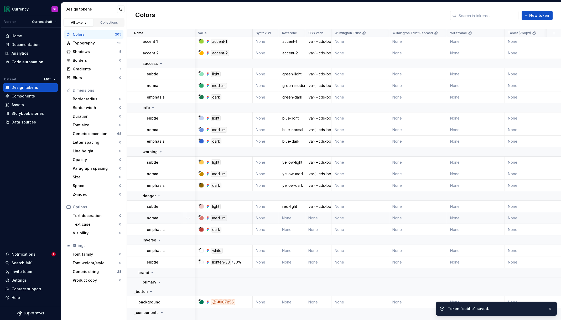
click at [288, 216] on td "None" at bounding box center [292, 218] width 26 height 12
type textarea "*"
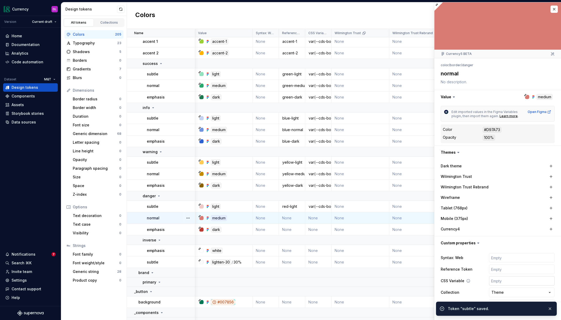
click at [512, 282] on input "text" at bounding box center [522, 280] width 66 height 9
paste input "var(--cds-border-danger-subtle)"
type input "var(--cds-border-danger-subtle)"
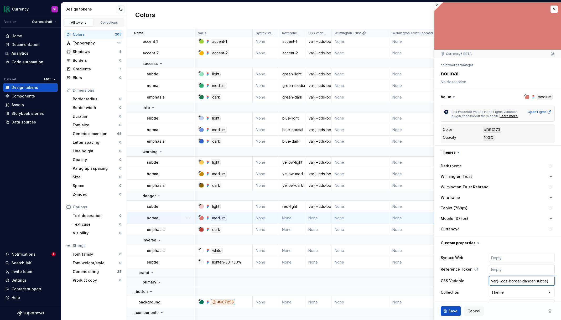
type textarea "*"
type input "var(--cds-border-danger-subtle)"
click at [508, 270] on input "text" at bounding box center [522, 268] width 66 height 9
type textarea "*"
type input "r"
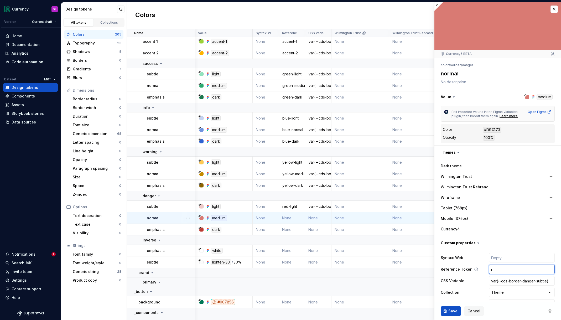
type textarea "*"
type input "re"
type textarea "*"
type input "red"
type textarea "*"
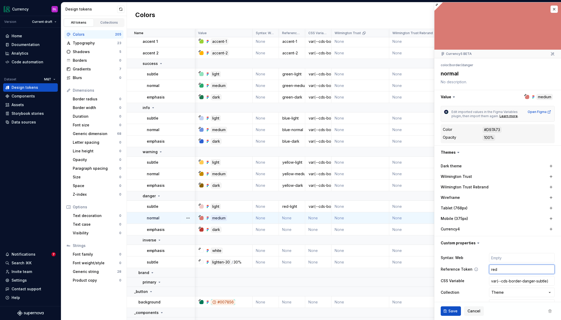
type input "red-"
type textarea "*"
type input "red-m"
type textarea "*"
type input "red-me"
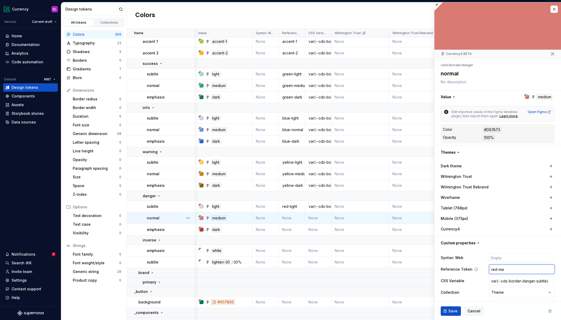
type textarea "*"
type input "red-med"
type textarea "*"
type input "red-medi"
type textarea "*"
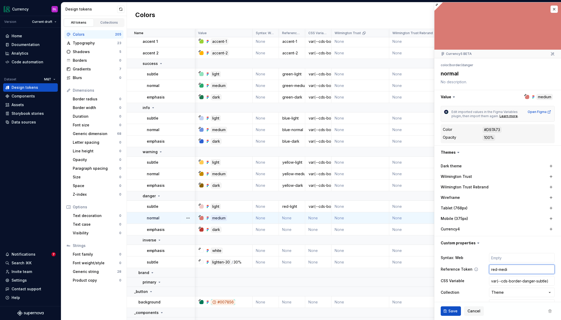
type input "red-mediu"
type textarea "*"
type input "red-medium"
click at [542, 281] on input "var(--cds-border-danger-subtle)" at bounding box center [522, 280] width 66 height 9
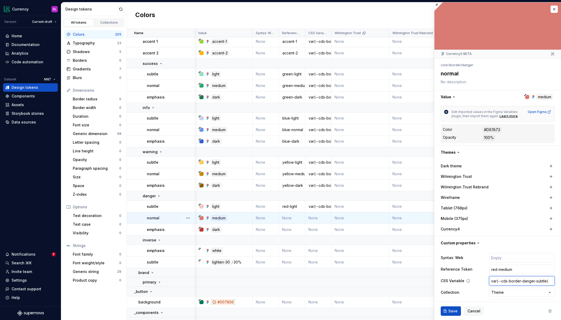
click at [540, 281] on input "var(--cds-border-danger-subtle)" at bounding box center [522, 280] width 66 height 9
type textarea "*"
type input "var(--cds-border-danger-n)"
type textarea "*"
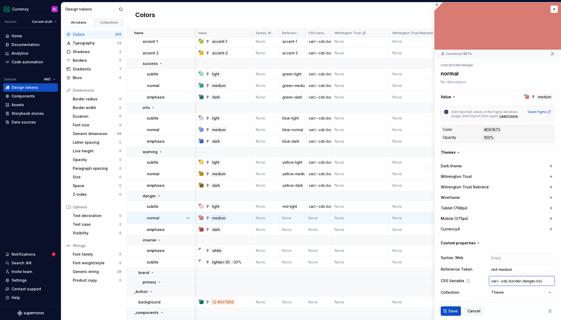
type input "var(--cds-border-danger-nor)"
type textarea "*"
type input "var(--cds-border-danger-norma)"
type textarea "*"
type input "var(--cds-border-danger-normal)"
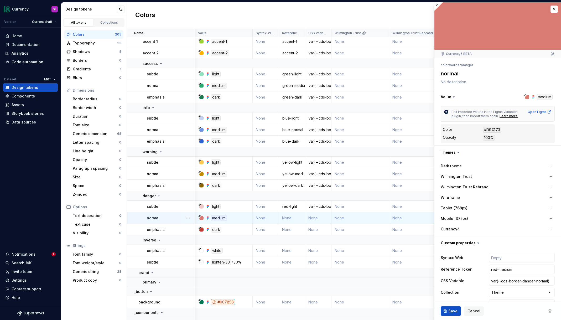
click at [450, 312] on span "Save" at bounding box center [452, 310] width 9 height 5
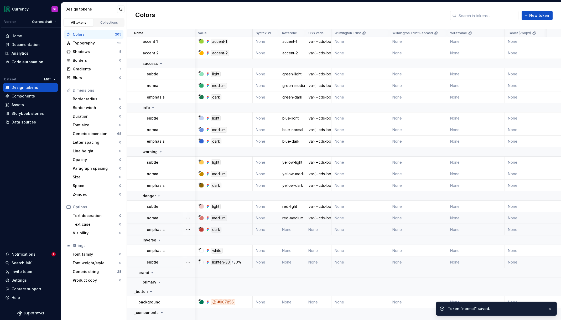
click at [288, 229] on td "None" at bounding box center [292, 230] width 26 height 12
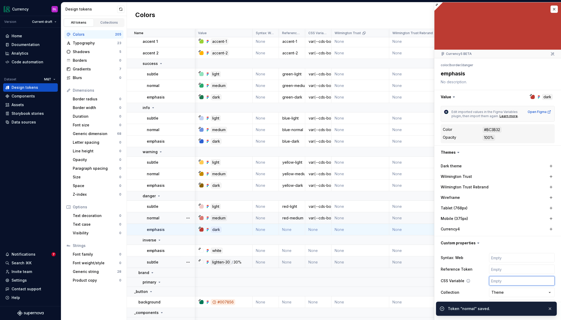
click at [509, 280] on input "text" at bounding box center [522, 280] width 66 height 9
type textarea "*"
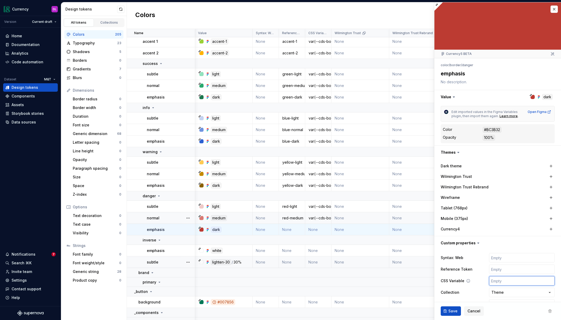
paste input "var(--cds-border-danger-subtle)"
type input "var(--cds-border-danger-subtle)"
click at [540, 281] on input "var(--cds-border-danger-subtle)" at bounding box center [522, 280] width 66 height 9
type textarea "*"
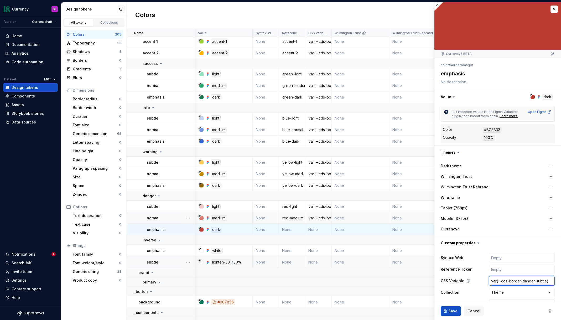
type input "var(--cds-border-danger-d)"
type textarea "*"
type input "var(--cds-border-danger-da)"
type textarea "*"
type input "var(--cds-border-danger-d)"
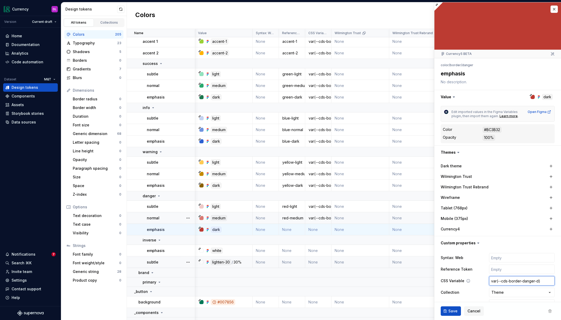
type textarea "*"
type input "var(--cds-border-danger-)"
type textarea "*"
type input "var(--cds-border-danger-m)"
type textarea "*"
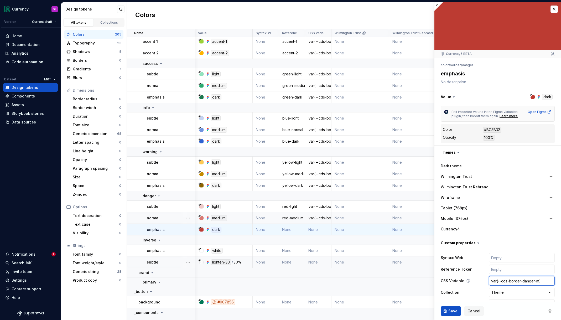
type input "var(--cds-border-danger-)"
type textarea "*"
type input "var(--cds-border-danger-e)"
type textarea "*"
type input "var(--cds-border-danger-em)"
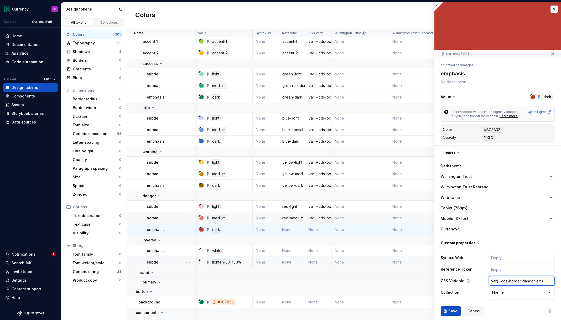
type textarea "*"
type input "var(--cds-border-danger-emp)"
type textarea "*"
type input "var(--cds-border-danger-emph)"
type textarea "*"
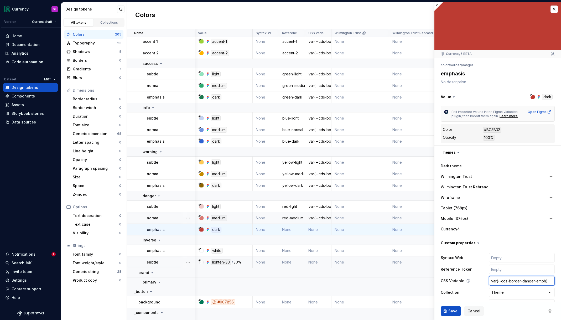
type input "var(--cds-border-danger-empha)"
type textarea "*"
type input "var(--cds-border-danger-emphas)"
type textarea "*"
type input "var(--cds-border-danger-emphasi)"
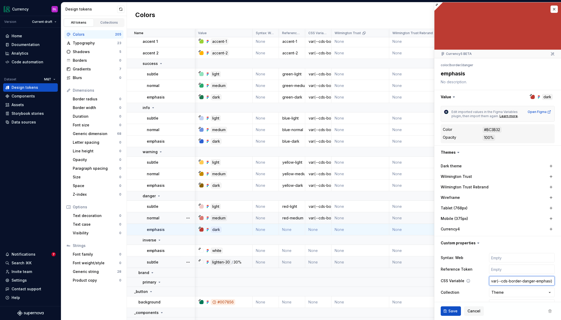
type textarea "*"
type input "var(--cds-border-danger-emphasis)"
click at [523, 270] on input "text" at bounding box center [522, 268] width 66 height 9
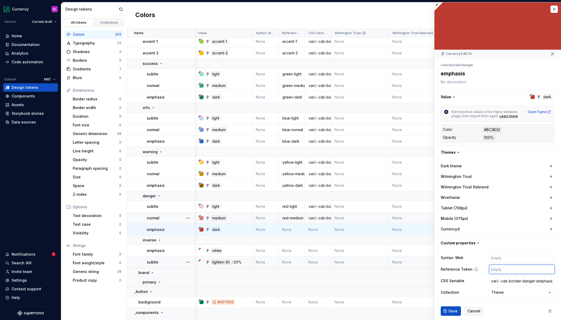
type textarea "*"
type input "r"
type textarea "*"
type input "re"
type textarea "*"
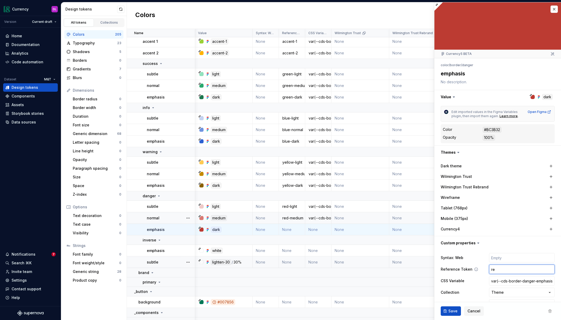
type input "red"
type textarea "*"
type input "red="
type textarea "*"
type input "red=d"
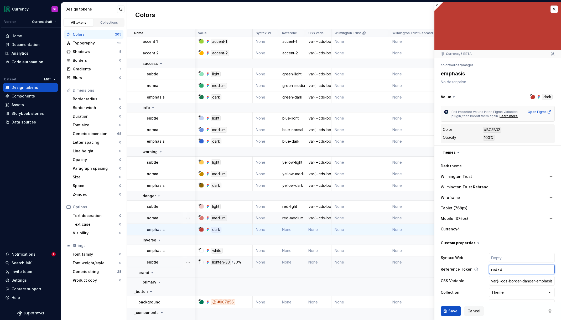
type textarea "*"
type input "red=da"
type textarea "*"
type input "red=dark"
type textarea "*"
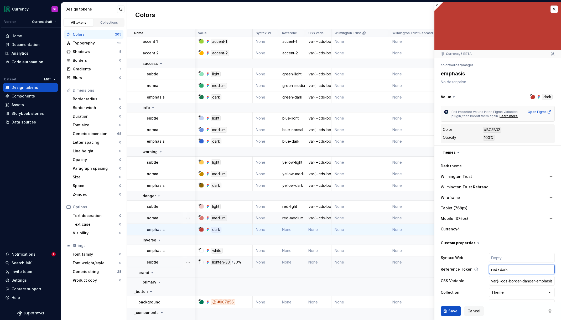
type input "red="
type textarea "*"
type input "red"
type textarea "*"
type input "re"
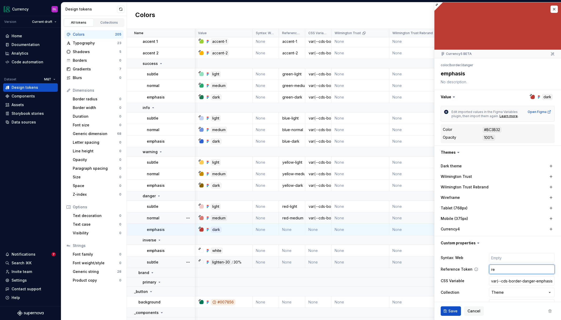
type textarea "*"
type input "red"
type textarea "*"
type input "red-"
type textarea "*"
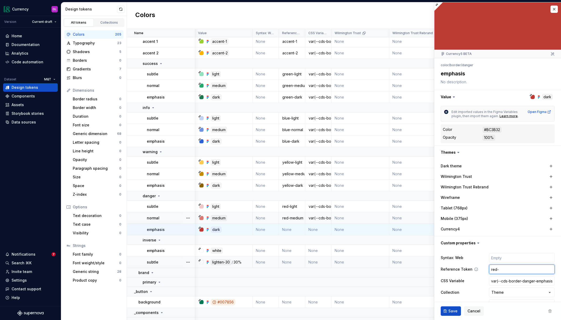
type input "red-d"
type textarea "*"
type input "red-da"
type textarea "*"
type input "red-dar"
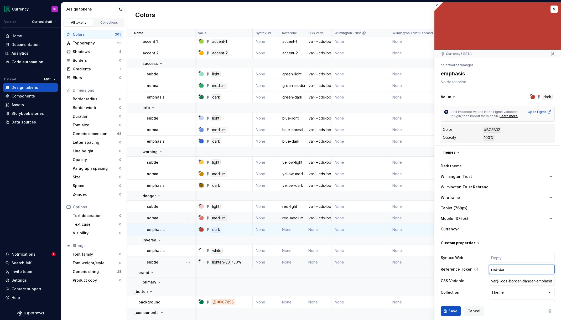
type textarea "*"
type input "red-dark"
click at [451, 309] on span "Save" at bounding box center [452, 310] width 9 height 5
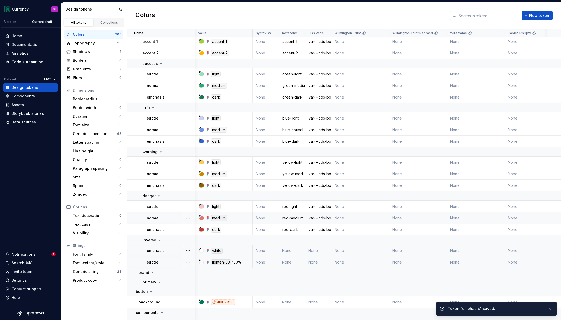
click at [286, 251] on td "None" at bounding box center [292, 251] width 26 height 12
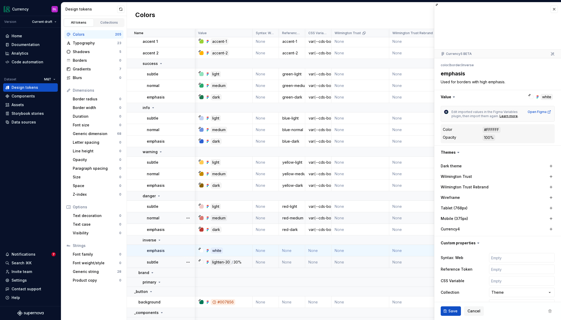
type textarea "*"
click at [505, 280] on input "text" at bounding box center [522, 280] width 66 height 9
paste input "var(--cds-border-danger-subtle)"
type input "var(--cds-border-danger-subtle)"
click at [539, 280] on input "var(--cds-border-danger-subtle)" at bounding box center [522, 280] width 66 height 9
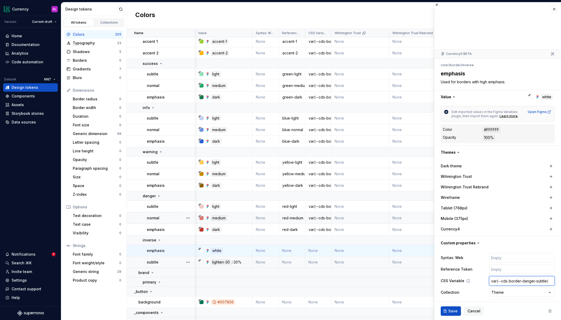
click at [539, 280] on input "var(--cds-border-danger-subtle)" at bounding box center [522, 280] width 66 height 9
type textarea "*"
type input "var(--cds-border-danger-)"
type textarea "*"
type input "var(--cds-border-danger)"
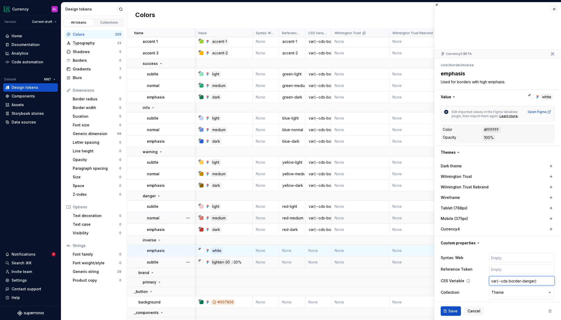
type textarea "*"
type input "var(--cds-border-)"
type textarea "*"
type input "var(--cds-border-i)"
type textarea "*"
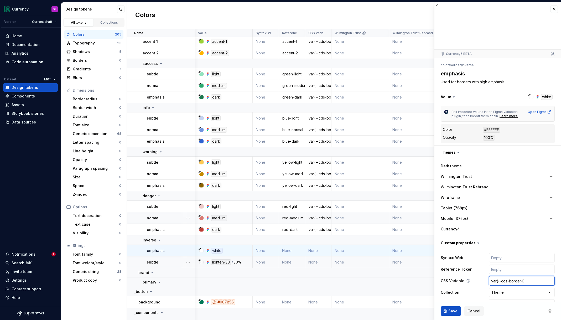
type input "var(--cds-border-in)"
type textarea "*"
type input "var(--cds-border-inv)"
type textarea "*"
type input "var(--cds-border-inve)"
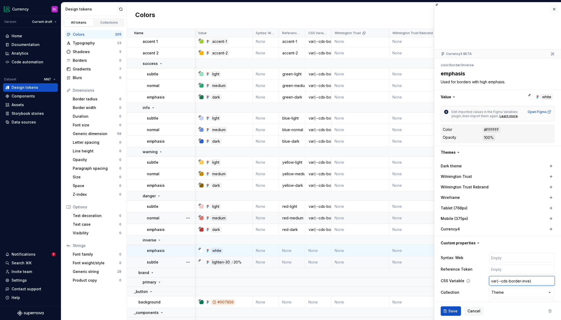
type textarea "*"
type input "var(--cds-border-inver)"
type textarea "*"
type input "var(--cds-border-invers)"
type textarea "*"
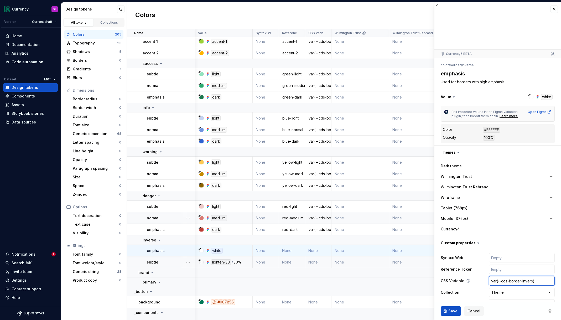
type input "var(--cds-border-inverse)"
type textarea "*"
type input "var(--cds-border-inverse-)"
type textarea "*"
type input "var(--cds-border-inverse-e)"
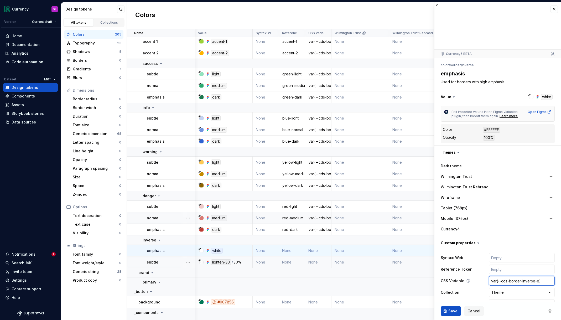
type textarea "*"
type input "var(--cds-border-inverse-em)"
type textarea "*"
type input "var(--cds-border-inverse-emp)"
type textarea "*"
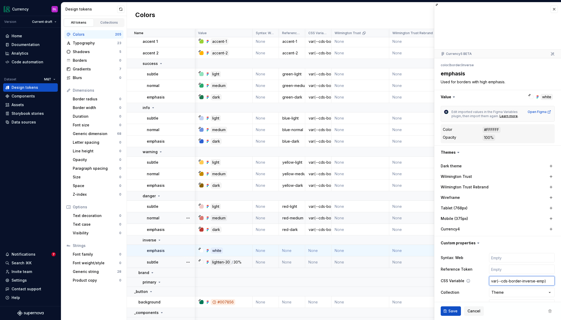
type input "var(--cds-border-inverse-emph)"
type textarea "*"
type input "var(--cds-border-inverse-empha)"
type textarea "*"
type input "var(--cds-border-inverse-emphasi)"
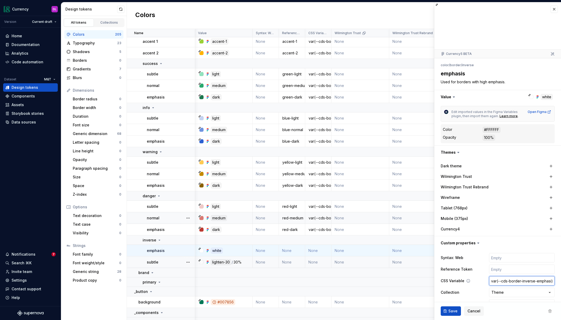
type textarea "*"
type input "var(--cds-border-inverse-emphasis)"
type textarea "*"
click at [510, 271] on input "text" at bounding box center [522, 268] width 66 height 9
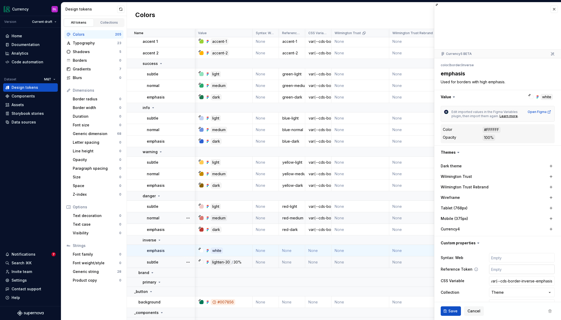
scroll to position [0, 0]
type input "s"
type textarea "*"
type input "su"
type textarea "*"
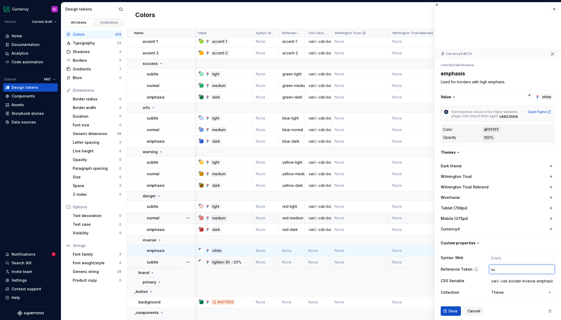
type input "sup"
type textarea "*"
type input "supp"
type textarea "*"
type input "suppor"
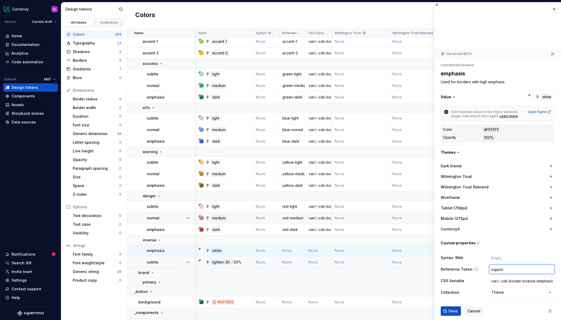
type textarea "*"
type input "support"
type textarea "*"
type input "support-"
type textarea "*"
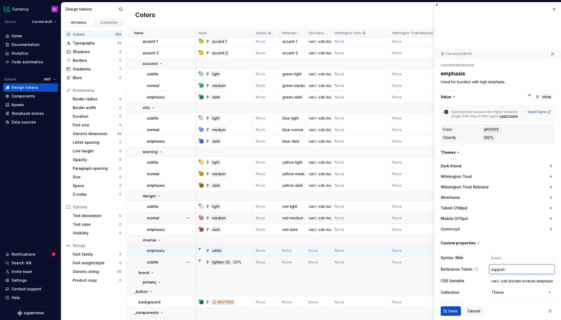
type input "support-w"
type textarea "*"
type input "support-wh"
type textarea "*"
type input "support-whi"
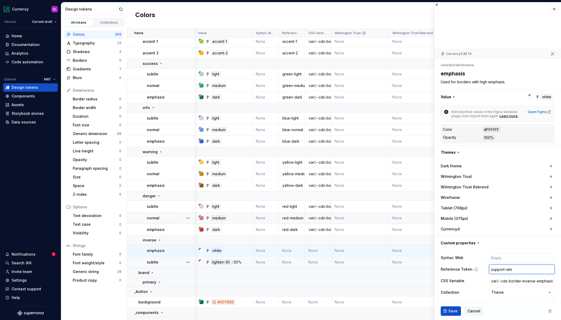
type textarea "*"
type input "support-whit"
type textarea "*"
type input "support-white"
click at [446, 310] on button "Save" at bounding box center [450, 310] width 20 height 9
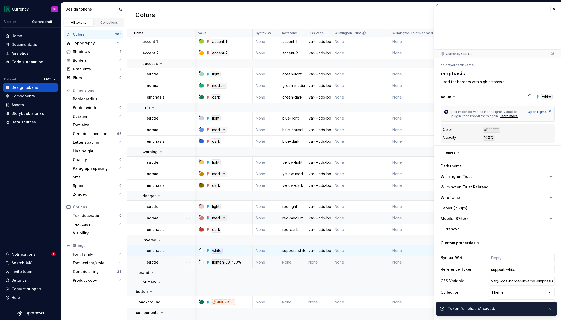
click at [296, 262] on td "None" at bounding box center [292, 262] width 26 height 12
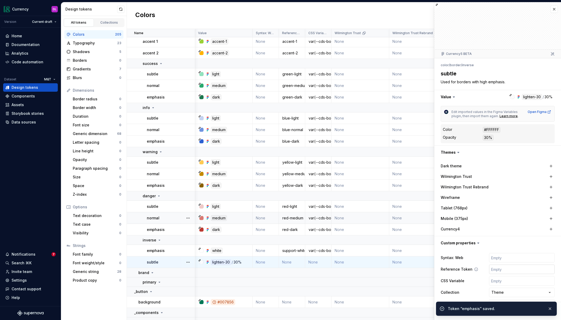
click at [499, 270] on input "text" at bounding box center [522, 268] width 66 height 9
type textarea "*"
type input "su"
type textarea "*"
type input "sup"
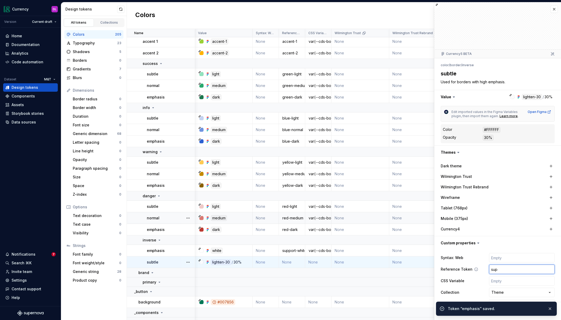
type textarea "*"
type input "supp"
type textarea "*"
type input "suppo"
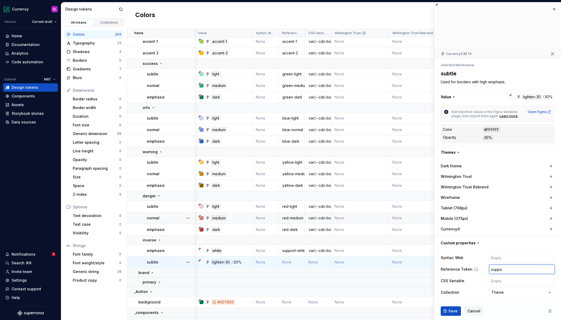
type textarea "*"
type input "suppor"
type textarea "*"
type input "support"
type textarea "*"
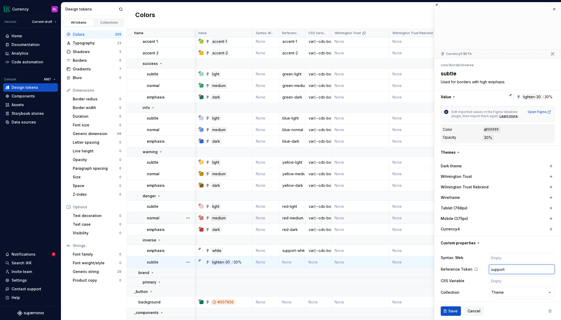
type input "support-"
type textarea "*"
type input "support-l"
type textarea "*"
type input "support-lig"
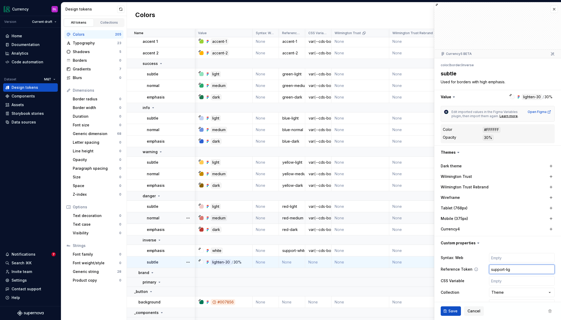
type textarea "*"
type input "support-ligh"
type textarea "*"
type input "support-light"
type textarea "*"
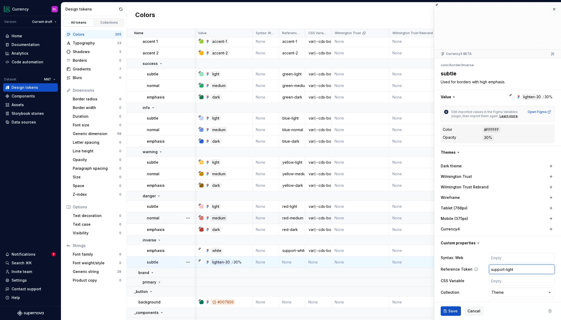
type input "support-lighte"
type textarea "*"
type input "support-lighten"
type textarea "*"
type input "support-lighten-3"
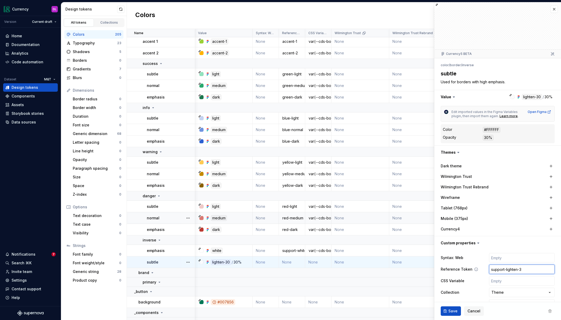
type textarea "*"
type input "support-lighten-30"
type textarea "*"
paste input "var(--cds-border-danger-subtle)"
type input "var(--cds-border-danger-subtle)"
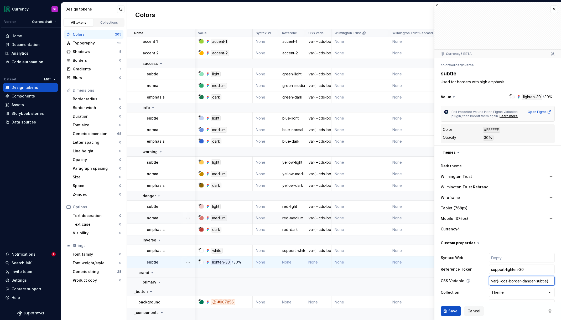
click at [541, 281] on input "var(--cds-border-danger-subtle)" at bounding box center [522, 280] width 66 height 9
click at [530, 281] on input "var(--cds-border-danger-subtle)" at bounding box center [522, 280] width 66 height 9
click at [531, 281] on input "var(--cds-border-danger-subtle)" at bounding box center [522, 280] width 66 height 9
type textarea "*"
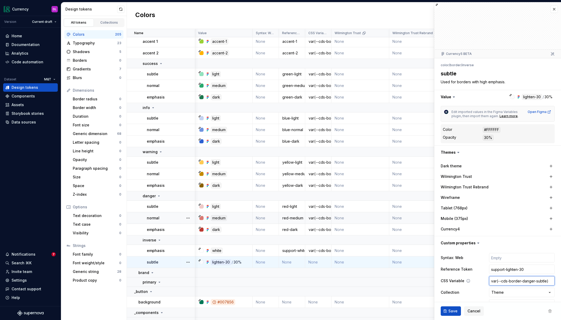
type input "var(--cds-border-i-subtle)"
type textarea "*"
type input "var(--cds-border-in-subtle)"
type textarea "*"
type input "var(--cds-border-inv-subtle)"
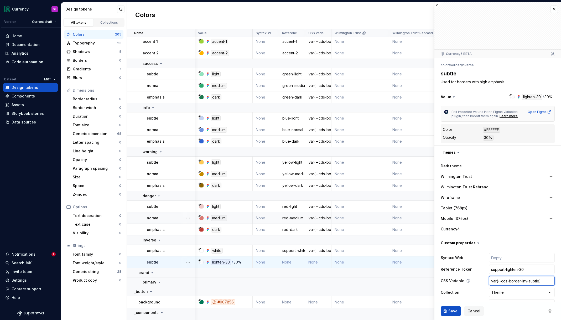
type textarea "*"
type input "var(--cds-border-inve-subtle)"
type textarea "*"
type input "var(--cds-border-inver-subtle)"
type textarea "*"
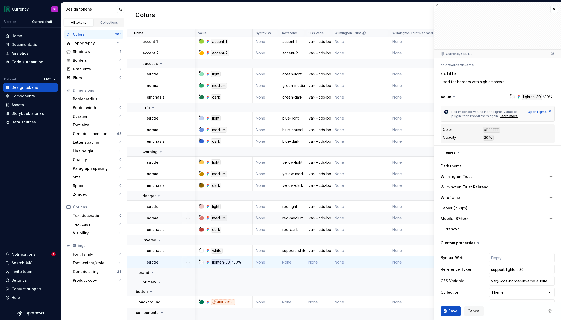
click at [450, 308] on button "Save" at bounding box center [450, 310] width 20 height 9
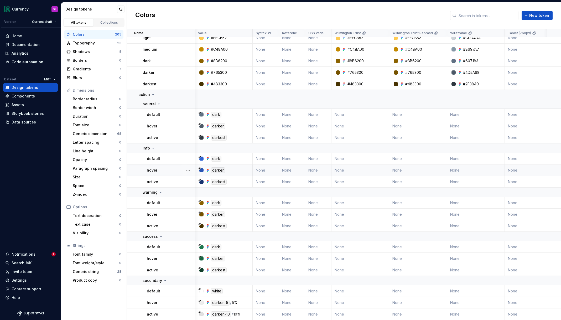
scroll to position [1970, 0]
click at [293, 115] on td "None" at bounding box center [292, 116] width 26 height 12
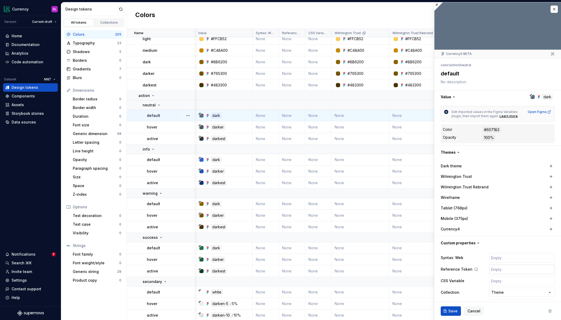
click at [499, 270] on input "text" at bounding box center [522, 268] width 66 height 9
click at [498, 280] on input "text" at bounding box center [522, 280] width 66 height 9
paste input "var(--cds-border-danger-subtle)"
click at [524, 281] on input "var(--cds-border-danger-subtle)" at bounding box center [522, 280] width 66 height 9
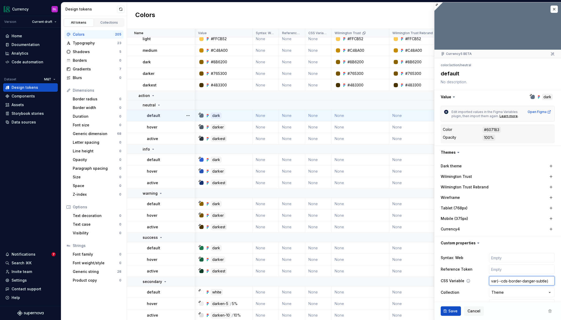
click at [515, 281] on input "var(--cds-border-danger-subtle)" at bounding box center [522, 280] width 66 height 9
click at [524, 282] on input "var(--cds-action-danger-subtle)" at bounding box center [522, 280] width 66 height 9
click at [538, 281] on input "var(--cds-action-neutral-subtle)" at bounding box center [522, 280] width 66 height 9
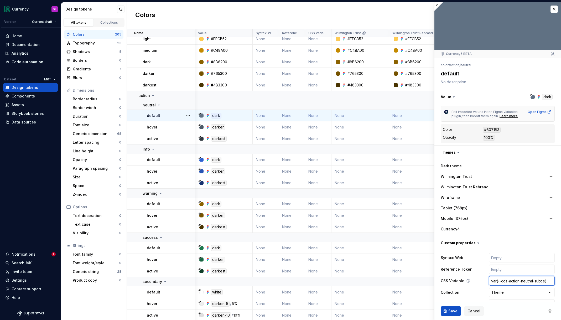
click at [538, 281] on input "var(--cds-action-neutral-subtle)" at bounding box center [522, 280] width 66 height 9
click at [514, 269] on input "text" at bounding box center [522, 268] width 66 height 9
click at [448, 312] on span "Save" at bounding box center [452, 310] width 9 height 5
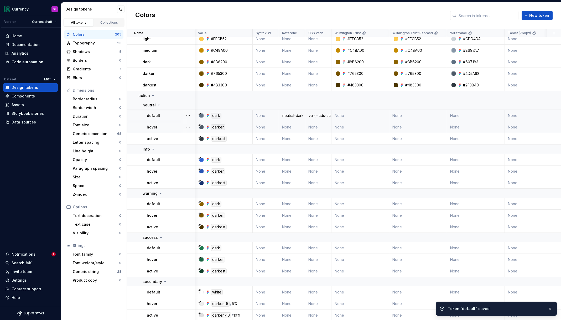
click at [292, 127] on td "None" at bounding box center [292, 127] width 26 height 12
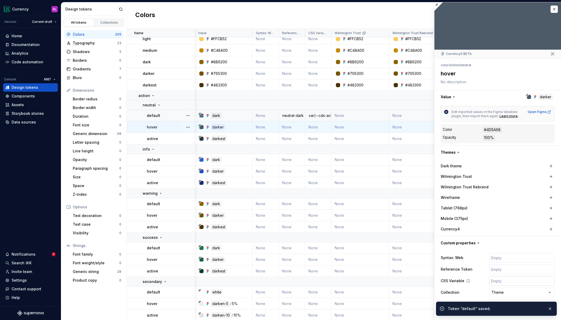
click at [507, 280] on input "text" at bounding box center [522, 280] width 66 height 9
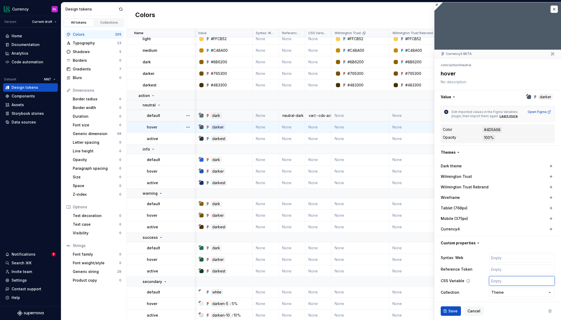
paste input "var(--cds-action-neutral-default)"
click at [537, 280] on input "var(--cds-action-neutral-default)" at bounding box center [522, 280] width 66 height 9
click at [519, 268] on input "text" at bounding box center [522, 268] width 66 height 9
click at [450, 313] on span "Save" at bounding box center [452, 310] width 9 height 5
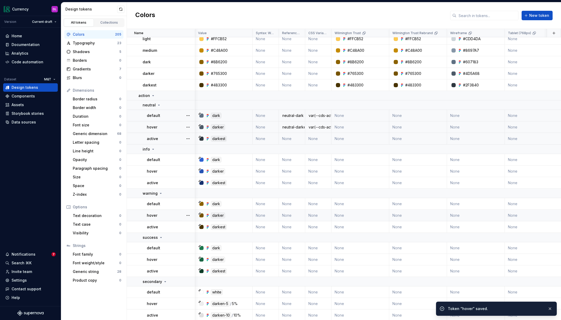
click at [288, 138] on td "None" at bounding box center [292, 139] width 26 height 12
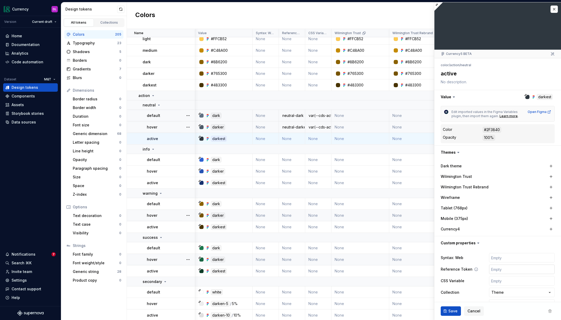
click at [501, 270] on input "text" at bounding box center [522, 268] width 66 height 9
click at [507, 248] on button "button" at bounding box center [497, 243] width 127 height 14
click at [492, 246] on button "button" at bounding box center [497, 243] width 127 height 14
click at [495, 282] on input "text" at bounding box center [522, 280] width 66 height 9
paste input "var(--cds-action-neutral-default)"
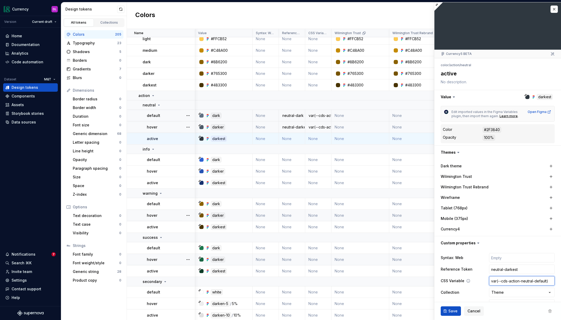
click at [543, 280] on input "var(--cds-action-neutral-default)" at bounding box center [522, 280] width 66 height 9
click at [452, 311] on span "Save" at bounding box center [452, 310] width 9 height 5
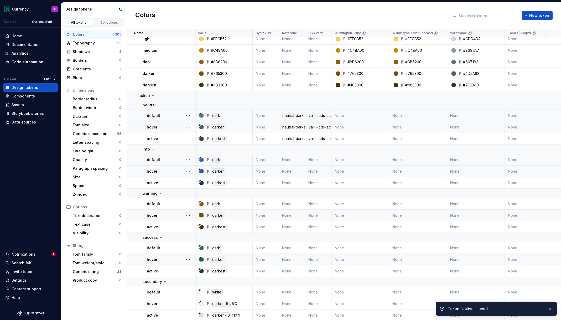
click at [291, 160] on td "None" at bounding box center [292, 160] width 26 height 12
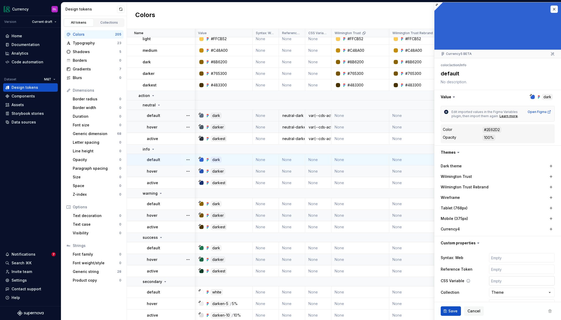
click at [508, 282] on input "text" at bounding box center [522, 280] width 66 height 9
paste input "var(--cds-action-neutral-default)"
click at [527, 281] on input "var(--cds-action-neutral-default)" at bounding box center [522, 280] width 66 height 9
click at [516, 271] on input "text" at bounding box center [522, 268] width 66 height 9
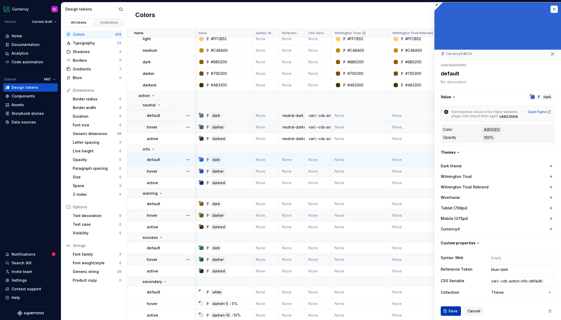
click at [455, 310] on span "Save" at bounding box center [452, 310] width 9 height 5
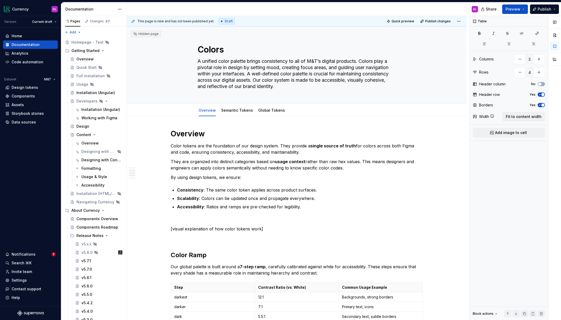
scroll to position [355, 0]
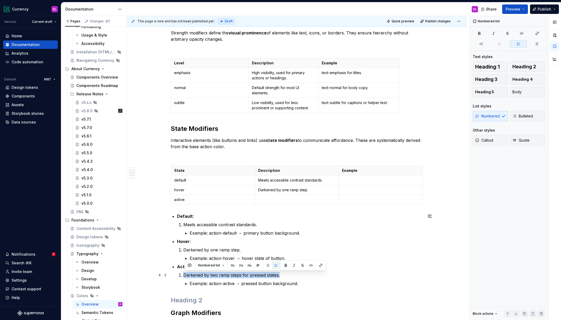
drag, startPoint x: 201, startPoint y: 274, endPoint x: 316, endPoint y: 249, distance: 117.9
click at [331, 273] on li "Darkened by two ramp steps for pressed states. Example: action-active → pressed…" at bounding box center [302, 279] width 239 height 15
copy p "Darkened by two ramp steps for pressed states."
click at [283, 200] on p at bounding box center [296, 199] width 77 height 5
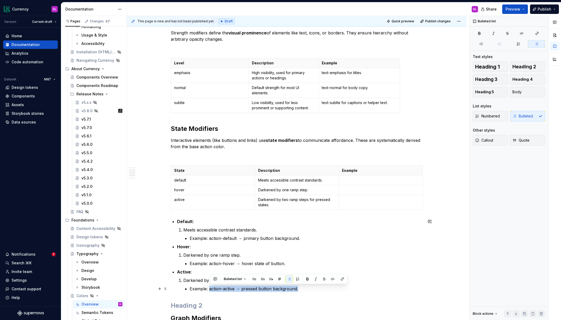
drag, startPoint x: 210, startPoint y: 289, endPoint x: 319, endPoint y: 289, distance: 109.2
click at [319, 289] on p "Example: action-active → pressed button background." at bounding box center [306, 288] width 233 height 6
click at [352, 205] on td at bounding box center [381, 202] width 84 height 15
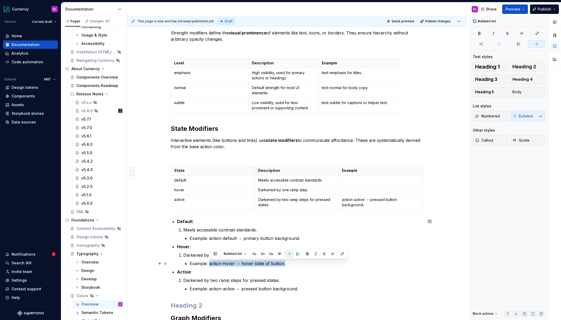
drag, startPoint x: 210, startPoint y: 264, endPoint x: 296, endPoint y: 262, distance: 85.1
click at [296, 262] on p "Example: action-hover → hover state of button." at bounding box center [306, 263] width 233 height 6
copy p "action-hover → hover state of button."
click at [354, 189] on p at bounding box center [380, 189] width 77 height 5
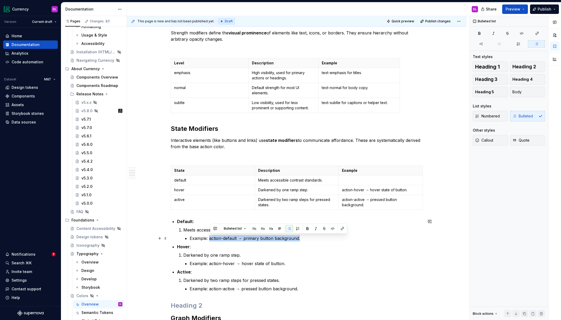
drag, startPoint x: 210, startPoint y: 238, endPoint x: 318, endPoint y: 238, distance: 108.1
click at [318, 238] on p "Example: action-default → primary button background." at bounding box center [306, 238] width 233 height 6
click at [373, 179] on p at bounding box center [380, 179] width 77 height 5
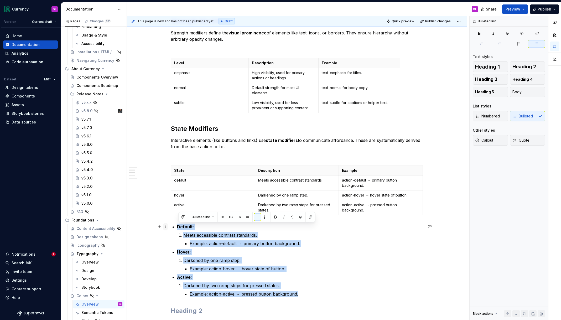
drag, startPoint x: 320, startPoint y: 295, endPoint x: 166, endPoint y: 224, distance: 169.6
click at [171, 224] on div "Overview Color tokens are the foundation of our design system. They provide a s…" at bounding box center [297, 146] width 252 height 744
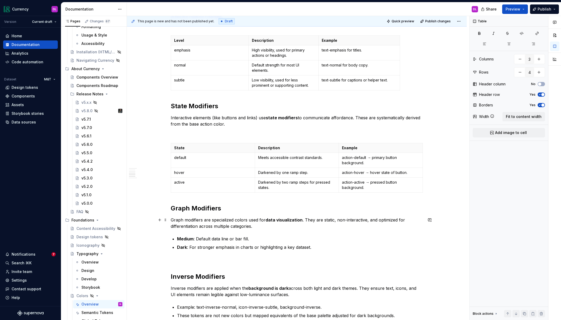
scroll to position [388, 0]
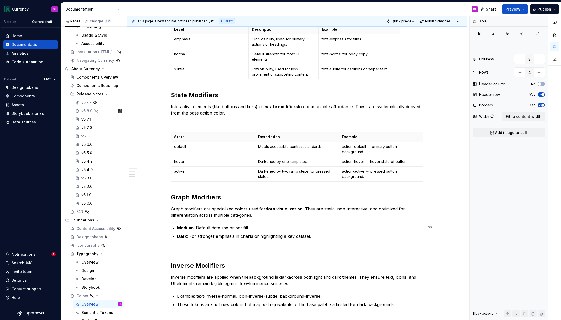
click at [290, 220] on div "Overview Color tokens are the foundation of our design system. They provide a s…" at bounding box center [297, 63] width 252 height 645
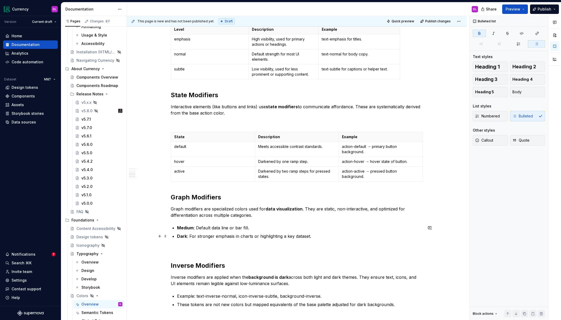
click at [326, 238] on p "Dark : For stronger emphasis in charts or highlighting a key dataset." at bounding box center [300, 236] width 246 height 6
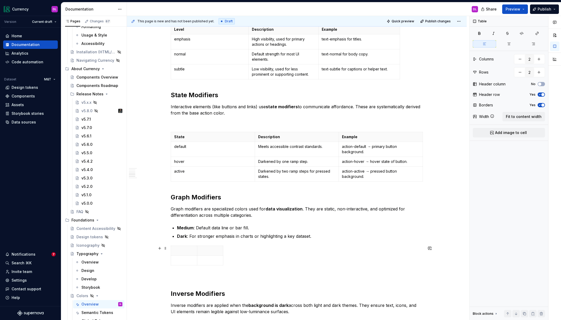
click at [249, 271] on div "Overview Color tokens are the foundation of our design system. They provide a s…" at bounding box center [297, 77] width 252 height 673
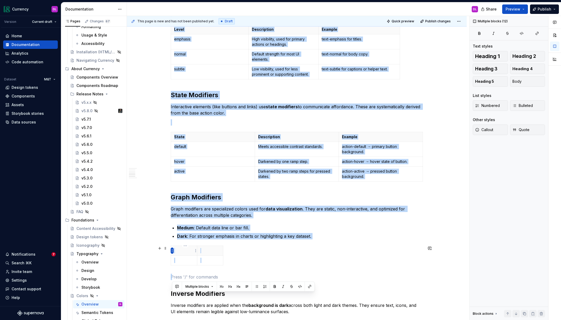
drag, startPoint x: 250, startPoint y: 271, endPoint x: 172, endPoint y: 247, distance: 82.1
click at [172, 247] on body "Currency DL Version Current draft Home Documentation Analytics Code automation …" at bounding box center [280, 160] width 561 height 320
click at [260, 252] on div at bounding box center [297, 256] width 252 height 22
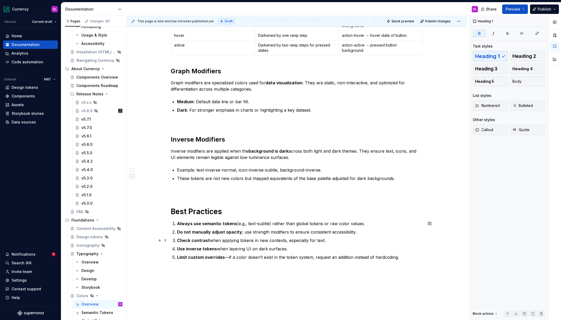
scroll to position [515, 0]
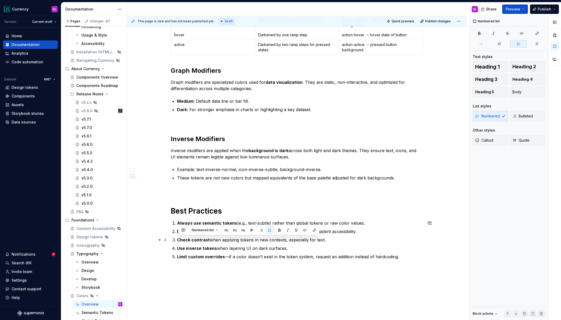
drag, startPoint x: 175, startPoint y: 241, endPoint x: 131, endPoint y: 238, distance: 43.7
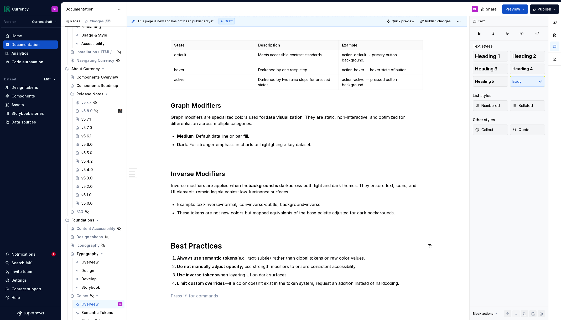
scroll to position [478, 0]
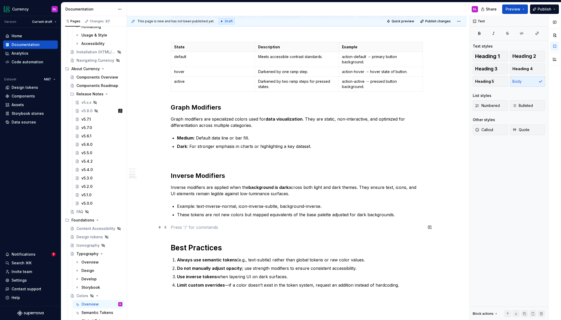
click at [251, 228] on p at bounding box center [297, 227] width 252 height 6
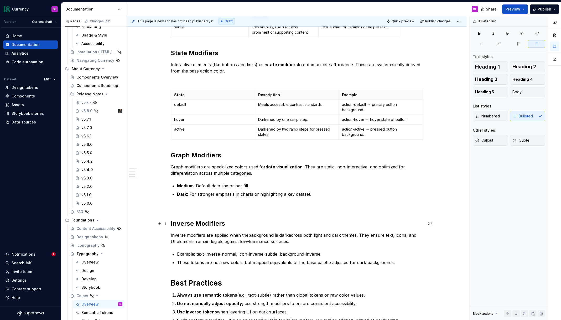
scroll to position [418, 0]
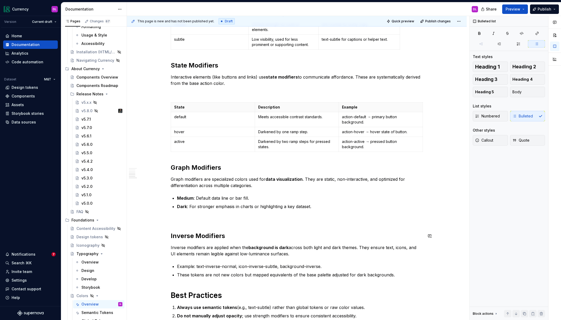
click at [232, 221] on p at bounding box center [297, 219] width 252 height 6
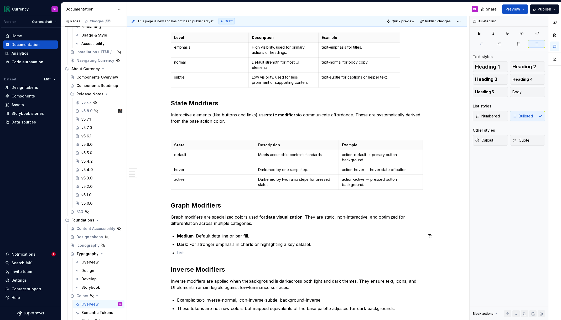
scroll to position [377, 0]
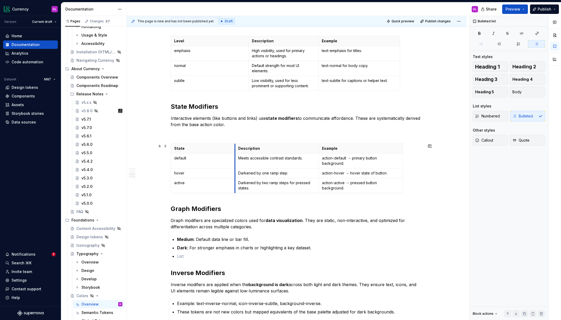
drag, startPoint x: 256, startPoint y: 148, endPoint x: 236, endPoint y: 150, distance: 20.1
click at [236, 150] on th "Description" at bounding box center [277, 149] width 84 height 10
click at [210, 148] on p "State" at bounding box center [202, 148] width 57 height 5
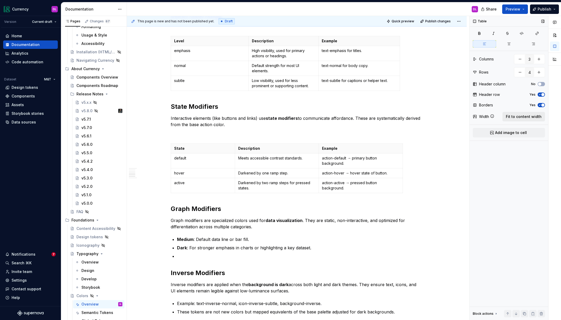
click at [519, 118] on span "Fit to content width" at bounding box center [524, 116] width 36 height 5
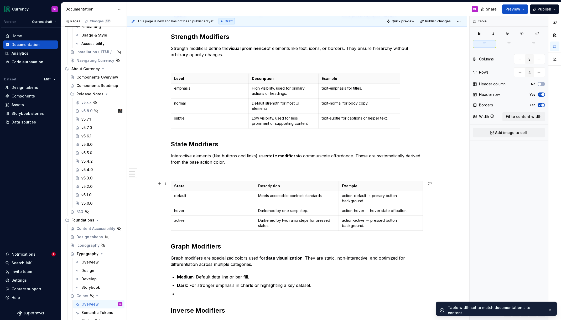
scroll to position [305, 0]
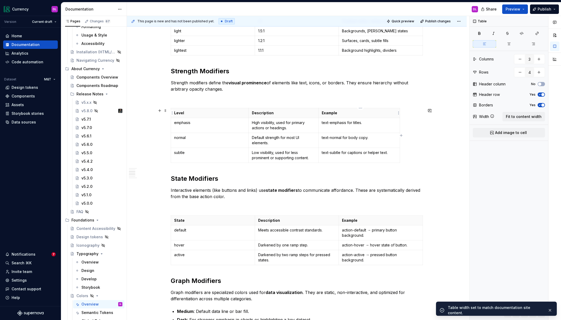
click at [367, 115] on th "Example" at bounding box center [358, 113] width 81 height 10
click at [519, 117] on span "Fit to content width" at bounding box center [524, 116] width 36 height 5
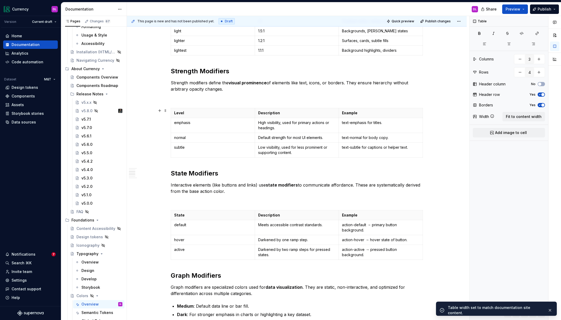
type textarea "*"
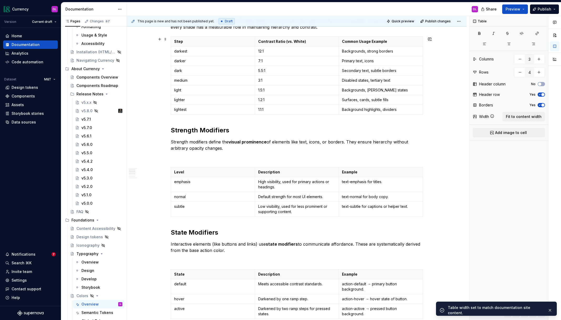
scroll to position [203, 0]
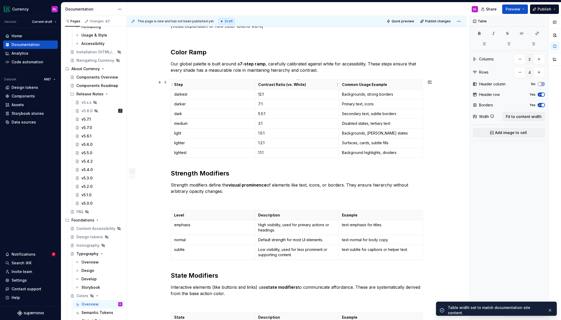
type input "8"
click at [329, 86] on p "Contrast Ratio (vs. White)" at bounding box center [296, 84] width 77 height 5
click at [536, 117] on span "Fit to content width" at bounding box center [524, 116] width 36 height 5
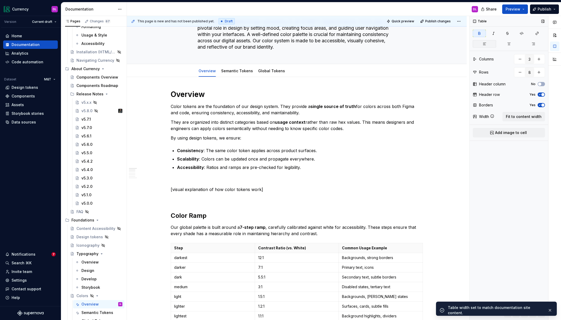
scroll to position [0, 0]
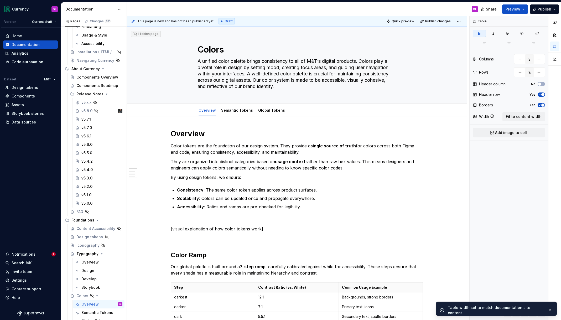
click at [515, 14] on div "Share Preview Publish" at bounding box center [521, 8] width 79 height 13
click at [516, 8] on span "Preview" at bounding box center [512, 9] width 15 height 5
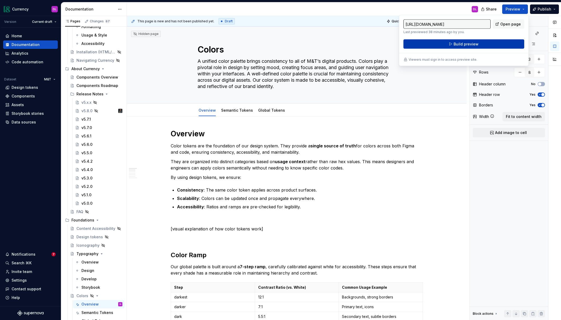
click at [459, 46] on span "Build preview" at bounding box center [465, 43] width 25 height 5
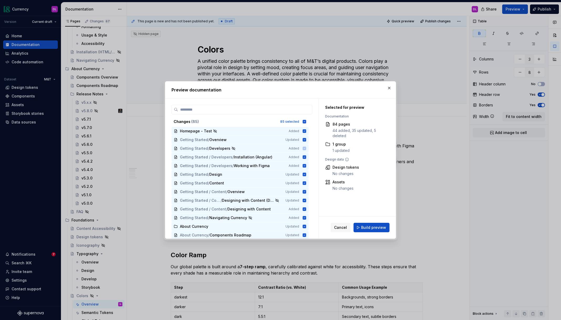
click at [379, 228] on span "Build preview" at bounding box center [373, 227] width 25 height 5
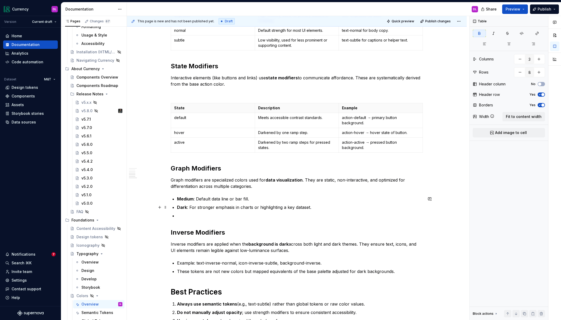
scroll to position [411, 0]
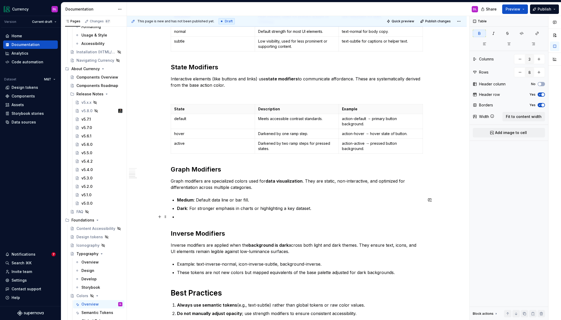
click at [186, 215] on p at bounding box center [300, 216] width 246 height 6
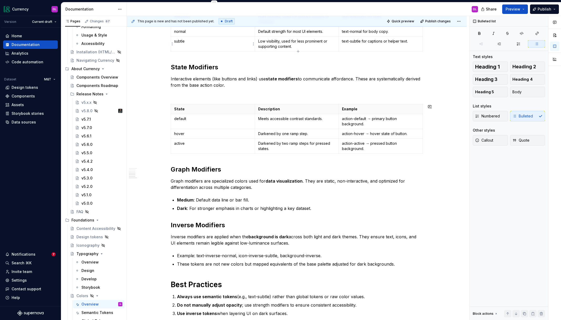
type textarea "*"
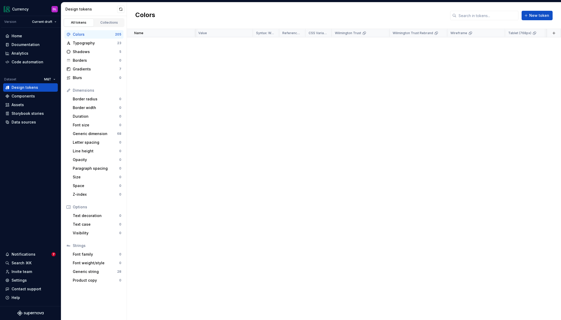
scroll to position [1970, 0]
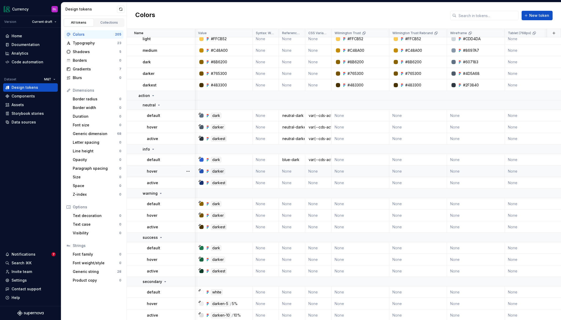
click at [290, 170] on td "None" at bounding box center [292, 171] width 26 height 12
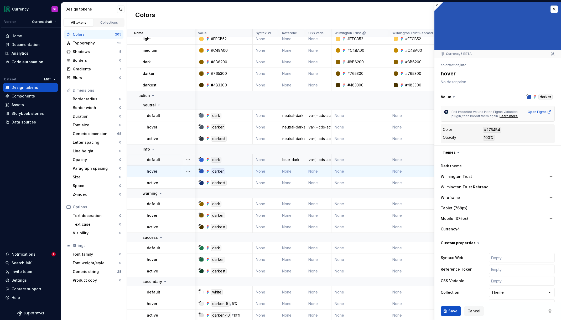
click at [320, 160] on div "var(--cds-action-info-default)" at bounding box center [317, 159] width 25 height 5
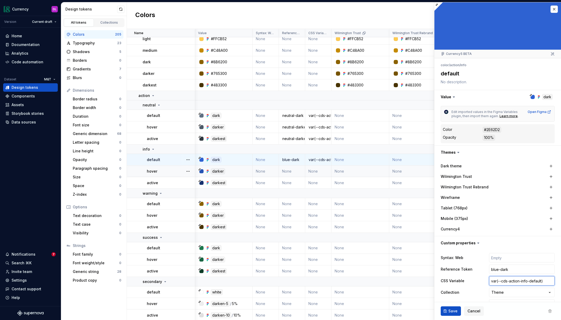
drag, startPoint x: 544, startPoint y: 282, endPoint x: 473, endPoint y: 274, distance: 71.0
click at [472, 275] on div "Syntax: Web Reference Token blue-dark CSS Variable var(--cds-action-info-defaul…" at bounding box center [497, 281] width 114 height 58
click at [315, 172] on td "None" at bounding box center [318, 171] width 26 height 12
type textarea "*"
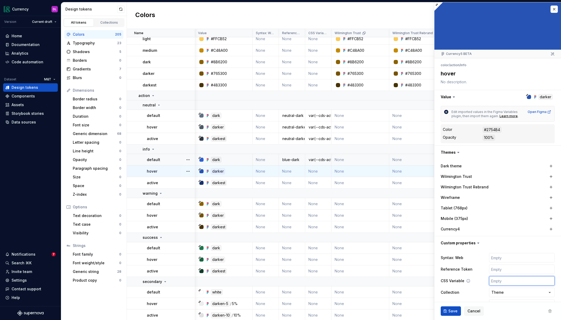
click at [511, 281] on input "text" at bounding box center [522, 280] width 66 height 9
paste input "var(--cds-action-info-default)"
type input "var(--cds-action-info-default)"
click at [535, 282] on input "var(--cds-action-info-default)" at bounding box center [522, 280] width 66 height 9
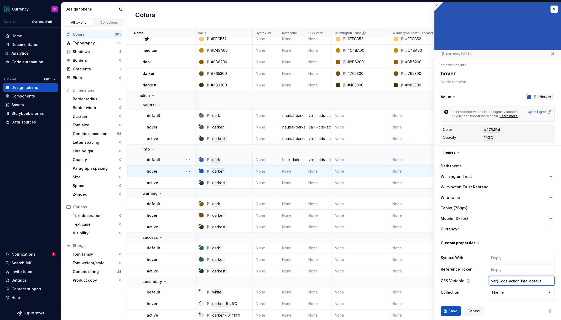
type textarea "*"
type input "var(--cds-action-info-h)"
type textarea "*"
type input "var(--cds-action-info-hov)"
type textarea "*"
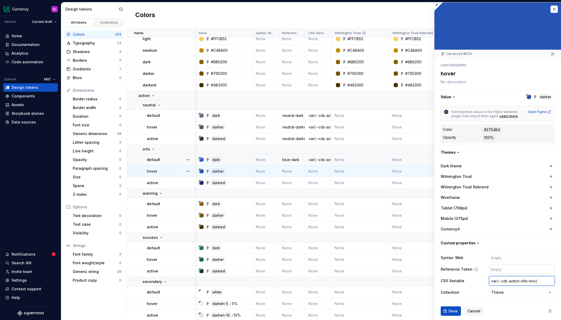
type input "var(--cds-action-info-hove)"
type textarea "*"
type input "var(--cds-action-info-hover)"
click at [505, 269] on input "text" at bounding box center [522, 268] width 66 height 9
type textarea "*"
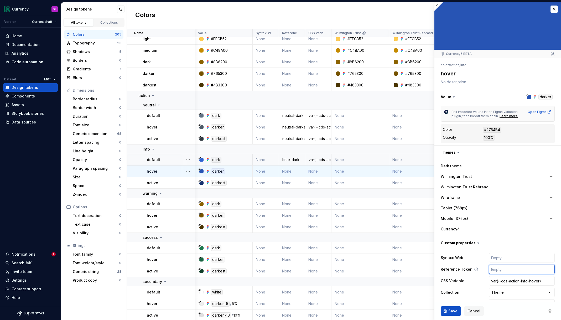
type input "i"
type textarea "*"
type input "in"
type textarea "*"
type input "i"
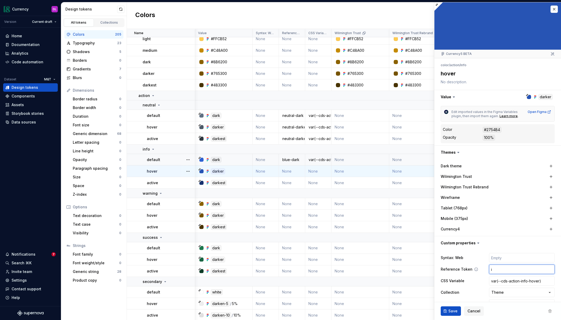
type textarea "*"
type input "b"
type textarea "*"
type input "bl"
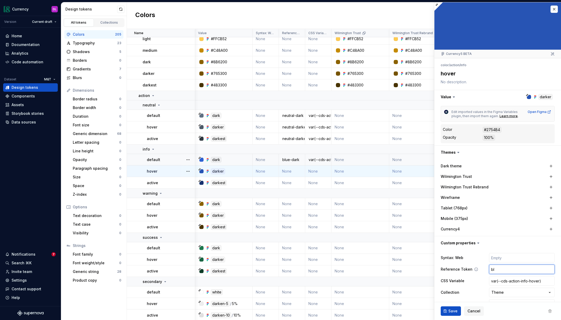
type textarea "*"
type input "blue"
type textarea "*"
type input "blue-"
type textarea "*"
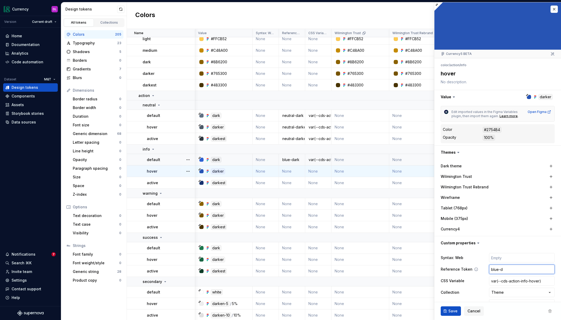
type input "blue-da"
type textarea "*"
type input "blue-dar"
type textarea "*"
type input "blue-darke"
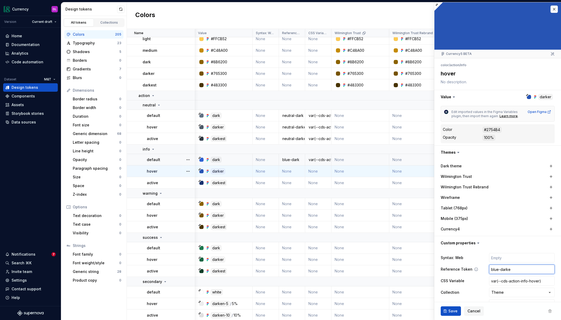
type textarea "*"
type input "blue-darker"
click at [450, 314] on button "Save" at bounding box center [450, 310] width 20 height 9
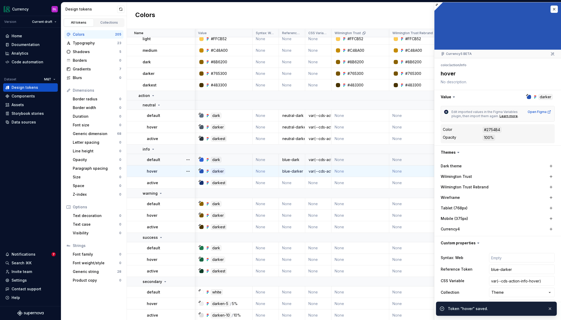
click at [314, 182] on td "None" at bounding box center [318, 183] width 26 height 12
type textarea "*"
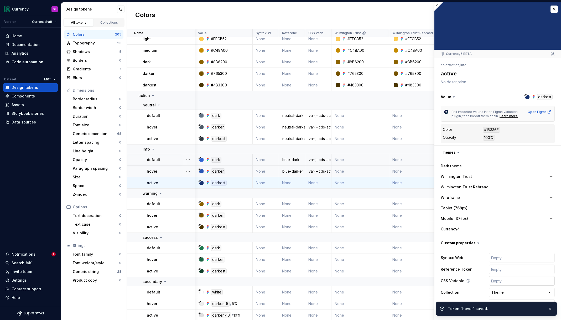
click at [506, 283] on input "text" at bounding box center [522, 280] width 66 height 9
paste input "var(--cds-action-info-default)"
type input "var(--cds-action-info-default)"
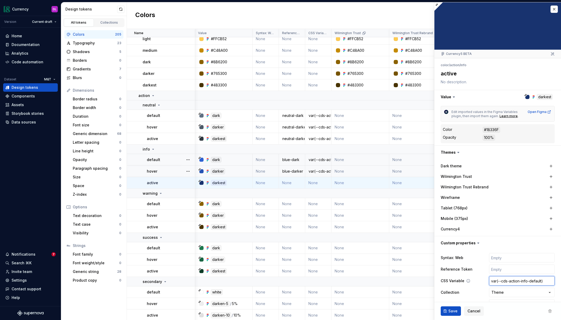
click at [536, 282] on input "var(--cds-action-info-default)" at bounding box center [522, 280] width 66 height 9
type textarea "*"
type input "var(--cds-action-info-a)"
type textarea "*"
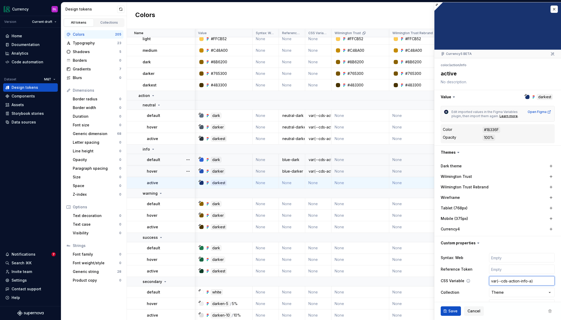
type input "var(--cds-action-info-ac)"
type textarea "*"
type input "var(--cds-action-info-act)"
type textarea "*"
type input "var(--cds-action-info-acti)"
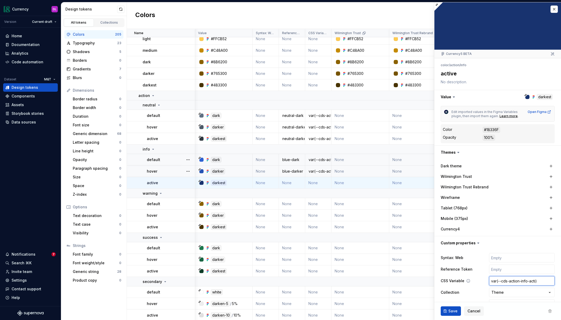
type textarea "*"
type input "var(--cds-action-info-activ)"
type textarea "*"
type input "var(--cds-action-info-active)"
click at [502, 267] on input "text" at bounding box center [522, 268] width 66 height 9
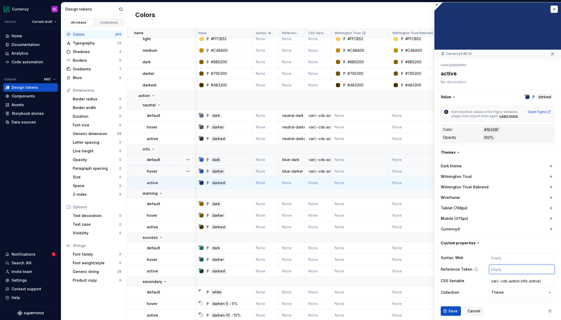
type textarea "*"
type input "b"
type textarea "*"
type input "bl"
type textarea "*"
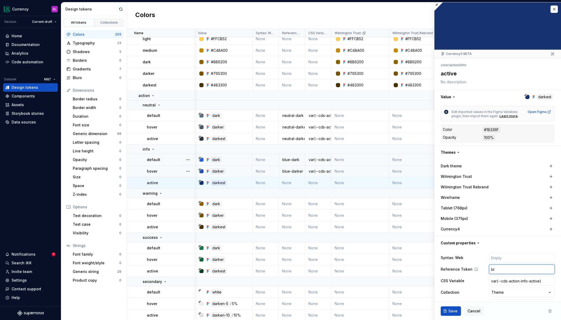
type input "blu"
type textarea "*"
type input "blue-"
type textarea "*"
type input "blue-d"
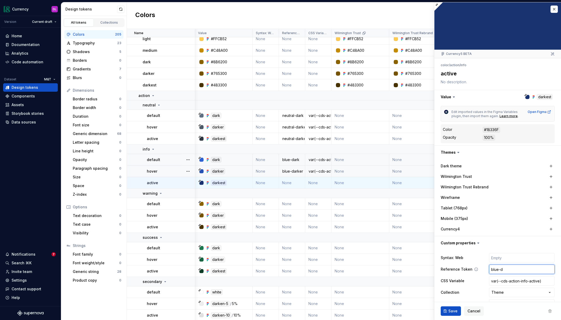
type textarea "*"
type input "blue-da"
type textarea "*"
type input "blue-dark"
type textarea "*"
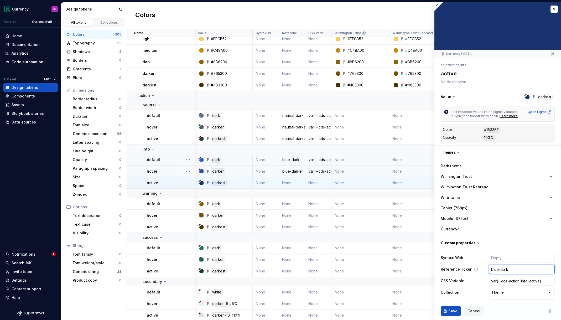
type input "blue-darke"
type textarea "*"
type input "blue-darkes"
type textarea "*"
type input "blue-darkest"
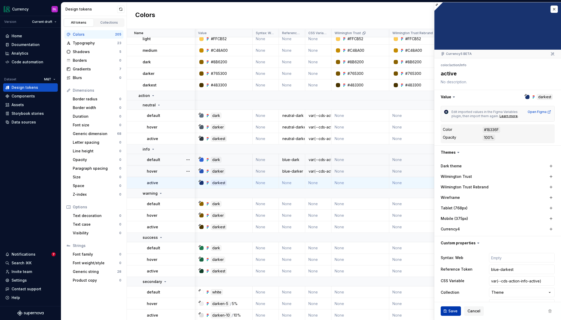
click at [454, 310] on span "Save" at bounding box center [452, 310] width 9 height 5
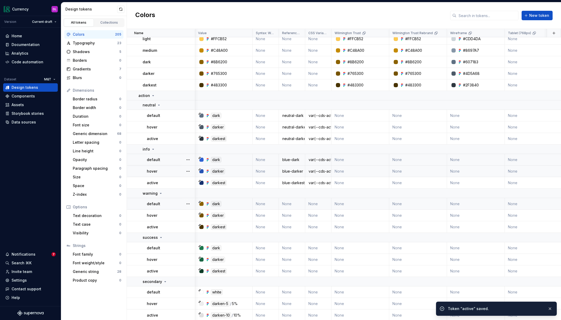
click at [316, 206] on td "None" at bounding box center [318, 204] width 26 height 12
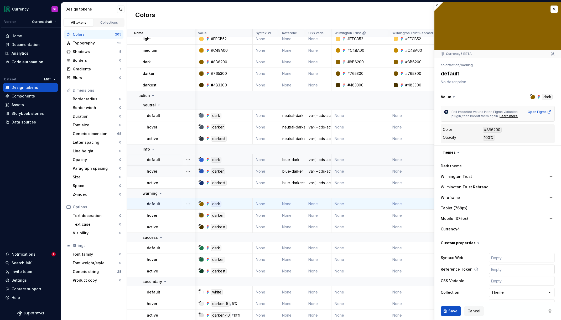
click at [506, 270] on input "text" at bounding box center [522, 268] width 66 height 9
type textarea "*"
click at [505, 280] on input "text" at bounding box center [522, 280] width 66 height 9
paste input "var(--cds-action-info-default)"
type input "var(--cds-action-info-default)"
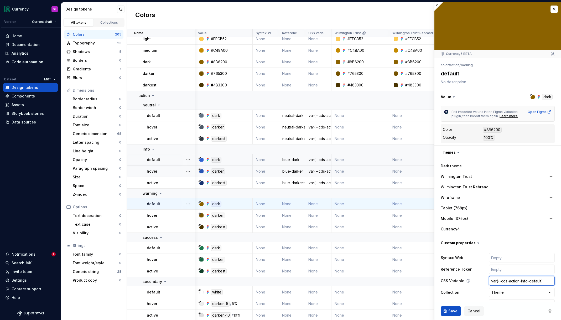
click at [516, 281] on input "var(--cds-action-info-default)" at bounding box center [522, 280] width 66 height 9
type textarea "*"
type input "var(--cds-w-info-default)"
type textarea "*"
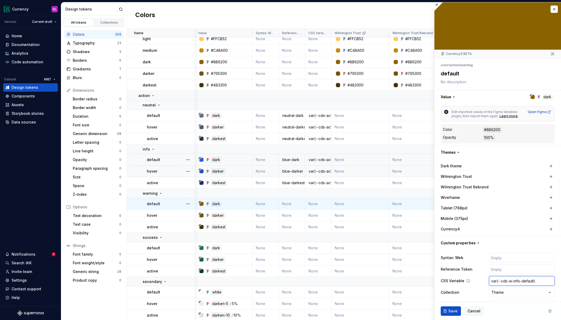
type input "var(--cds-wa-info-default)"
type textarea "*"
type input "var(--cds-war-info-default)"
type textarea "*"
type input "var(--cds-warn-info-default)"
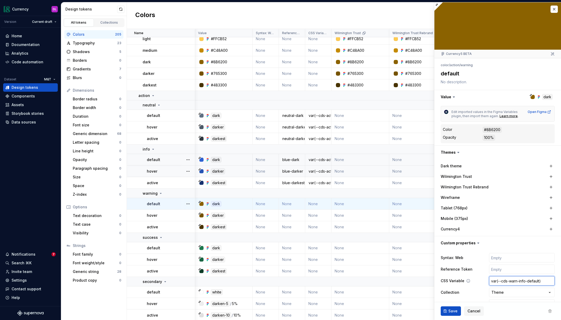
type textarea "*"
type input "var(--cds-warnin-info-default)"
type textarea "*"
type input "var(--cds-warning-info-default)"
type textarea "*"
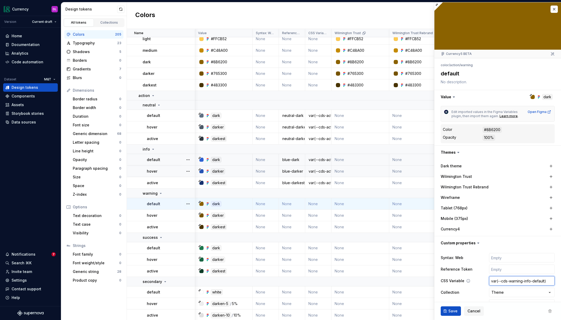
type input "var(--cds-warnin-info-default)"
type textarea "*"
type input "var(--cds-warni-info-default)"
type textarea "*"
type input "var(--cds-warn-info-default)"
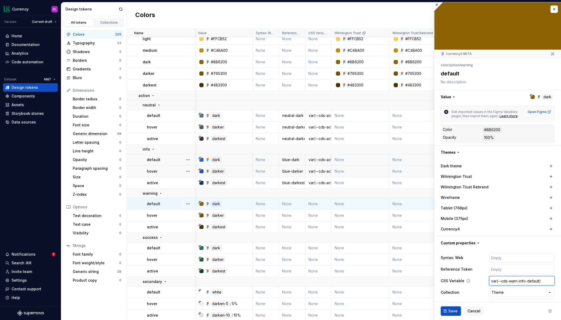
type textarea "*"
type input "var(--cds-war-info-default)"
type textarea "*"
type input "var(--cds-wa-info-default)"
type textarea "*"
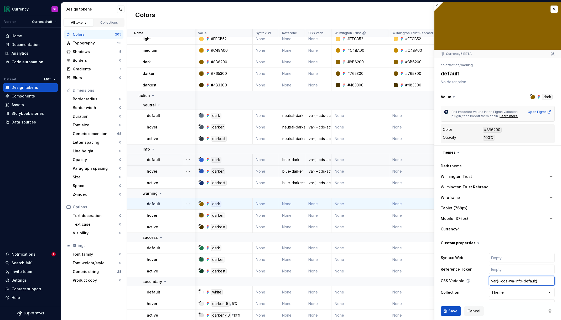
type input "var(--cds-w-info-default)"
type textarea "*"
type input "var(--cds-action-info-default)"
click at [524, 281] on input "var(--cds-action-info-default)" at bounding box center [522, 280] width 66 height 9
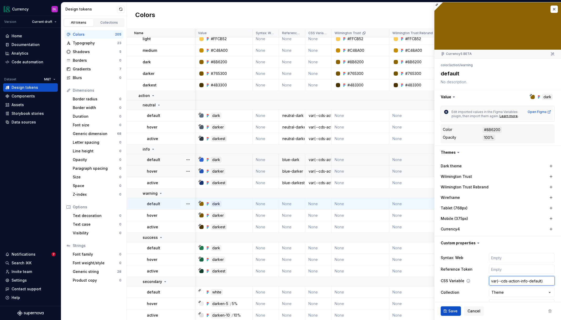
type textarea "*"
type input "var(--cds-action-w-default)"
type textarea "*"
type input "var(--cds-action-wa-default)"
type textarea "*"
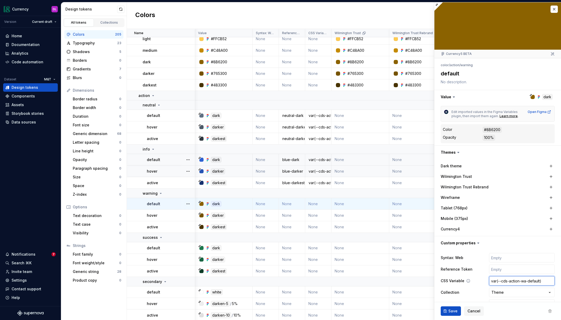
type input "var(--cds-action-war-default)"
type textarea "*"
type input "var(--cds-action-warni-default)"
type textarea "*"
type input "var(--cds-action-warnin-default)"
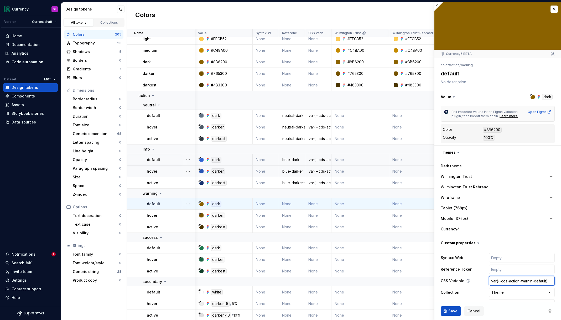
type textarea "*"
type input "var(--cds-action-warning-default)"
click at [512, 271] on input "text" at bounding box center [522, 268] width 66 height 9
type textarea "*"
type input "e"
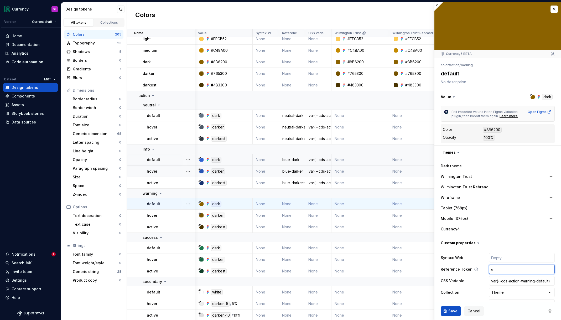
type textarea "*"
type input "y"
type textarea "*"
type input "yel"
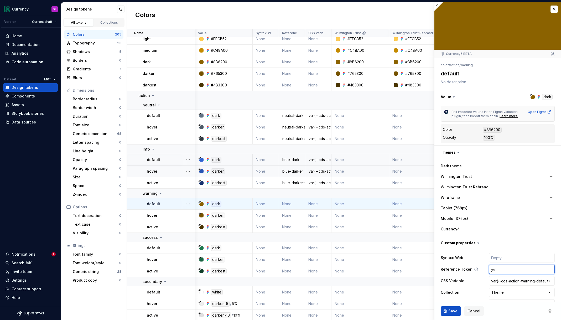
type textarea "*"
type input "yell"
type textarea "*"
type input "yello"
type textarea "*"
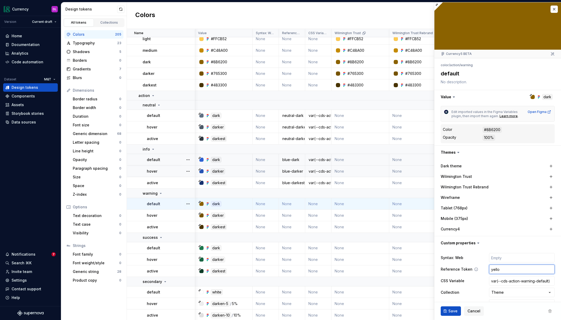
type input "yellow"
type textarea "*"
type input "yellow-"
type textarea "*"
type input "yellow-d"
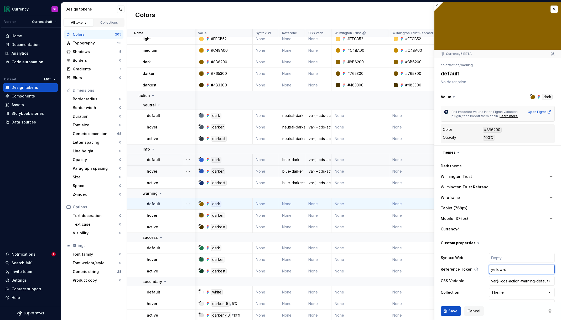
type textarea "*"
type input "yellow-da"
type textarea "*"
type input "yellow-dar"
type textarea "*"
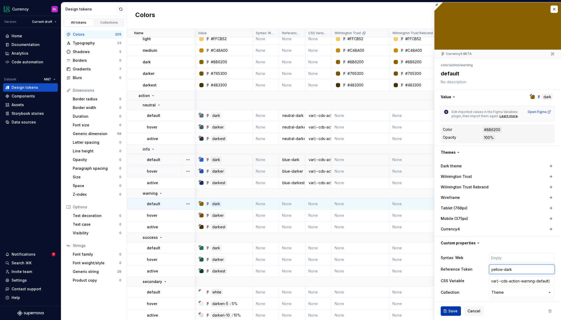
type input "yellow-dark"
click at [450, 308] on span "Save" at bounding box center [452, 310] width 9 height 5
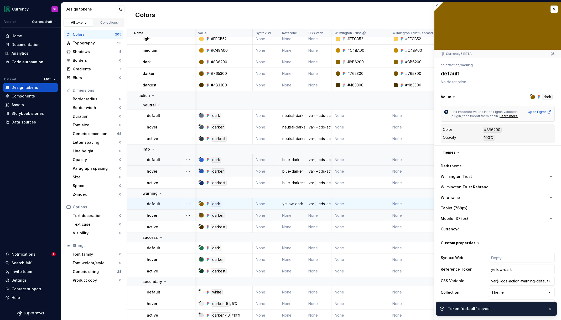
click at [286, 215] on td "None" at bounding box center [292, 215] width 26 height 12
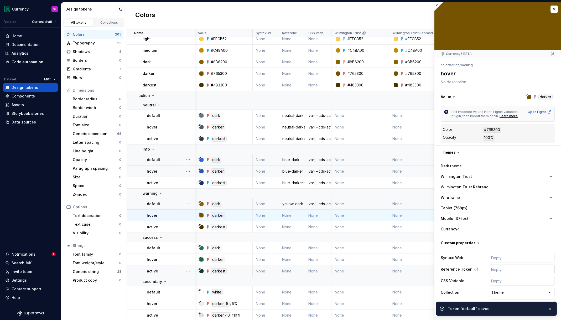
click at [502, 269] on input "text" at bounding box center [522, 268] width 66 height 9
type textarea "*"
click at [498, 281] on input "text" at bounding box center [522, 280] width 66 height 9
paste input "var(--cds-action-warning-default)"
type input "var(--cds-action-warning-default)"
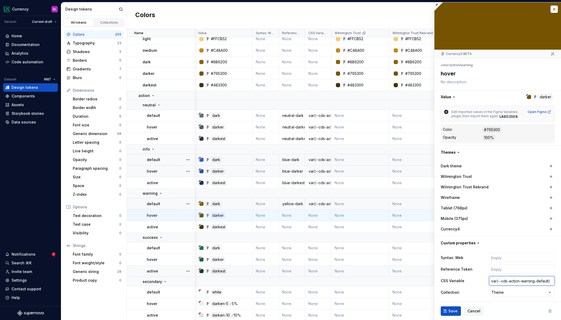
type textarea "*"
click at [541, 281] on input "var(--cds-action-warning-default)" at bounding box center [522, 280] width 66 height 9
type input "var(--cds-action-warning-ho)"
type textarea "*"
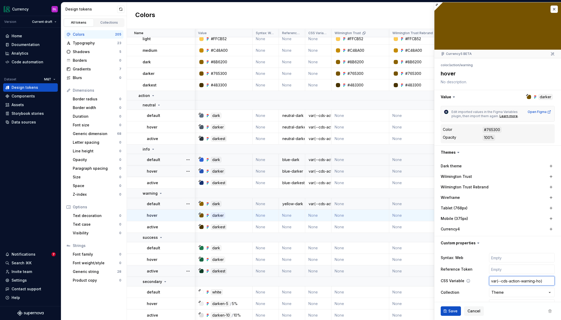
type input "var(--cds-action-warning-hov)"
type textarea "*"
type input "var(--cds-action-warning-hove)"
type textarea "*"
type input "var(--cds-action-warning-hover)"
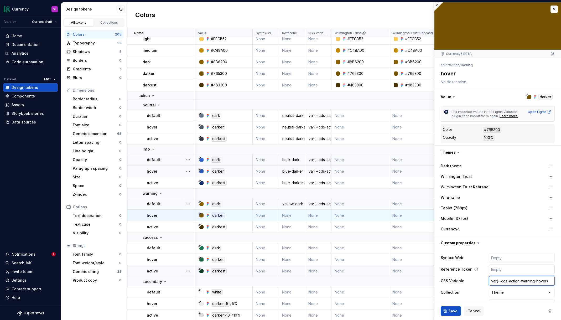
type textarea "*"
type input "var(--cds-action-warning-hover)"
click at [523, 266] on input "text" at bounding box center [522, 268] width 66 height 9
type textarea "*"
type input "y"
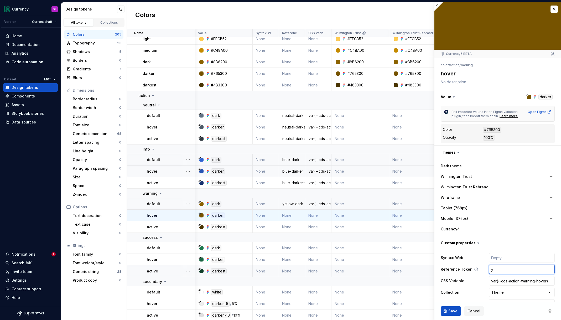
type textarea "*"
type input "ye"
type textarea "*"
type input "yel"
type textarea "*"
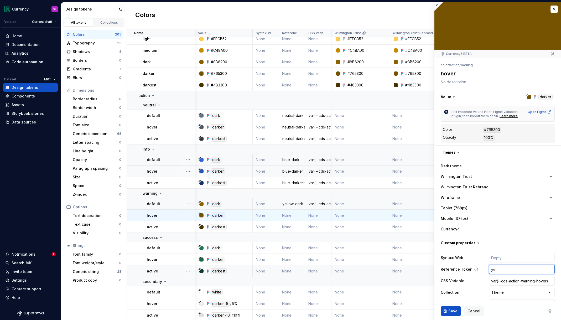
type input "yell"
type textarea "*"
type input "yellow"
type textarea "*"
type input "yellow-"
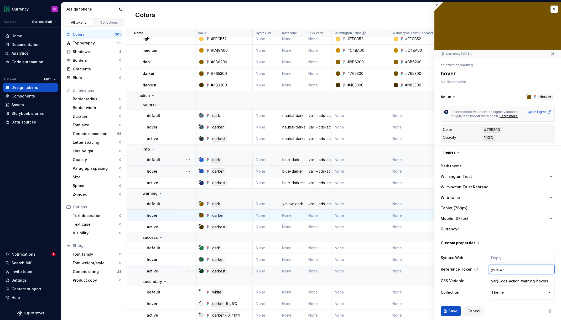
type textarea "*"
type input "yellow-da"
type textarea "*"
type input "yellow-dar"
type textarea "*"
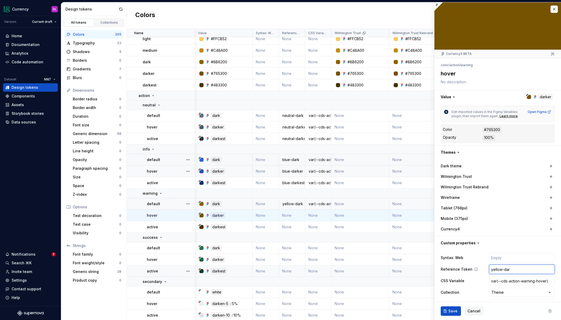
type input "yellow-dark"
type textarea "*"
type input "yellow-darke"
type textarea "*"
type input "yellow-darker"
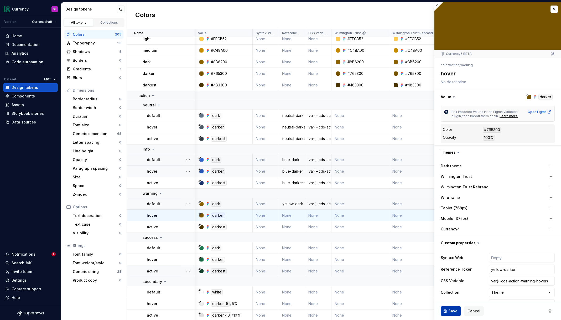
click at [447, 309] on button "Save" at bounding box center [450, 310] width 20 height 9
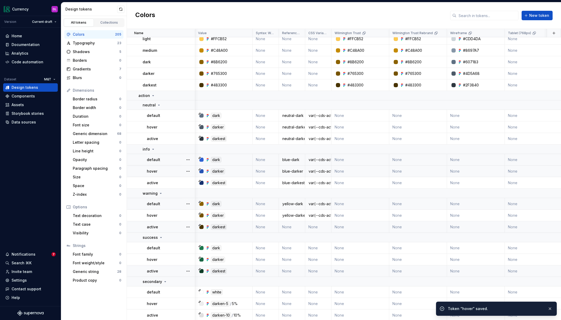
click at [291, 228] on td "None" at bounding box center [292, 227] width 26 height 12
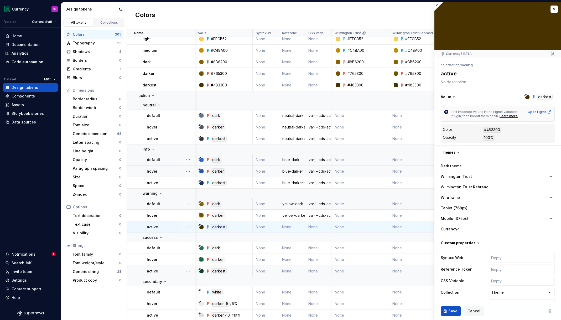
type textarea "*"
click at [510, 280] on input "text" at bounding box center [522, 280] width 66 height 9
paste input "var(--cds-action-warning-default)"
type input "var(--cds-action-warning-default)"
click at [539, 280] on input "var(--cds-action-warning-default)" at bounding box center [522, 280] width 66 height 9
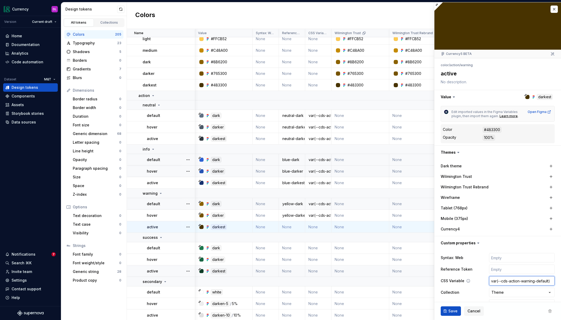
click at [539, 280] on input "var(--cds-action-warning-default)" at bounding box center [522, 280] width 66 height 9
type textarea "*"
type input "var(--cds-action-warning-a)"
type textarea "*"
type input "var(--cds-action-warning-ac)"
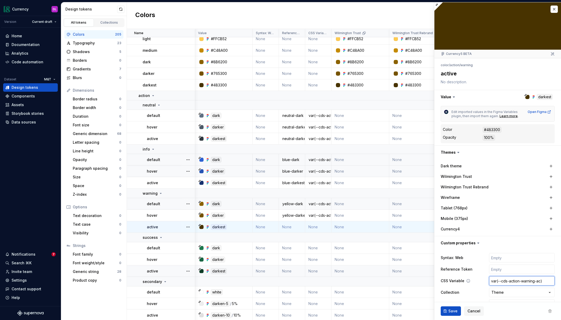
type textarea "*"
type input "var(--cds-action-warning-acti)"
type textarea "*"
type input "var(--cds-action-warning-activ)"
type textarea "*"
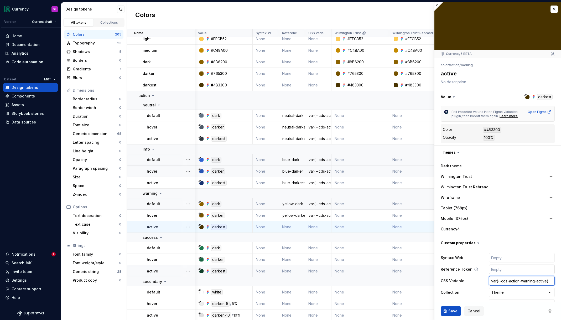
type input "var(--cds-action-warning-active)"
type textarea "*"
click at [522, 270] on input "text" at bounding box center [522, 268] width 66 height 9
type input "y"
type textarea "*"
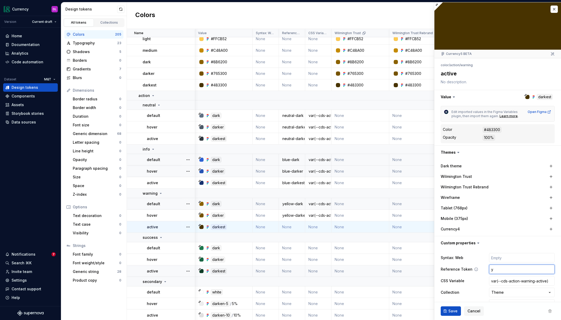
type input "ye"
type textarea "*"
type input "yel"
type textarea "*"
type input "yell"
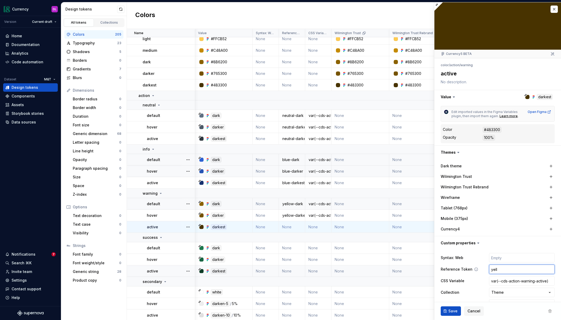
type textarea "*"
type input "yello"
type textarea "*"
type input "yellow"
type textarea "*"
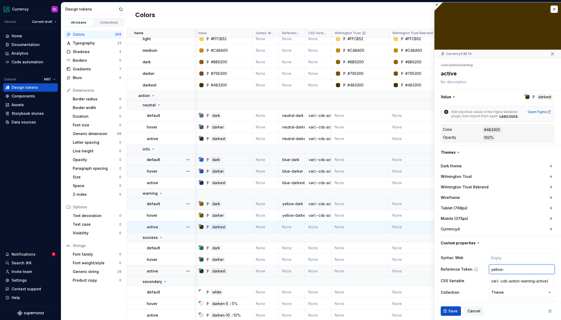
type input "yellow-d"
type textarea "*"
type input "yellow-da"
type textarea "*"
type input "yellow-dar"
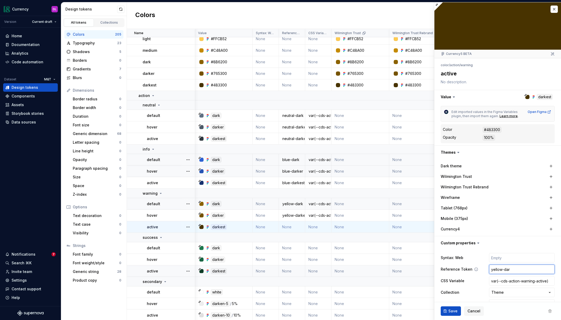
type textarea "*"
type input "yellow-darke"
type textarea "*"
type input "yellow-darkes"
click at [451, 307] on button "Save" at bounding box center [450, 310] width 20 height 9
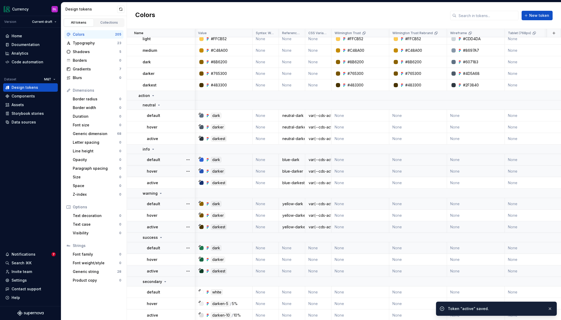
click at [289, 249] on td "None" at bounding box center [292, 248] width 26 height 12
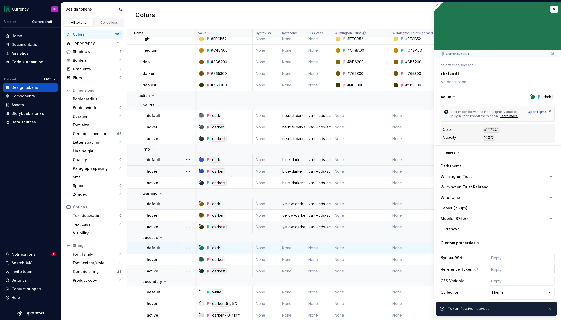
click at [507, 269] on input "text" at bounding box center [522, 268] width 66 height 9
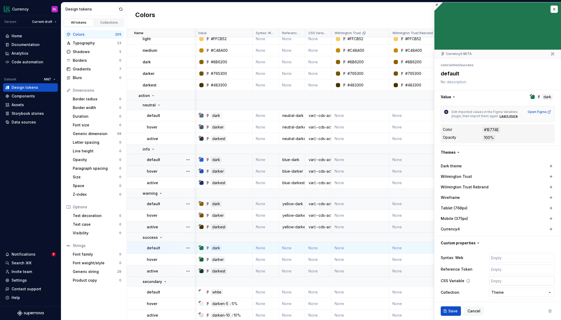
click at [502, 280] on input "text" at bounding box center [522, 280] width 66 height 9
paste input "var(--cds-action-warning-default)"
click at [525, 282] on input "var(--cds-action-warning-default)" at bounding box center [522, 280] width 66 height 9
click at [511, 270] on input "text" at bounding box center [522, 268] width 66 height 9
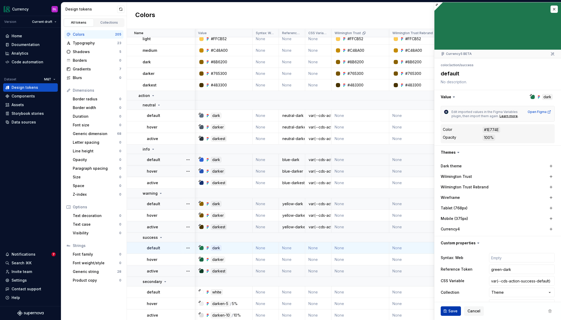
click at [448, 310] on span "Save" at bounding box center [452, 310] width 9 height 5
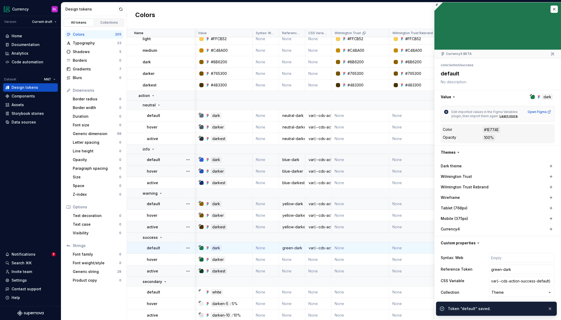
click at [294, 260] on td "None" at bounding box center [292, 260] width 26 height 12
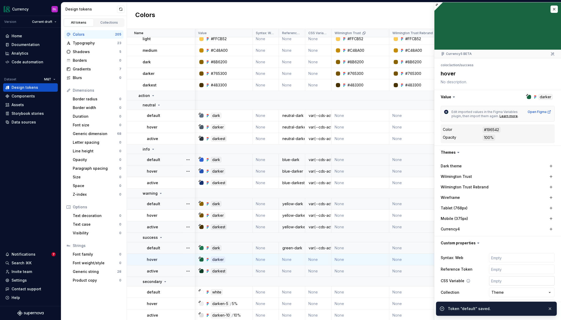
click at [506, 282] on input "text" at bounding box center [522, 280] width 66 height 9
paste input "var(--cds-action-success-default)"
click at [543, 281] on input "var(--cds-action-success-default)" at bounding box center [522, 280] width 66 height 9
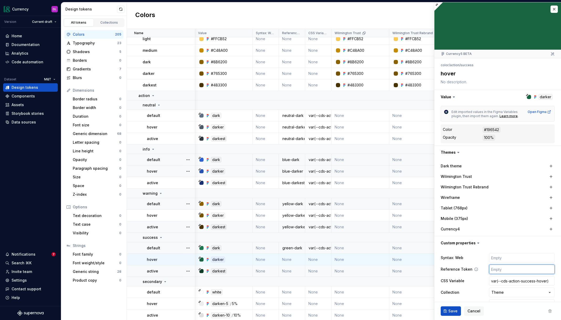
click at [518, 268] on input "text" at bounding box center [522, 268] width 66 height 9
click at [452, 310] on span "Save" at bounding box center [452, 310] width 9 height 5
click at [315, 271] on td "None" at bounding box center [318, 271] width 26 height 12
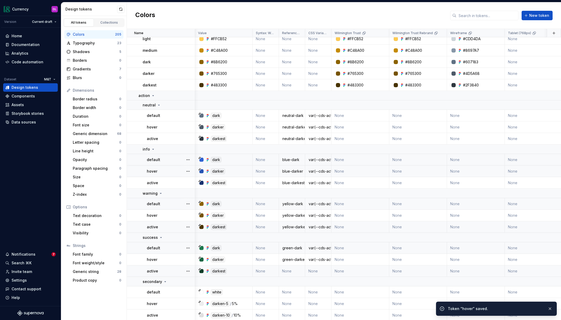
click at [315, 270] on td "None" at bounding box center [318, 271] width 26 height 12
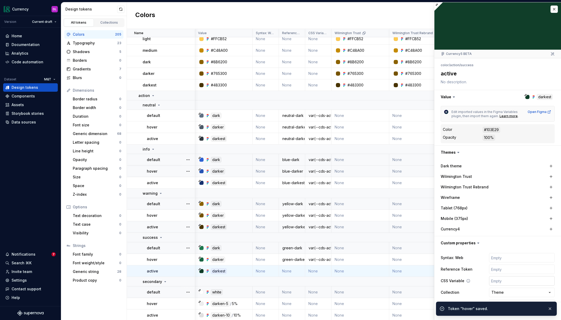
click at [521, 278] on input "text" at bounding box center [522, 280] width 66 height 9
paste input "var(--cds-action-success-default)"
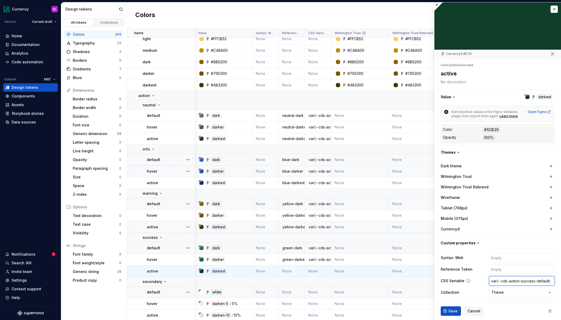
click at [541, 280] on input "var(--cds-action-success-default)" at bounding box center [522, 280] width 66 height 9
click at [510, 269] on input "text" at bounding box center [522, 268] width 66 height 9
paste input "var(--cds-action-success-default)"
click at [453, 308] on button "Save" at bounding box center [450, 310] width 20 height 9
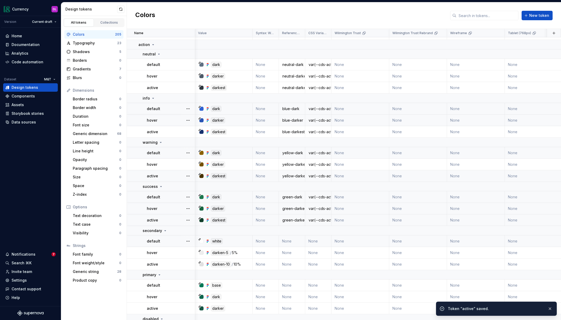
scroll to position [2023, 0]
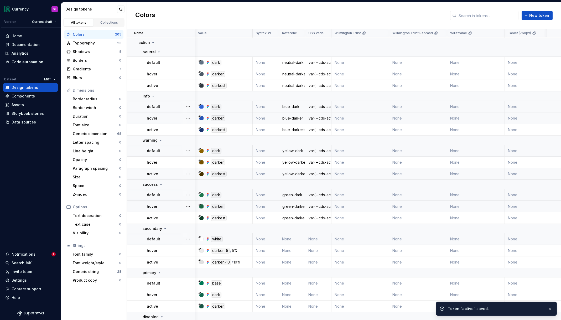
click at [290, 241] on td "None" at bounding box center [292, 239] width 26 height 12
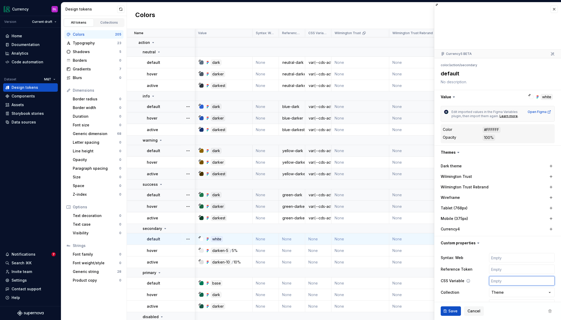
click at [515, 282] on input "text" at bounding box center [522, 280] width 66 height 9
paste input "var(--cds-action-success-default)"
click at [525, 281] on input "var(--cds-action-success-default)" at bounding box center [522, 280] width 66 height 9
click at [508, 269] on input "text" at bounding box center [522, 268] width 66 height 9
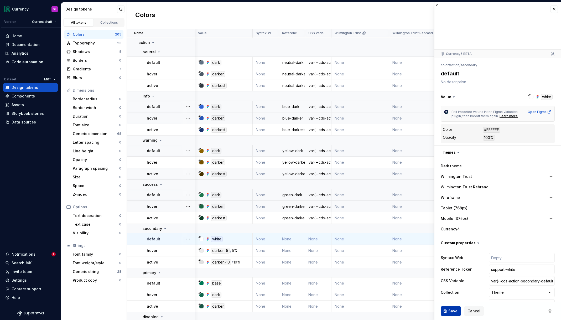
click at [453, 309] on span "Save" at bounding box center [452, 310] width 9 height 5
click at [294, 251] on td "None" at bounding box center [292, 251] width 26 height 12
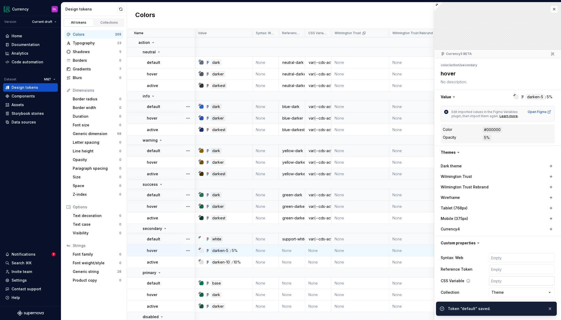
click at [503, 281] on input "text" at bounding box center [522, 280] width 66 height 9
paste input "var(--cds-action-secondary-default)"
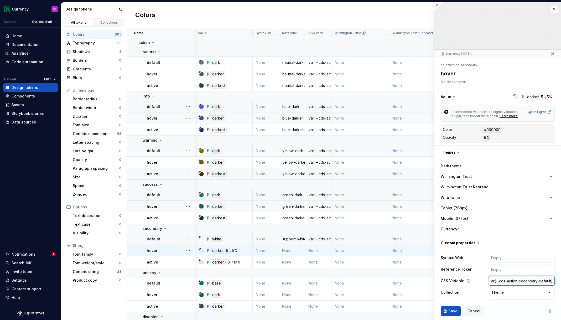
click at [544, 281] on input "var(--cds-action-secondary-default)" at bounding box center [522, 280] width 66 height 9
click at [512, 272] on input "text" at bounding box center [522, 268] width 66 height 9
click at [455, 308] on span "Save" at bounding box center [452, 310] width 9 height 5
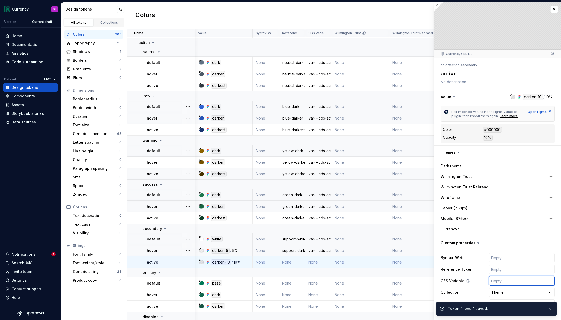
click at [505, 278] on input "text" at bounding box center [522, 280] width 66 height 9
paste input "var(--cds-action-secondary-default)"
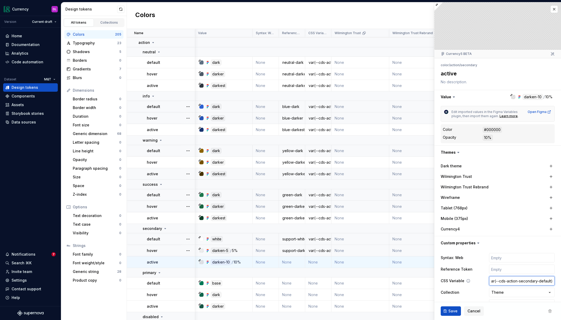
click at [544, 281] on input "var(--cds-action-secondary-default)" at bounding box center [522, 280] width 66 height 9
click at [531, 271] on input "text" at bounding box center [522, 268] width 66 height 9
drag, startPoint x: 449, startPoint y: 311, endPoint x: 451, endPoint y: 309, distance: 3.0
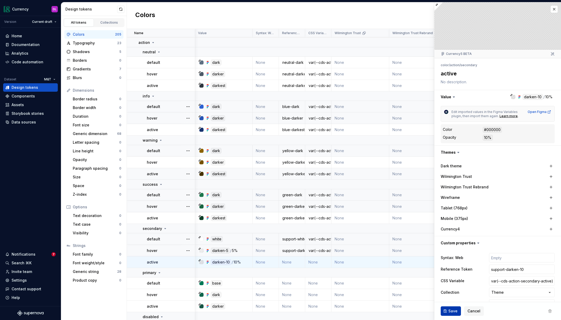
click at [449, 311] on span "Save" at bounding box center [452, 310] width 9 height 5
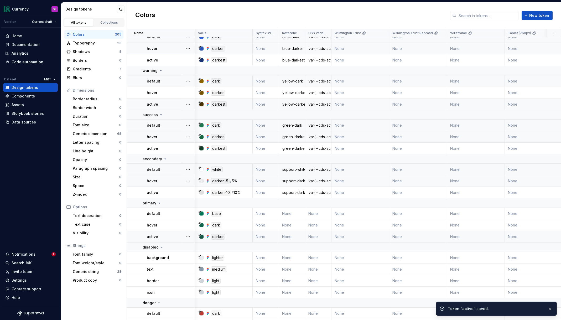
scroll to position [2094, 0]
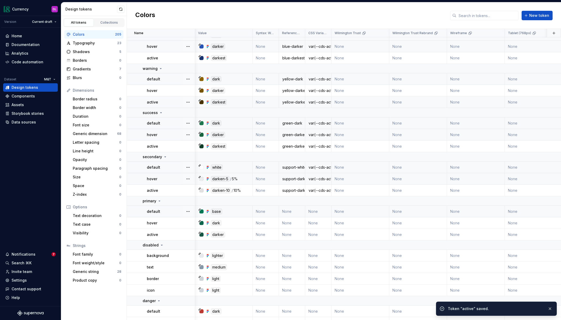
click at [291, 210] on td "None" at bounding box center [292, 212] width 26 height 12
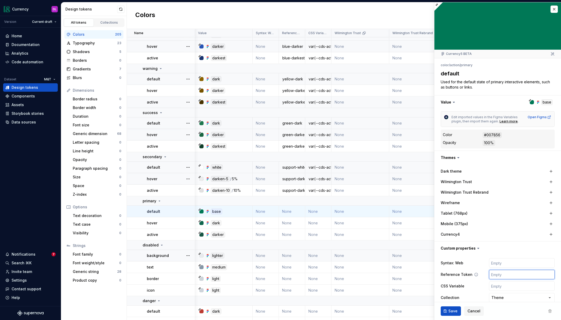
click at [502, 273] on input "text" at bounding box center [522, 274] width 66 height 9
paste input "var(--cds-action-secondary-default)"
click at [499, 286] on input "text" at bounding box center [522, 285] width 66 height 9
paste input "var(--cds-action-secondary-default)"
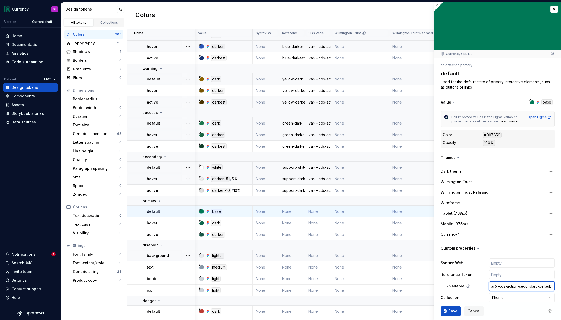
click at [527, 286] on input "var(--cds-action-secondary-default)" at bounding box center [522, 285] width 66 height 9
click at [519, 277] on input "text" at bounding box center [522, 274] width 66 height 9
click at [451, 311] on span "Save" at bounding box center [452, 310] width 9 height 5
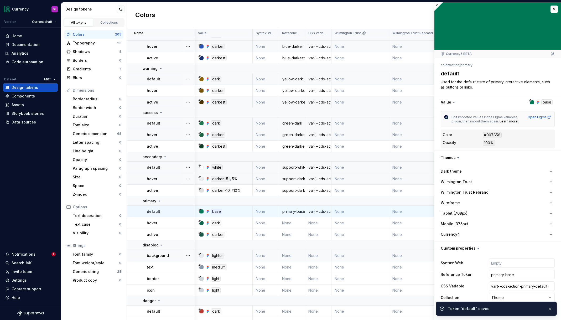
click at [293, 223] on td "None" at bounding box center [292, 223] width 26 height 12
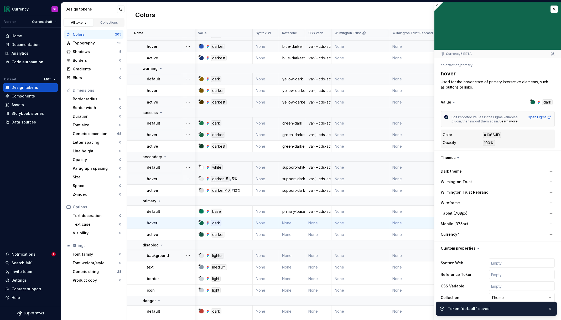
click at [293, 223] on td "None" at bounding box center [292, 223] width 26 height 12
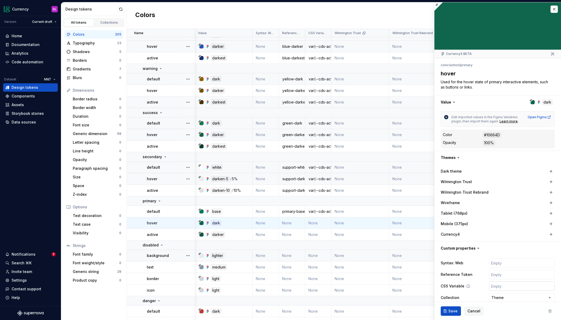
click at [518, 286] on input "text" at bounding box center [522, 285] width 66 height 9
paste input "var(--cds-action-secondary-default)"
click at [532, 286] on input "var(--cds-action-secondary-default)" at bounding box center [522, 285] width 66 height 9
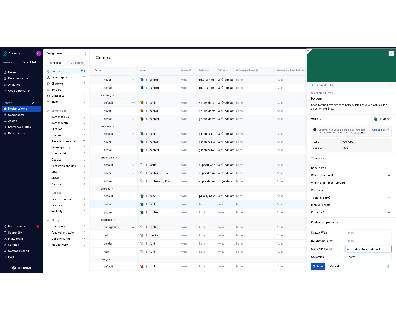
scroll to position [0, 0]
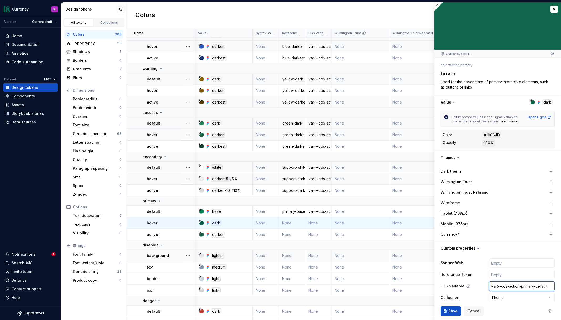
click at [543, 286] on input "var(--cds-action-primary-default)" at bounding box center [522, 285] width 66 height 9
click at [502, 275] on input "text" at bounding box center [522, 274] width 66 height 9
click at [448, 309] on span "Save" at bounding box center [452, 310] width 9 height 5
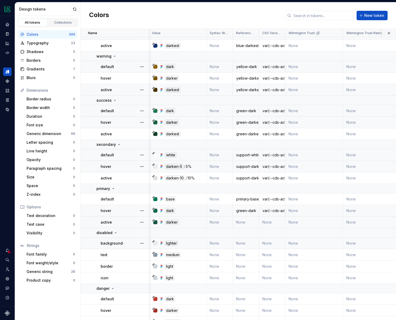
scroll to position [2111, 0]
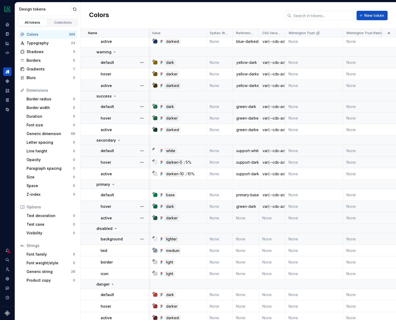
click at [244, 220] on td "None" at bounding box center [246, 218] width 26 height 12
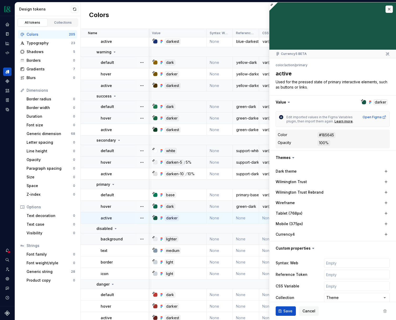
click at [344, 276] on input "text" at bounding box center [357, 274] width 66 height 9
paste input "var(--cds-action-primary-hover)"
click at [350, 285] on input "text" at bounding box center [357, 285] width 66 height 9
paste input "var(--cds-action-primary-hover)"
click at [374, 286] on input "var(--cds-action-primary-hover)" at bounding box center [357, 285] width 66 height 9
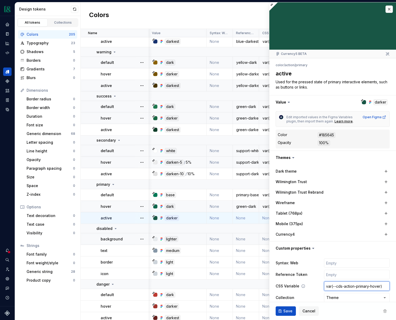
click at [374, 286] on input "var(--cds-action-primary-hover)" at bounding box center [357, 285] width 66 height 9
click at [366, 274] on input "text" at bounding box center [357, 274] width 66 height 9
click at [286, 313] on span "Save" at bounding box center [287, 310] width 9 height 5
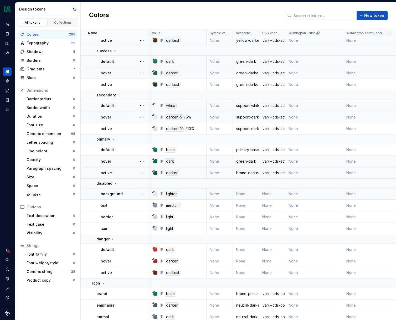
scroll to position [2158, 0]
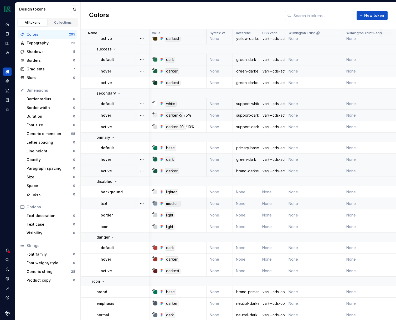
click at [246, 204] on td "None" at bounding box center [246, 204] width 26 height 12
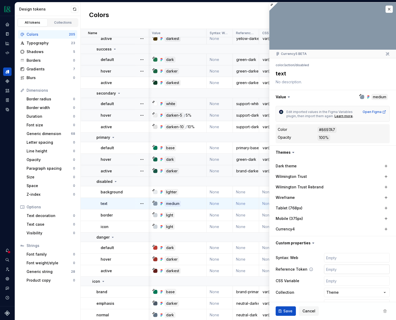
click at [338, 270] on input "text" at bounding box center [357, 268] width 66 height 9
click at [337, 281] on input "text" at bounding box center [357, 280] width 66 height 9
paste input "var(--cds-action-primary-hover)"
click at [361, 281] on input "var(--cds-action-primary-hover)" at bounding box center [357, 280] width 66 height 9
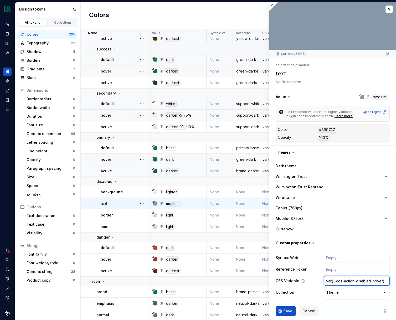
click at [376, 280] on input "var(--cds-action-disabled-hover)" at bounding box center [357, 280] width 66 height 9
click at [343, 267] on input "text" at bounding box center [357, 268] width 66 height 9
click at [285, 309] on span "Save" at bounding box center [287, 310] width 9 height 5
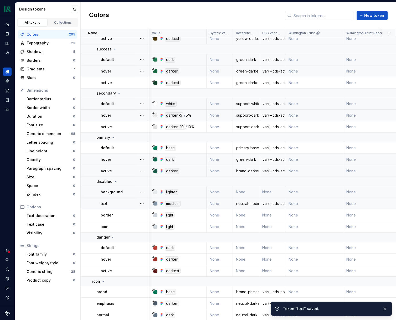
click at [244, 193] on td "None" at bounding box center [246, 192] width 26 height 12
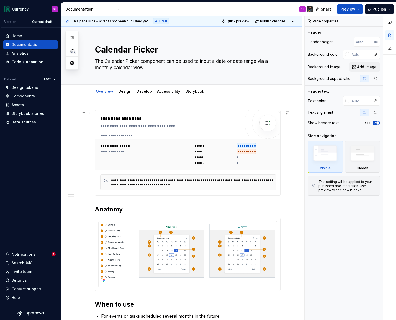
scroll to position [160, 0]
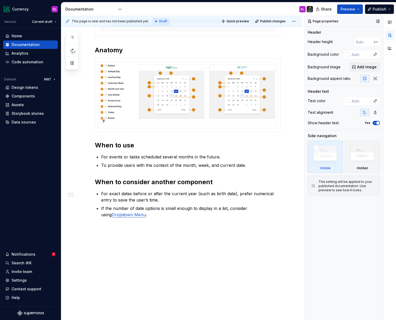
type textarea "*"
type textarea "D Picker"
type textarea "*"
type textarea "Dat Picker"
type textarea "*"
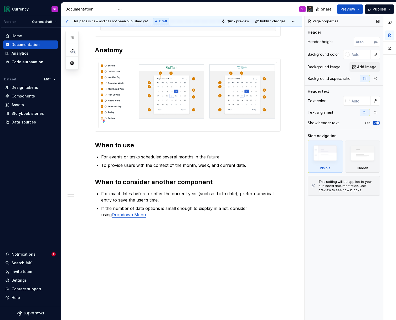
type textarea "Date Picker"
type textarea "*"
type textarea "D Picker component can be used to input a date or date range via a monthly cale…"
type textarea "*"
type textarea "Dat Picker component can be used to input a date or date range via a monthly ca…"
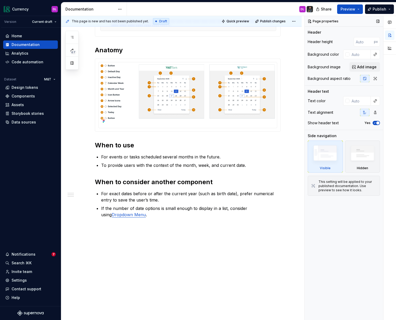
type textarea "*"
type textarea "Date Picker component can be used to input a date or date range via a monthly c…"
type textarea "*"
type textarea "Date Picker can be used to input a date or date range via a monthly calendar vi…"
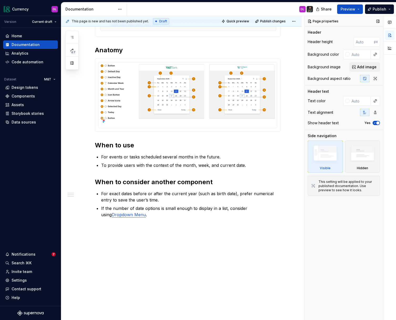
type textarea "*"
type textarea "Date Pickercan be used to input a date or date range via a monthly calendar vie…"
type textarea "*"
type textarea "Date Picker can be used to input a date or date range via a monthly calendar vi…"
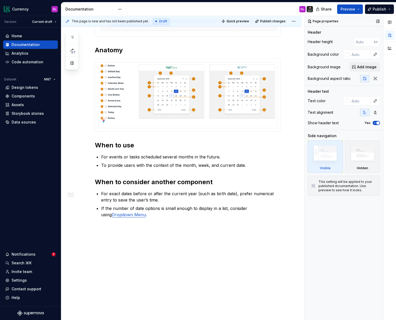
type textarea "*"
type textarea "Date I"
type textarea "*"
type textarea "Date In"
type textarea "*"
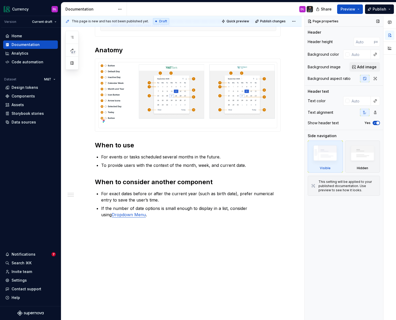
type textarea "Date Inpu"
type textarea "*"
type textarea "Date Input"
type textarea "*"
type textarea "D can be used to input a date or date range via a monthly calendar view."
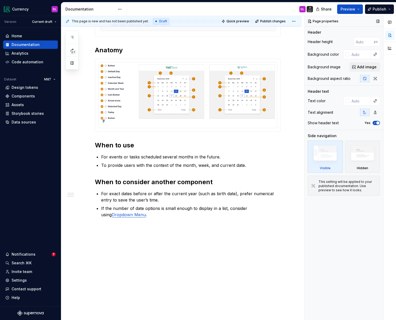
type textarea "*"
type textarea "Da can be used to input a date or date range via a monthly calendar view."
type textarea "*"
type textarea "Date can be used to input a date or date range via a monthly calendar view."
type textarea "*"
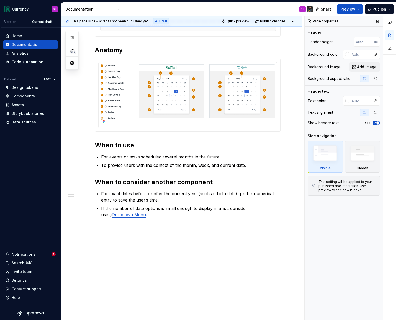
type textarea "Date I can be used to input a date or date range via a monthly calendar view."
type textarea "*"
type textarea "Date In can be used to input a date or date range via a monthly calendar view."
type textarea "*"
type textarea "Date Inpu can be used to input a date or date range via a monthly calendar view."
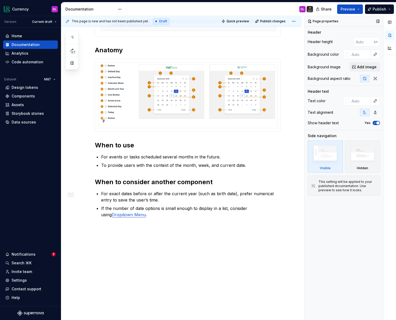
type textarea "*"
type textarea "Date Input can be used to input a date or date range via a monthly calendar vie…"
type textarea "*"
type textarea "Date Input can be used to e a date or date range via a monthly calendar view."
type textarea "*"
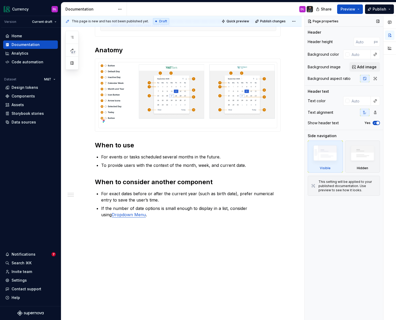
type textarea "Date Input can be used to en a date or date range via a monthly calendar view."
type textarea "*"
type textarea "Date Input can be used to ent a date or date range via a monthly calendar view."
type textarea "*"
type textarea "Date Input can be used to enter a date or date range via a monthly calendar vie…"
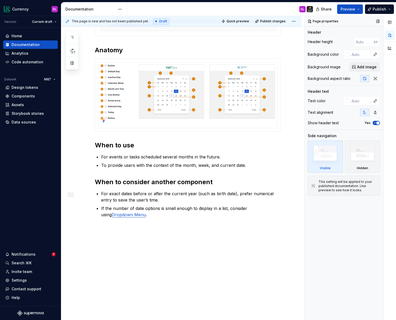
type textarea "*"
type textarea "Date Input can be used to enter a date or date range via an"
type textarea "*"
type textarea "Date Input can be used to enter a date or date range via an"
type textarea "*"
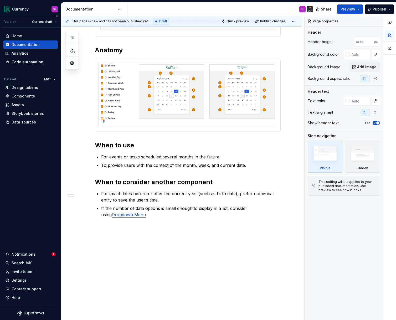
type textarea "Date Input can be used to enter a date or date range via a"
type textarea "*"
type textarea "Date Input can be used to enter a date or date range via"
type textarea "*"
type textarea "Date Input can be used to enter a date or date range via"
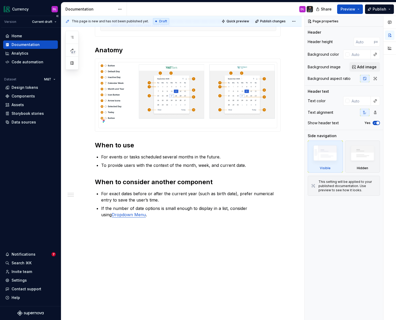
type textarea "*"
type textarea "Date Input can be used to enter a date or date range via"
type textarea "*"
type textarea "Date Input can be used to enter a date or date range via an"
type textarea "*"
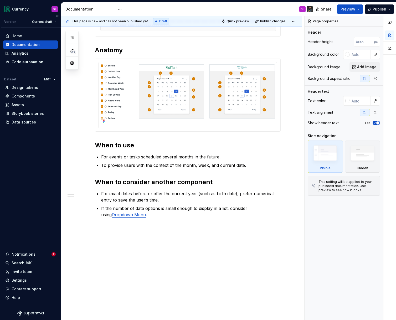
type textarea "Date Input can be used to enter a date or date range via an in"
type textarea "*"
type textarea "Date Input can be used to enter a date or date range via an inp"
type textarea "*"
type textarea "Date Input can be used to enter a date or date range via an input"
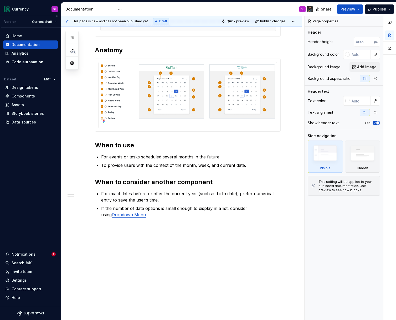
type textarea "*"
type textarea "Date Input can be used to enter a date or date range via an input"
type textarea "*"
type textarea "Date Input can be used to enter a date or date range via an input fi"
type textarea "*"
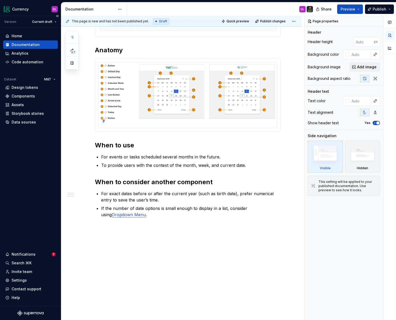
type textarea "Date Input can be used to enter a date or date range via an input fil"
type textarea "*"
type textarea "Date Input can be used to enter a date or date range via an input field"
type textarea "*"
type textarea "Date Input can be used to enter a date or date range via an input field."
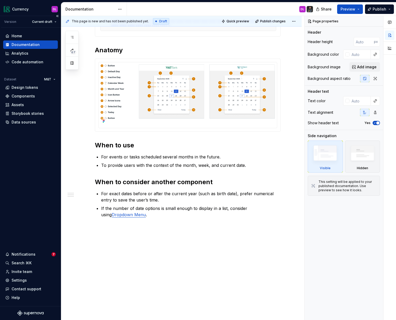
type textarea "*"
